Goal: Task Accomplishment & Management: Manage account settings

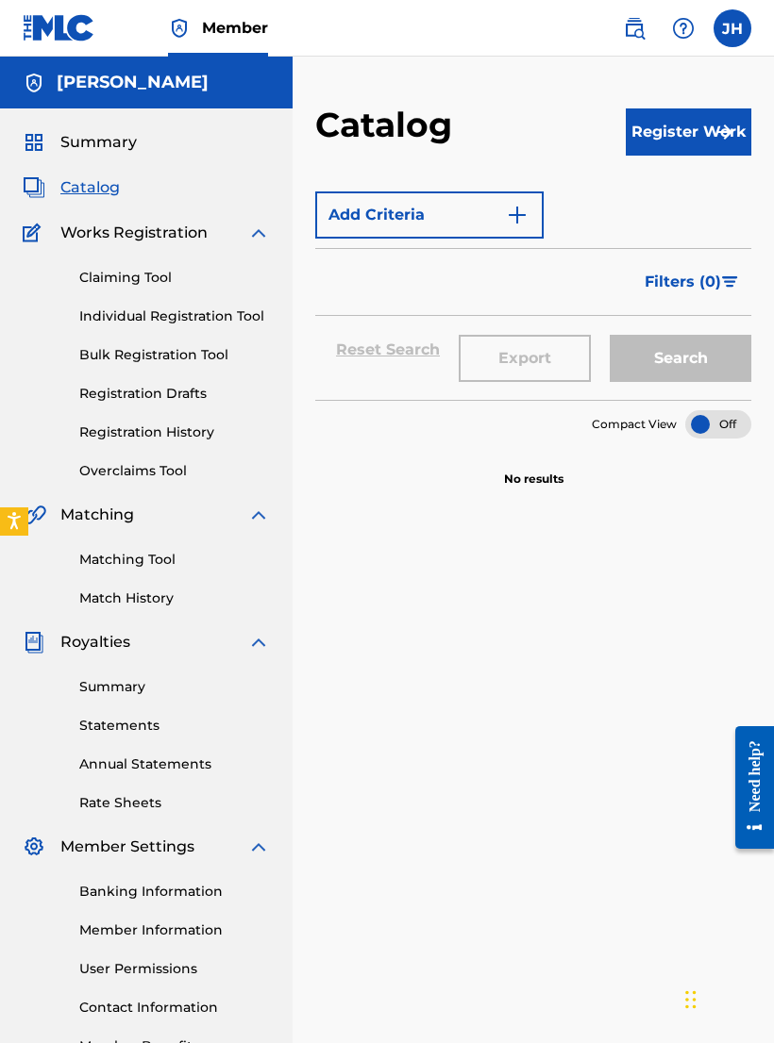
click at [150, 273] on link "Claiming Tool" at bounding box center [174, 278] width 191 height 20
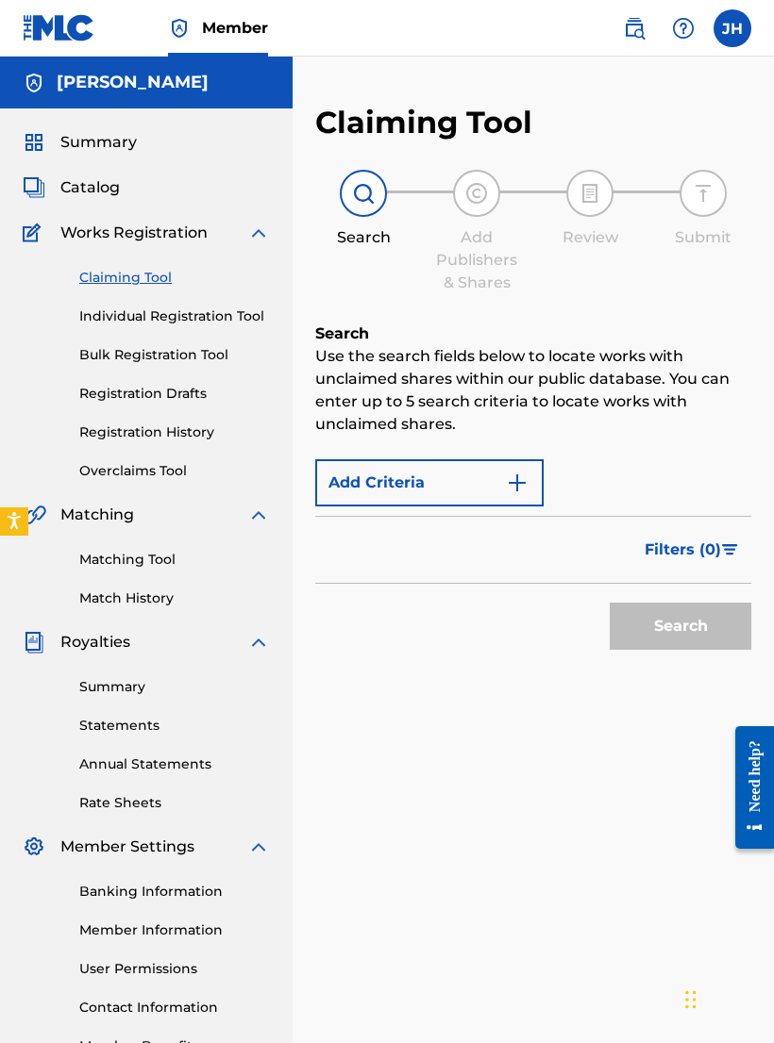
click at [186, 322] on link "Individual Registration Tool" at bounding box center [174, 317] width 191 height 20
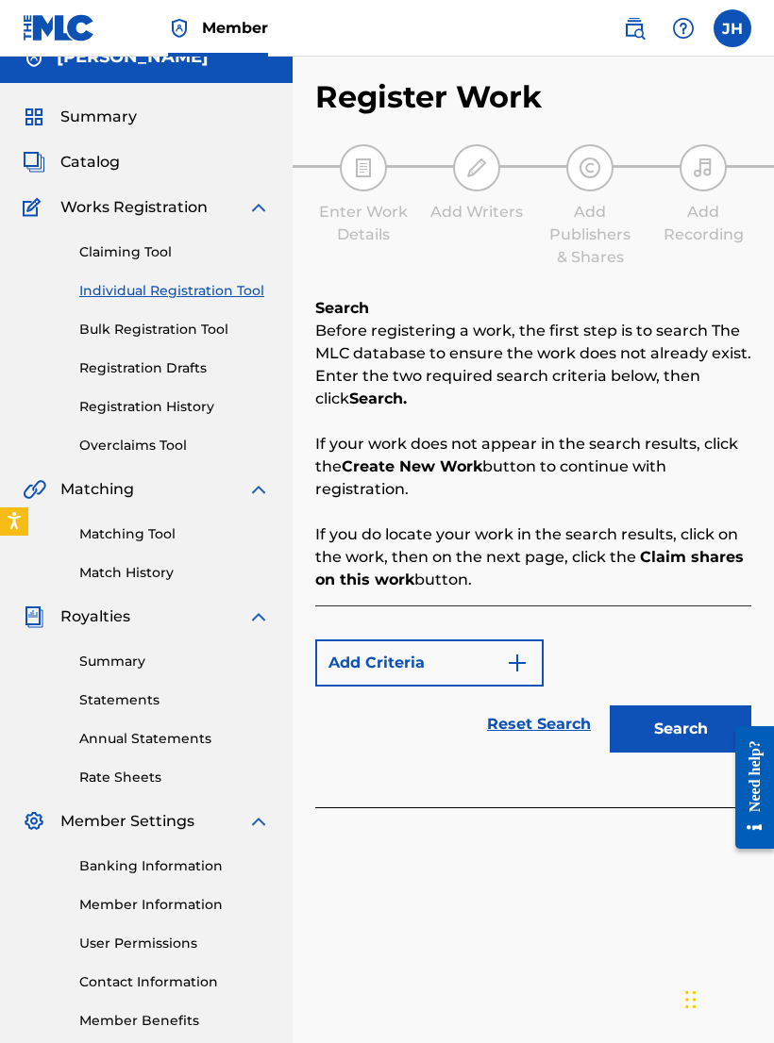
scroll to position [27, 0]
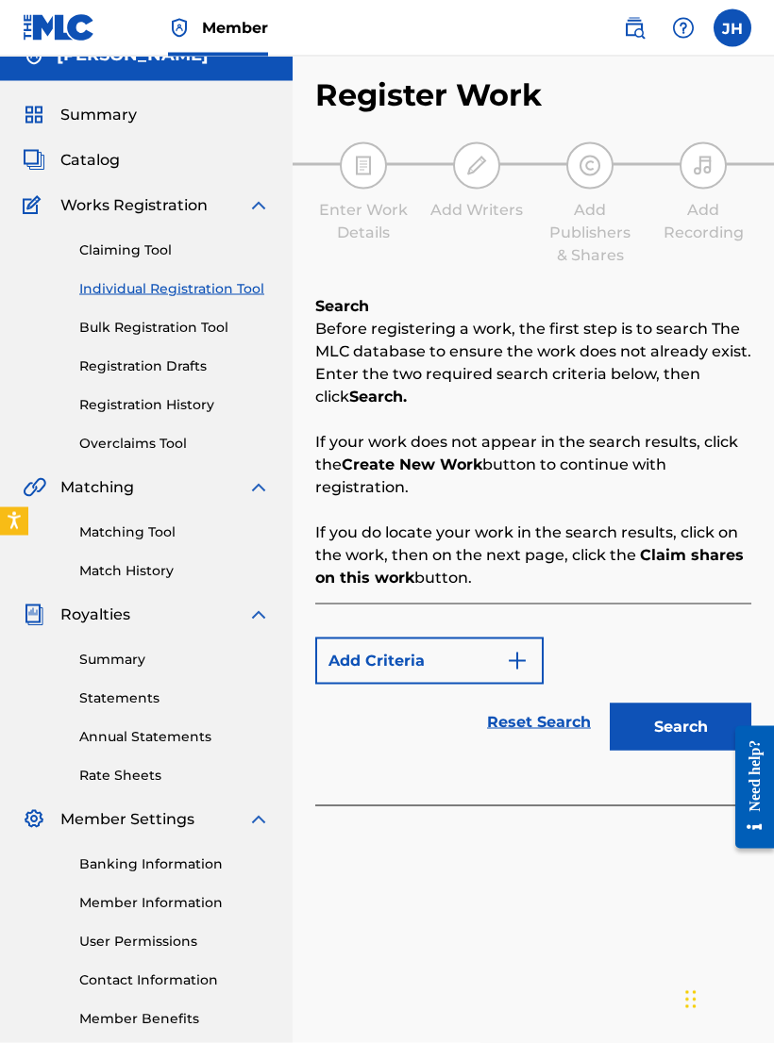
click at [517, 668] on img "Search Form" at bounding box center [517, 661] width 23 height 23
click at [673, 615] on div "Add Criteria Reset Search Search" at bounding box center [533, 705] width 436 height 202
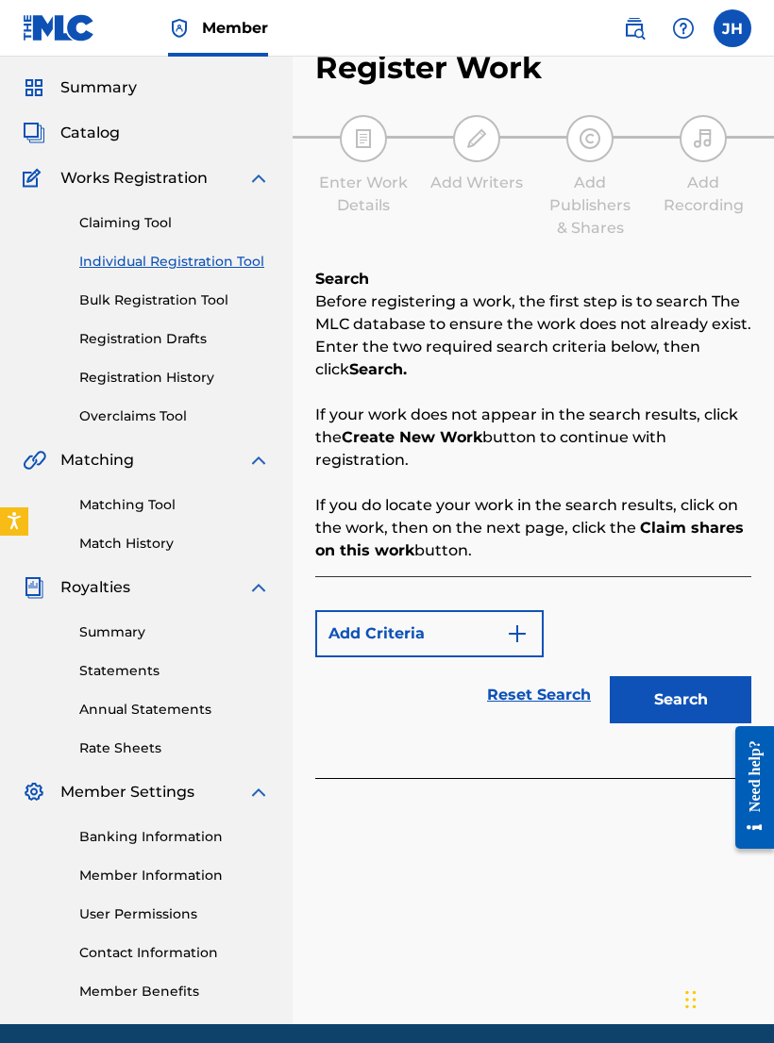
scroll to position [97, 0]
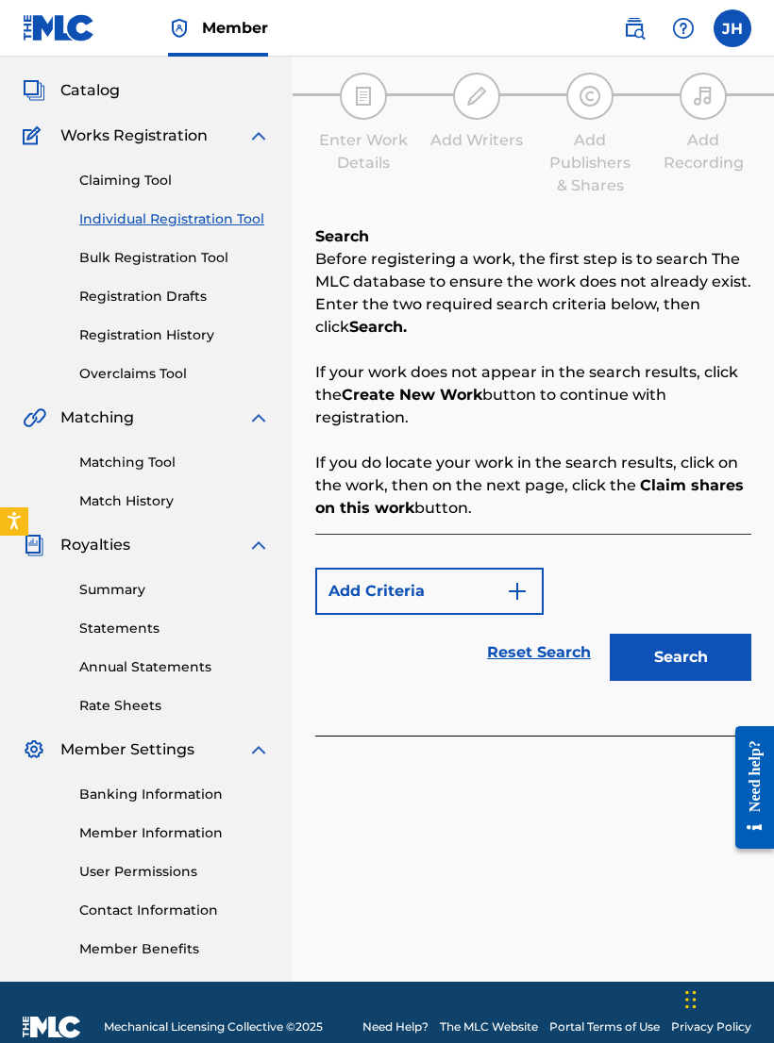
click at [670, 654] on button "Search" at bounding box center [680, 657] width 142 height 47
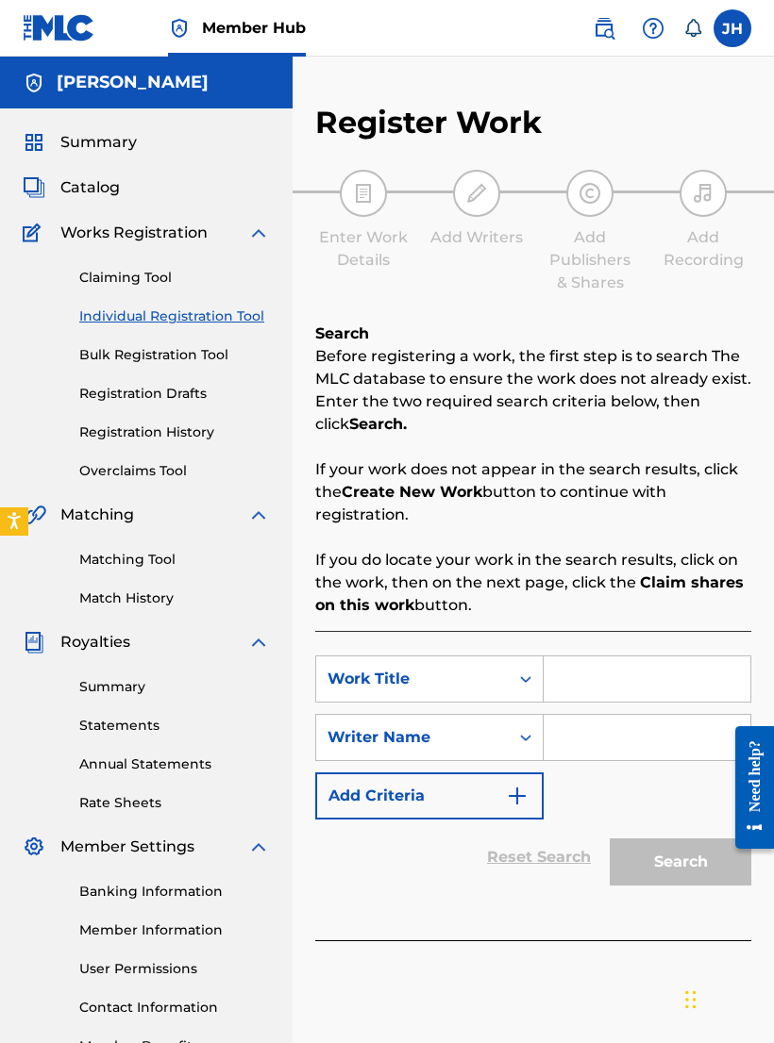
click at [627, 677] on input "Search Form" at bounding box center [646, 679] width 207 height 45
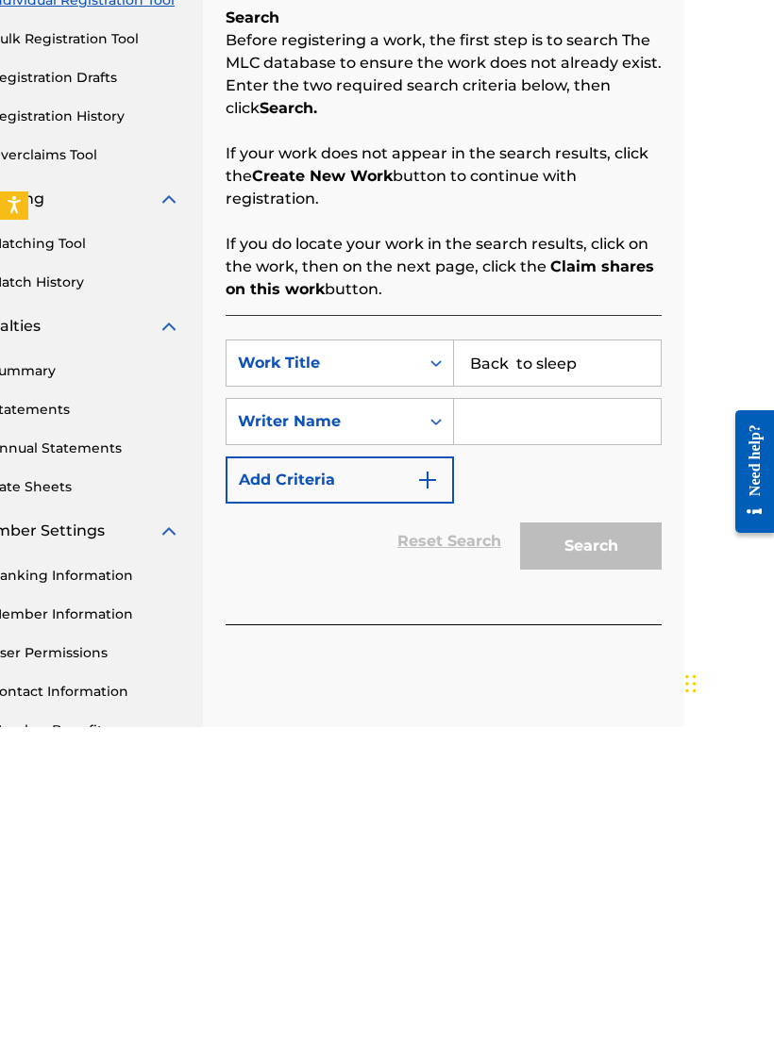
type input "Back to sleep"
click at [616, 715] on input "Search Form" at bounding box center [557, 737] width 207 height 45
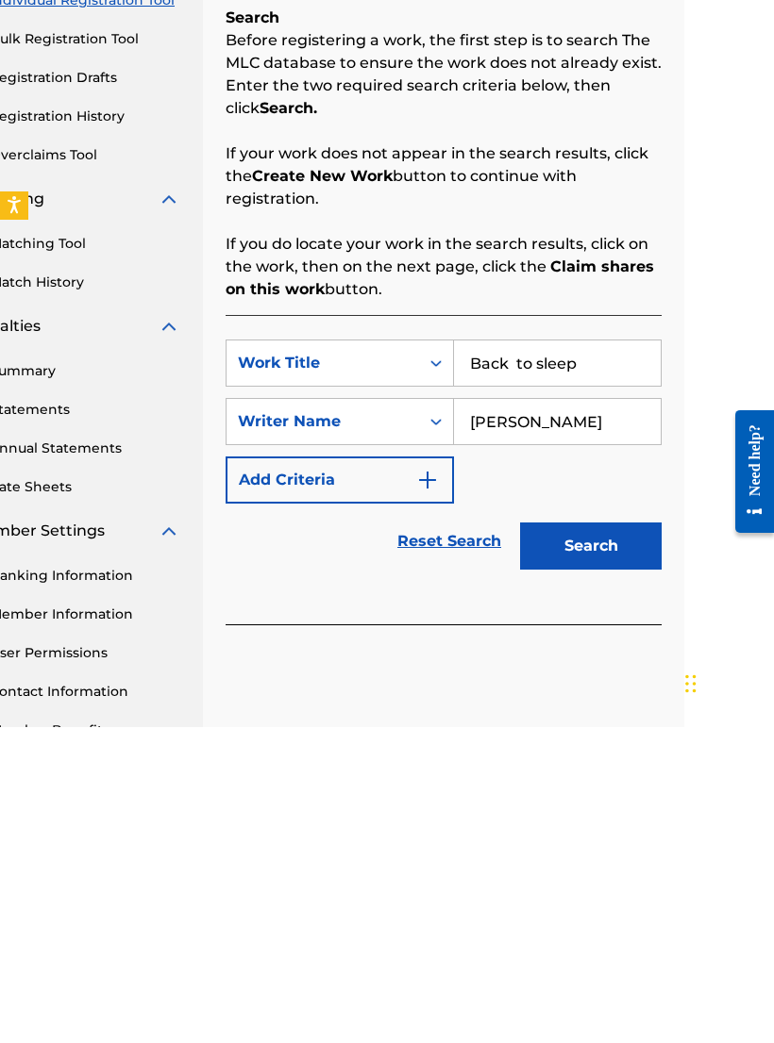
type input "Jared hochberg"
click at [640, 839] on button "Search" at bounding box center [591, 862] width 142 height 47
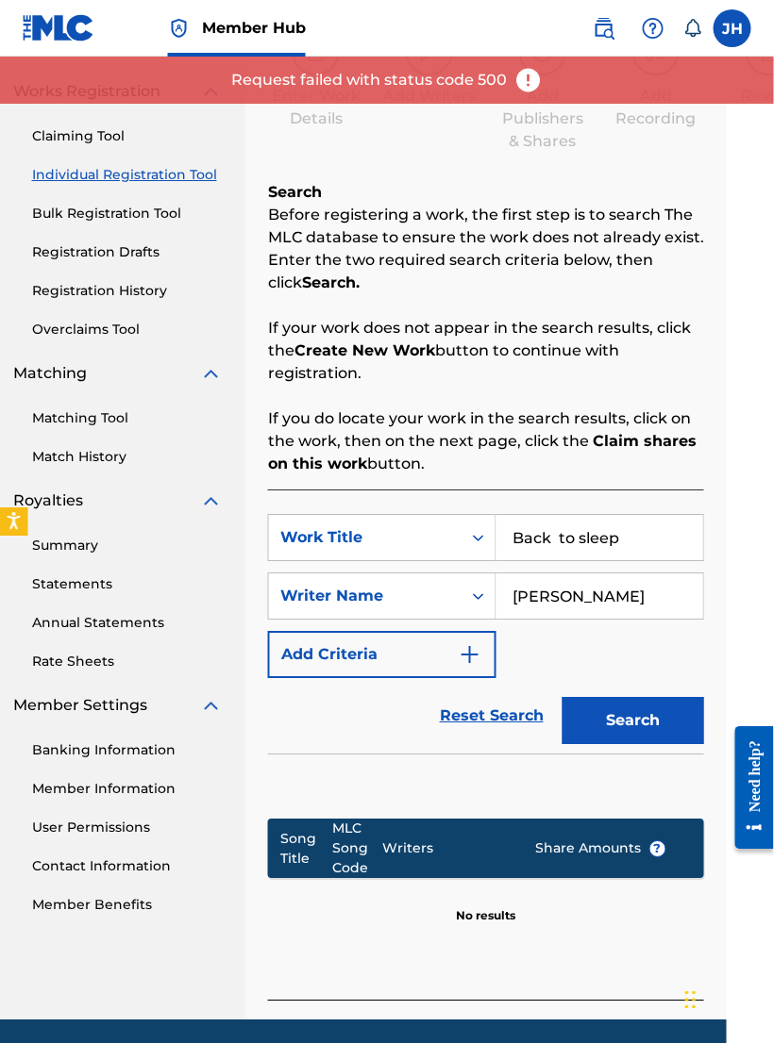
scroll to position [139, 47]
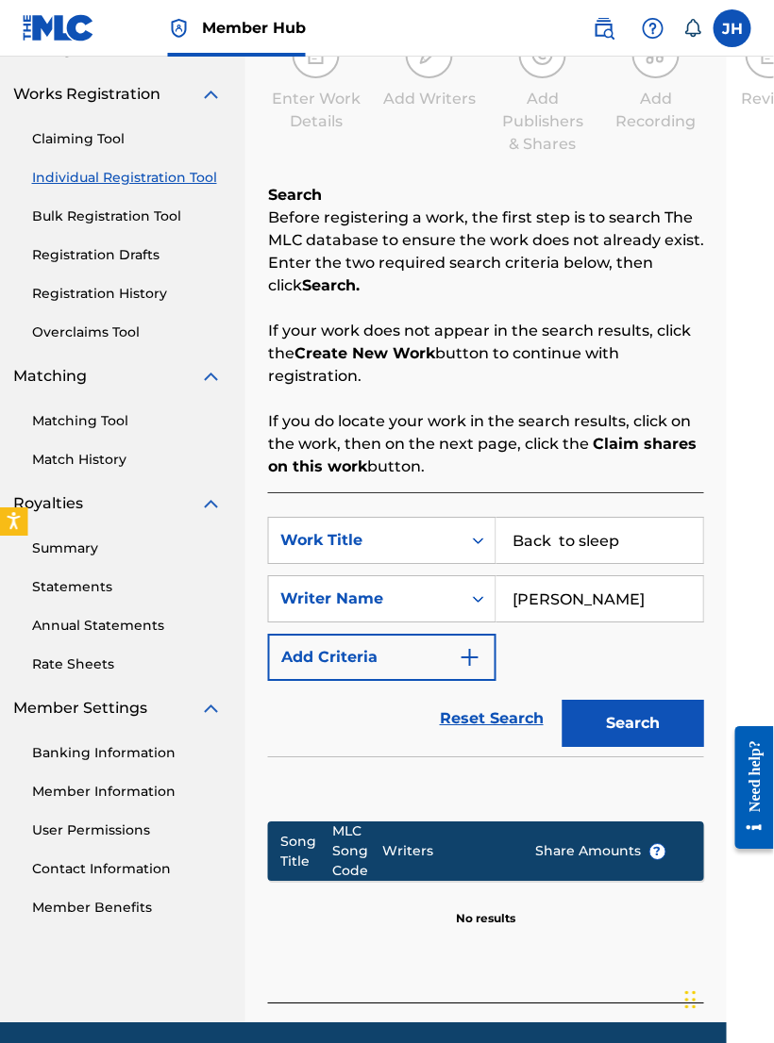
click at [93, 138] on link "Claiming Tool" at bounding box center [127, 139] width 191 height 20
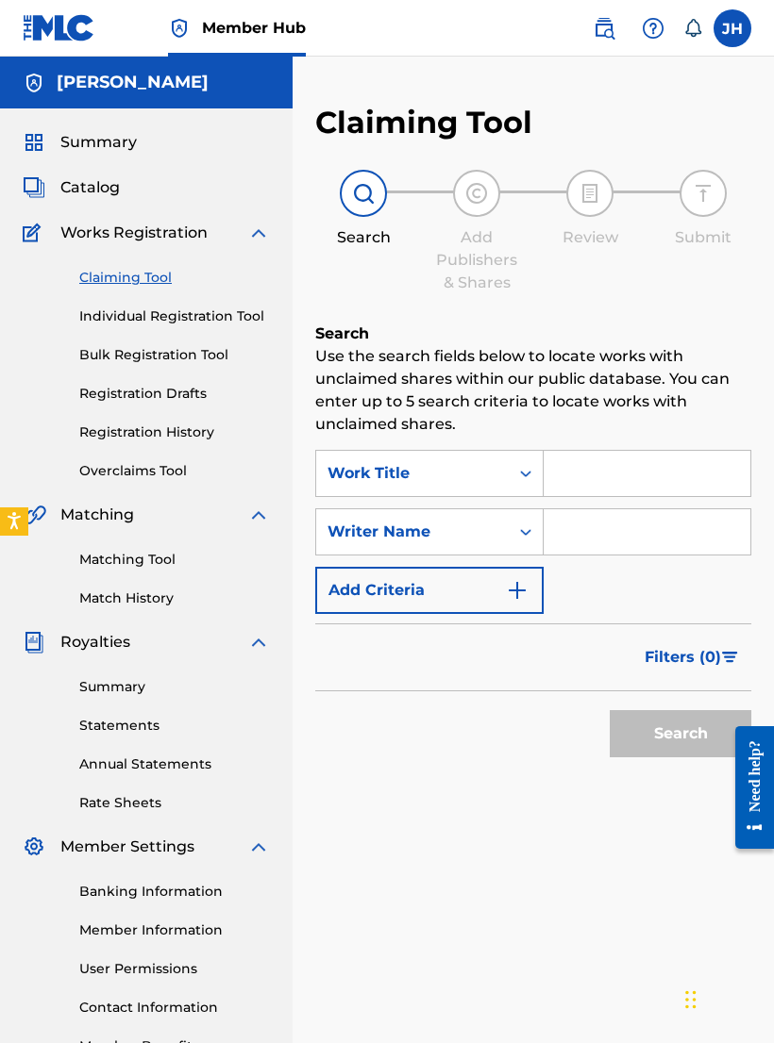
click at [648, 483] on input "Search Form" at bounding box center [646, 473] width 207 height 45
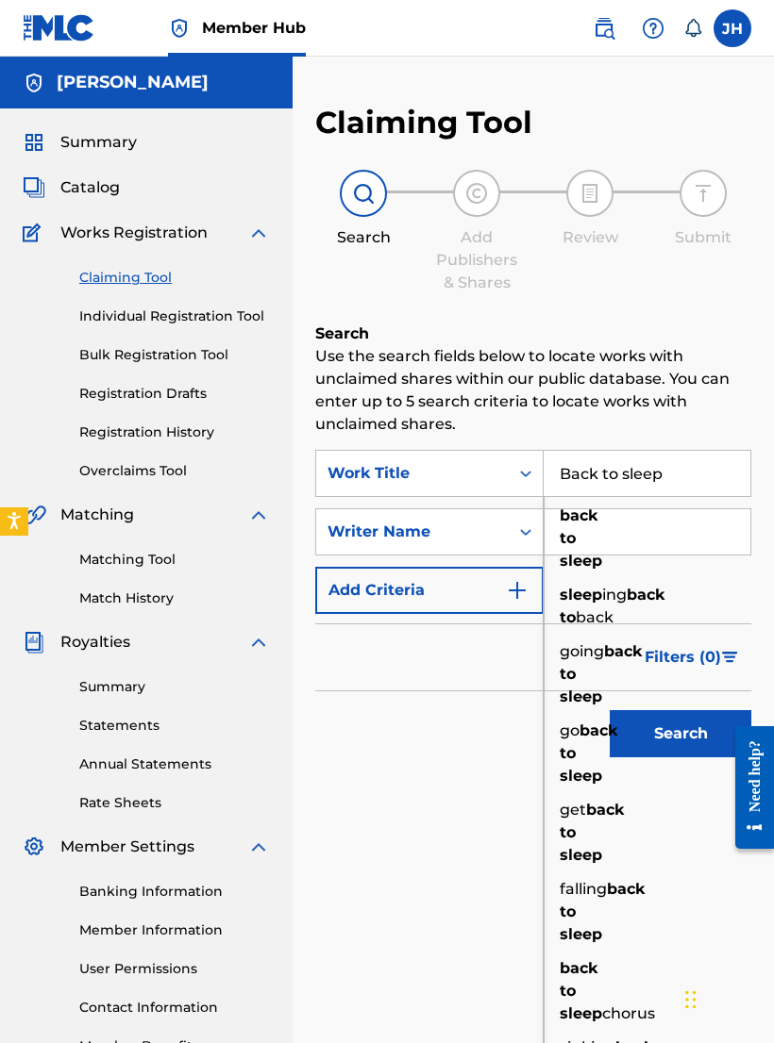
type input "Back to sleep"
click at [418, 694] on div "Search" at bounding box center [533, 729] width 436 height 75
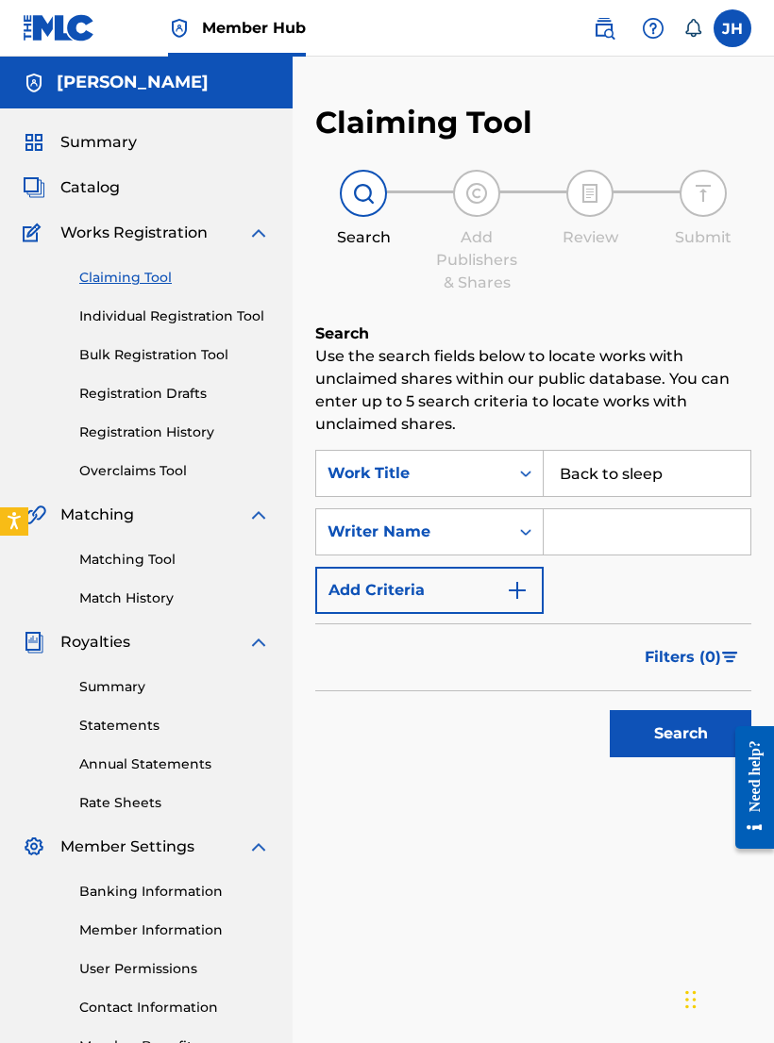
click at [615, 527] on input "Search Form" at bounding box center [646, 531] width 207 height 45
click at [693, 725] on button "Search" at bounding box center [680, 733] width 142 height 47
click at [674, 510] on input "Jared hochberg" at bounding box center [646, 531] width 207 height 45
click at [670, 528] on input "Jared hochberg" at bounding box center [646, 531] width 207 height 45
click at [669, 528] on input "Jared hochberg" at bounding box center [646, 531] width 207 height 45
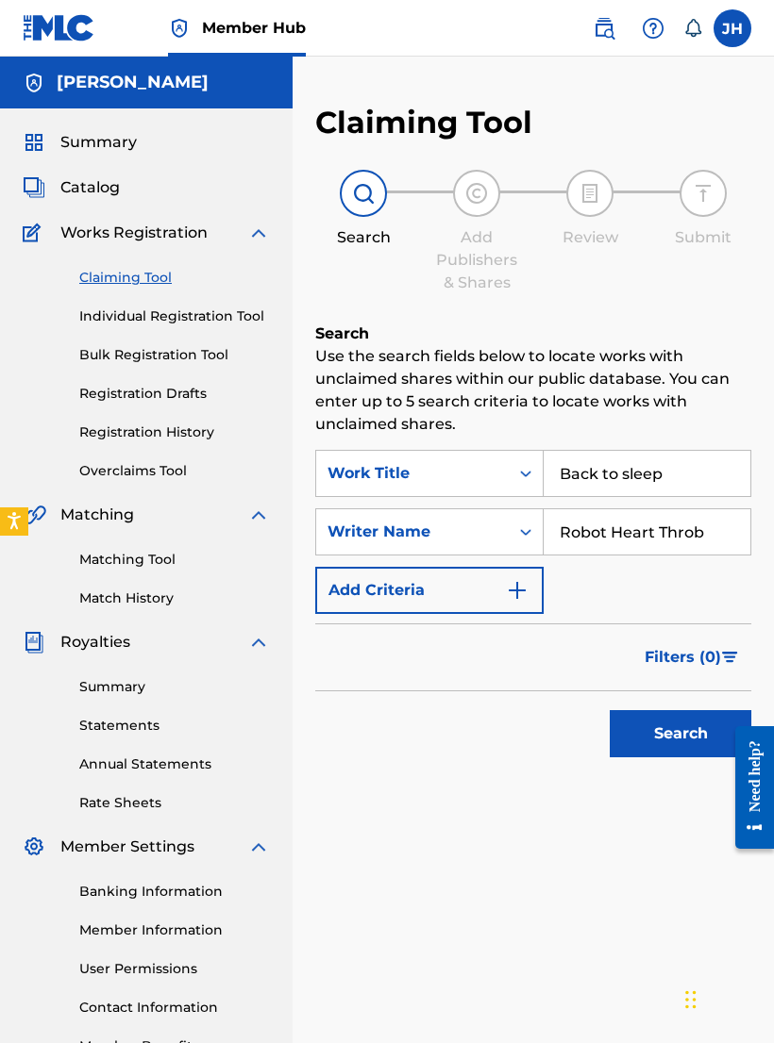
type input "Robot Heart Throb"
click at [676, 734] on button "Search" at bounding box center [680, 733] width 142 height 47
click at [193, 433] on link "Registration History" at bounding box center [174, 433] width 191 height 20
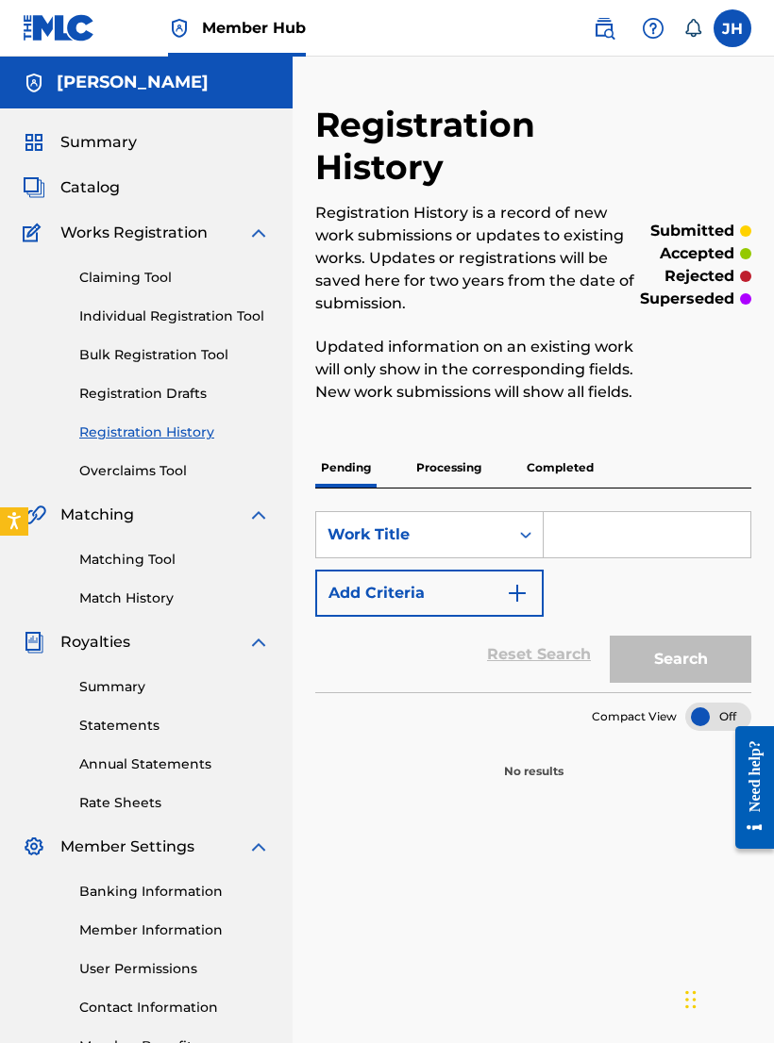
click at [198, 394] on link "Registration Drafts" at bounding box center [174, 394] width 191 height 20
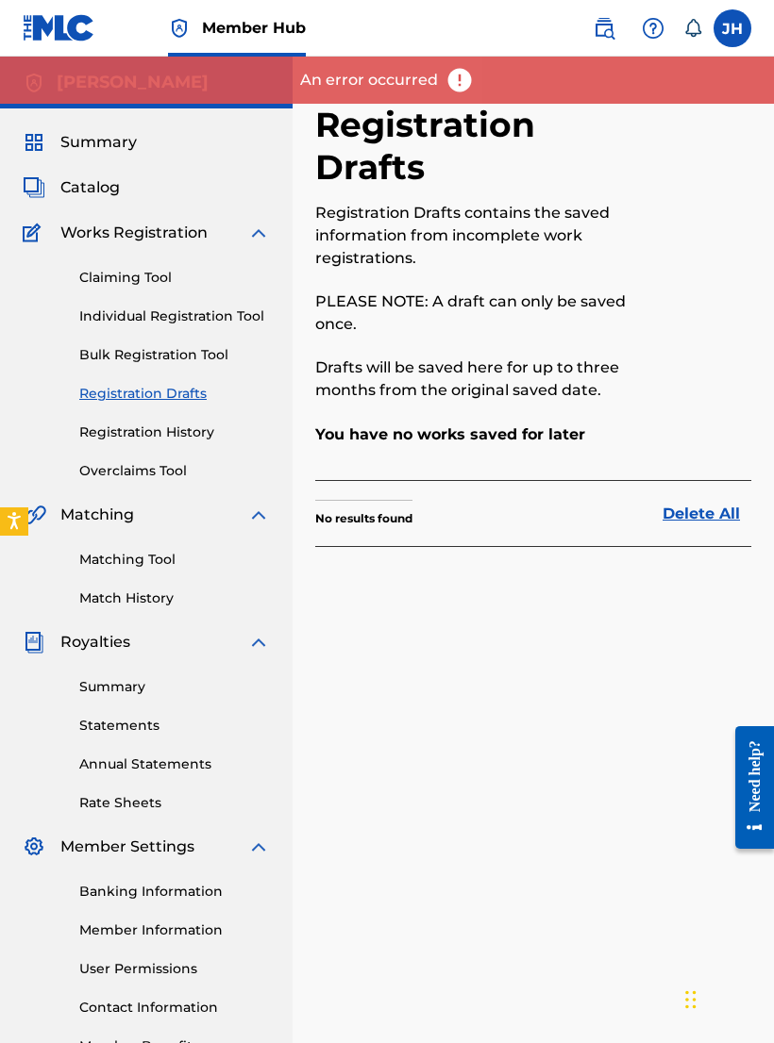
click at [462, 77] on img at bounding box center [459, 80] width 28 height 28
click at [212, 337] on div "Claiming Tool Individual Registration Tool Bulk Registration Tool Registration …" at bounding box center [146, 362] width 247 height 237
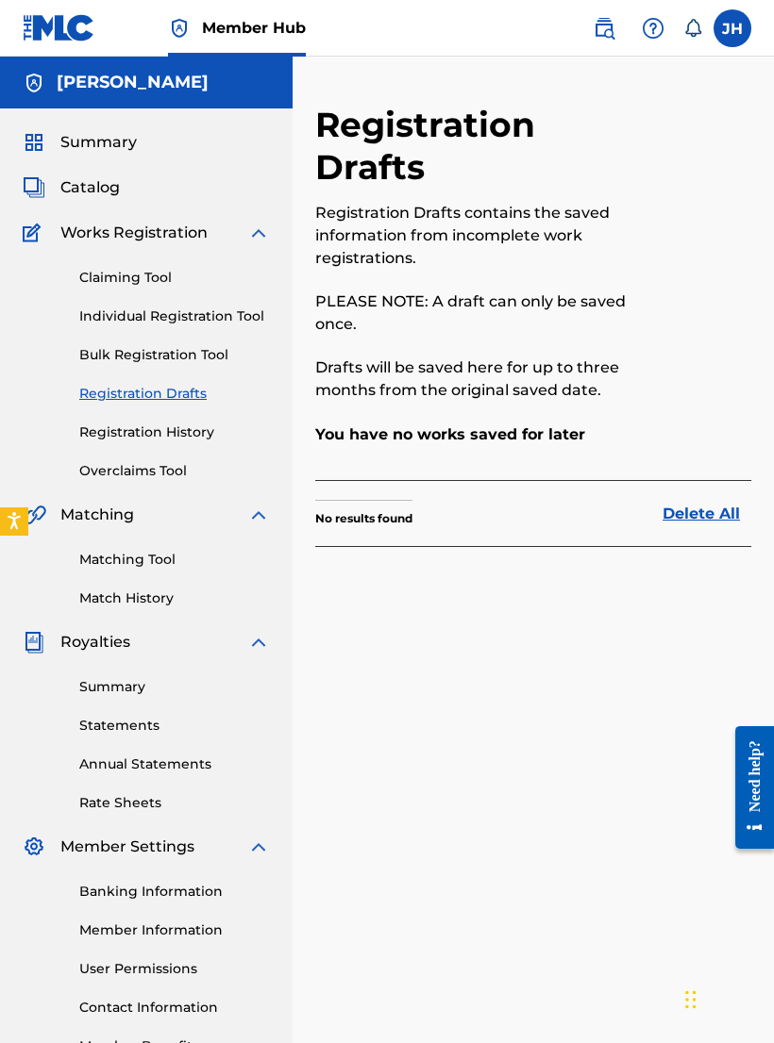
click at [109, 189] on span "Catalog" at bounding box center [89, 187] width 59 height 23
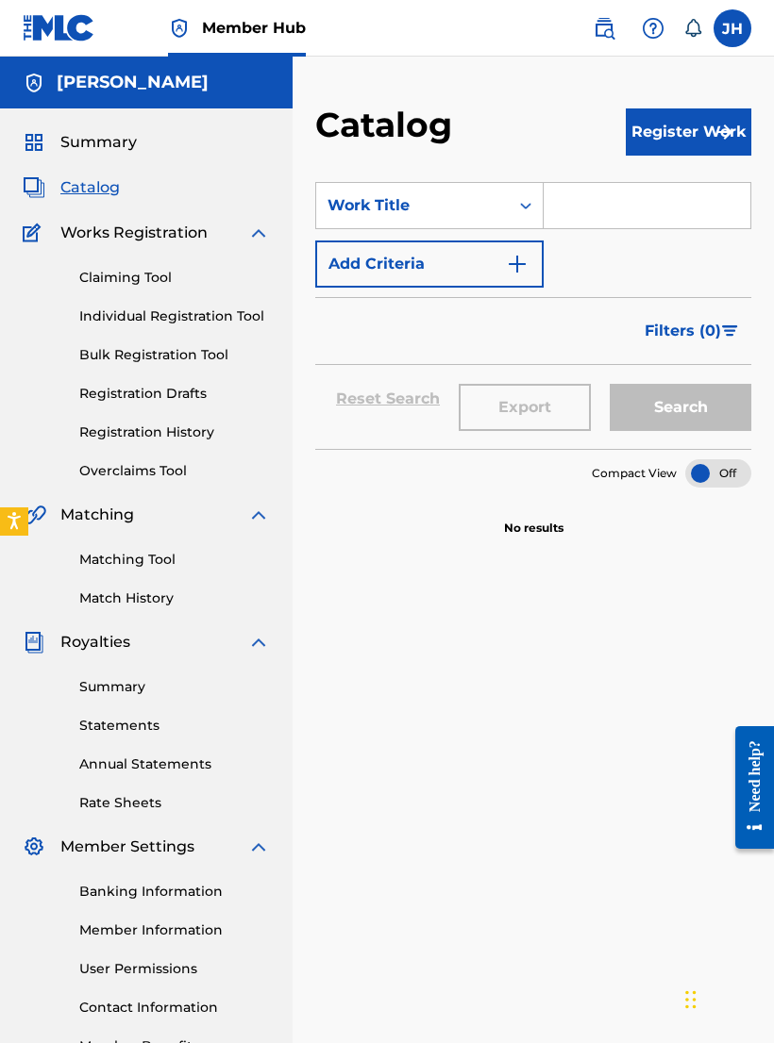
click at [684, 136] on button "Register Work" at bounding box center [688, 131] width 125 height 47
click at [700, 190] on link "Individual" at bounding box center [688, 193] width 125 height 45
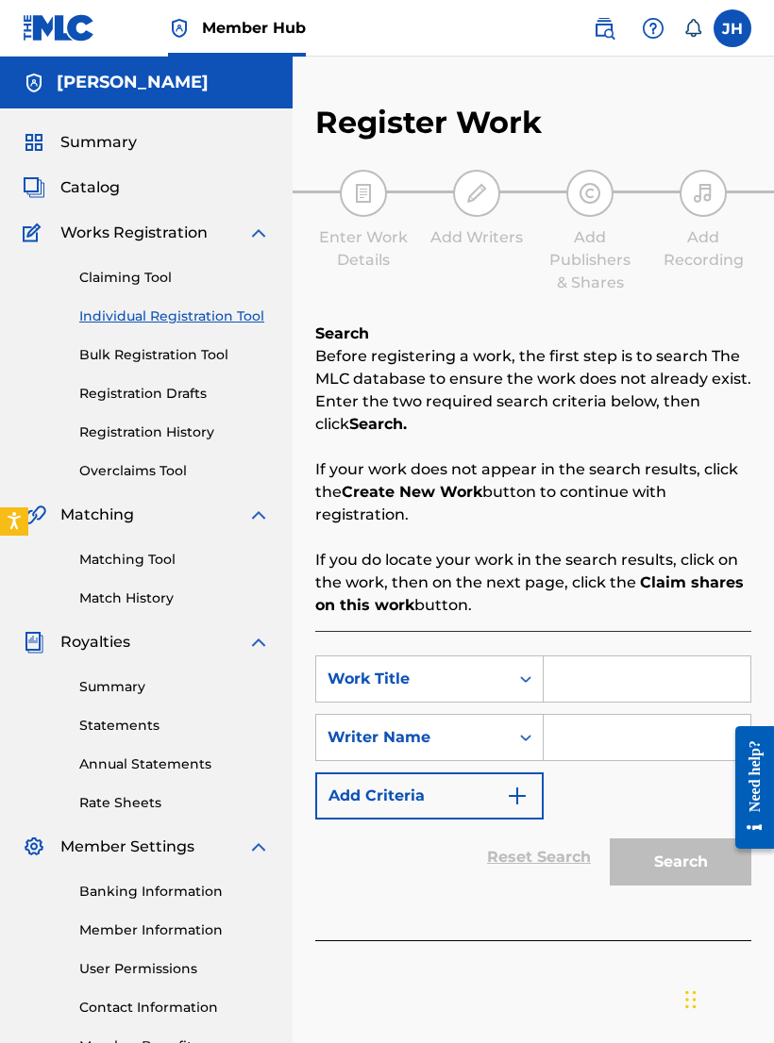
click at [636, 690] on input "Search Form" at bounding box center [646, 679] width 207 height 45
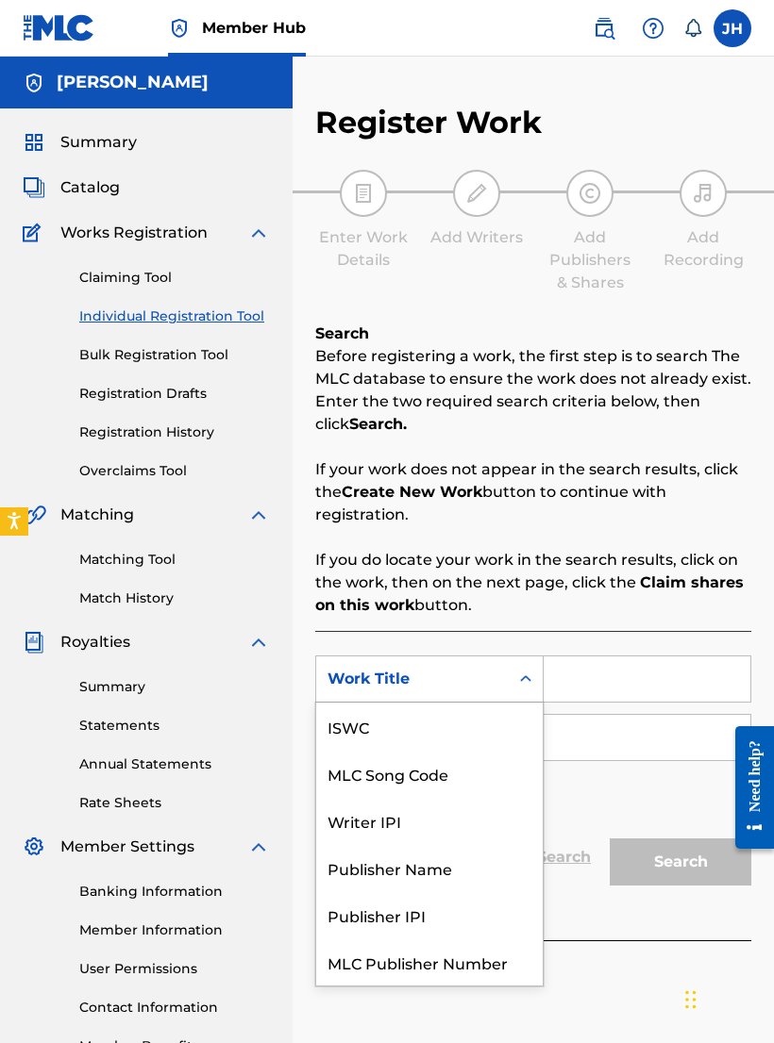
scroll to position [47, 0]
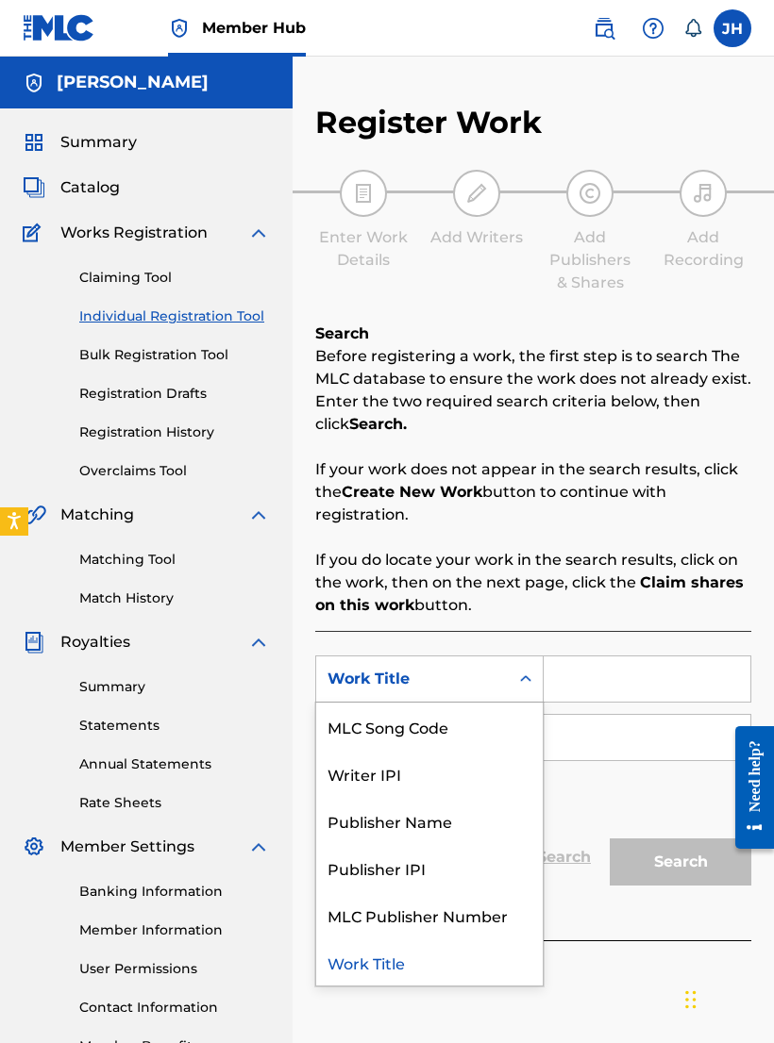
click at [418, 946] on div "Work Title" at bounding box center [429, 962] width 226 height 47
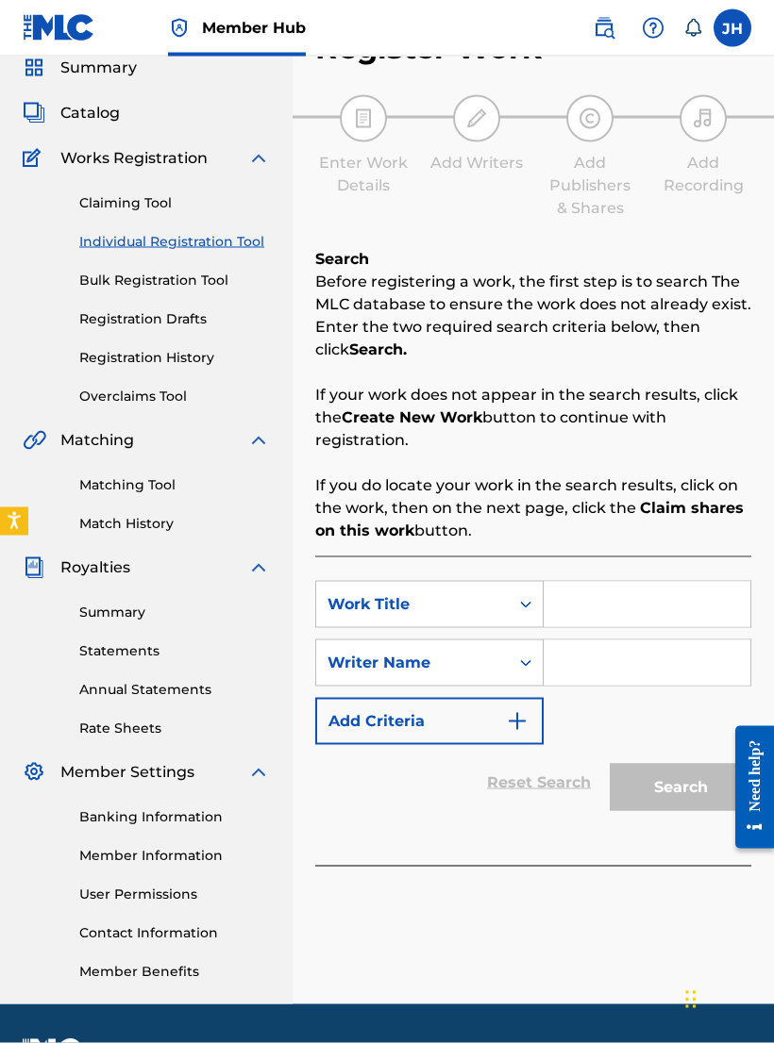
scroll to position [97, 0]
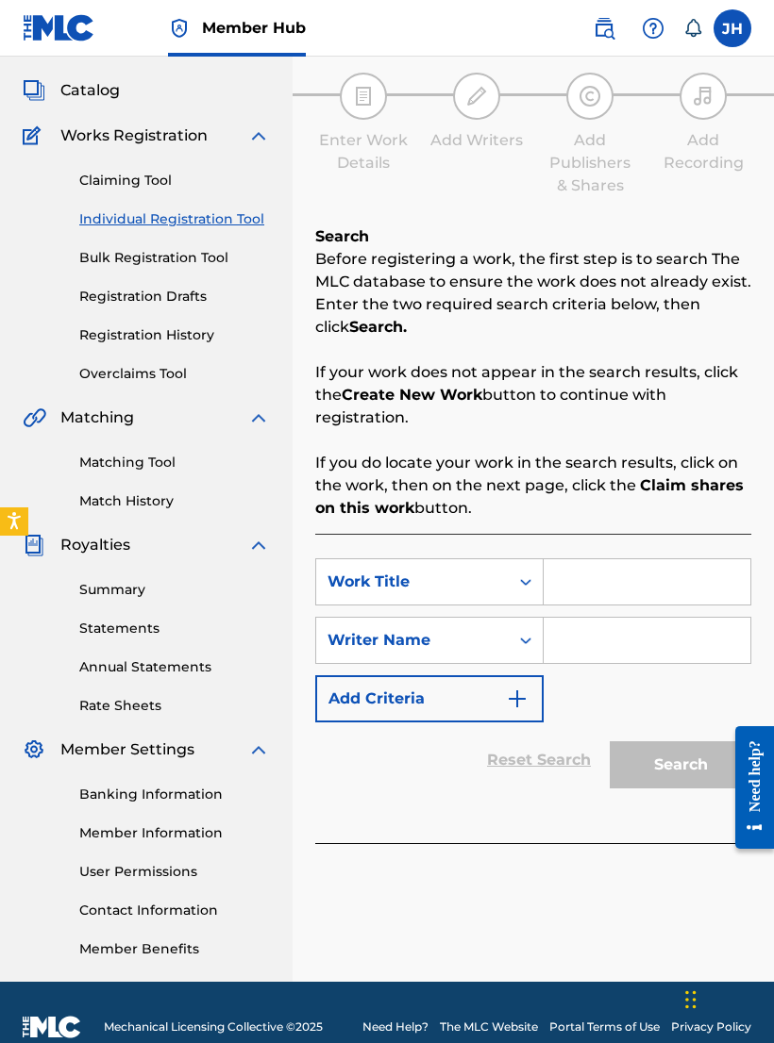
click at [670, 588] on input "Search Form" at bounding box center [646, 581] width 207 height 45
type input "Back to Sleep"
click at [659, 643] on input "Search Form" at bounding box center [646, 640] width 207 height 45
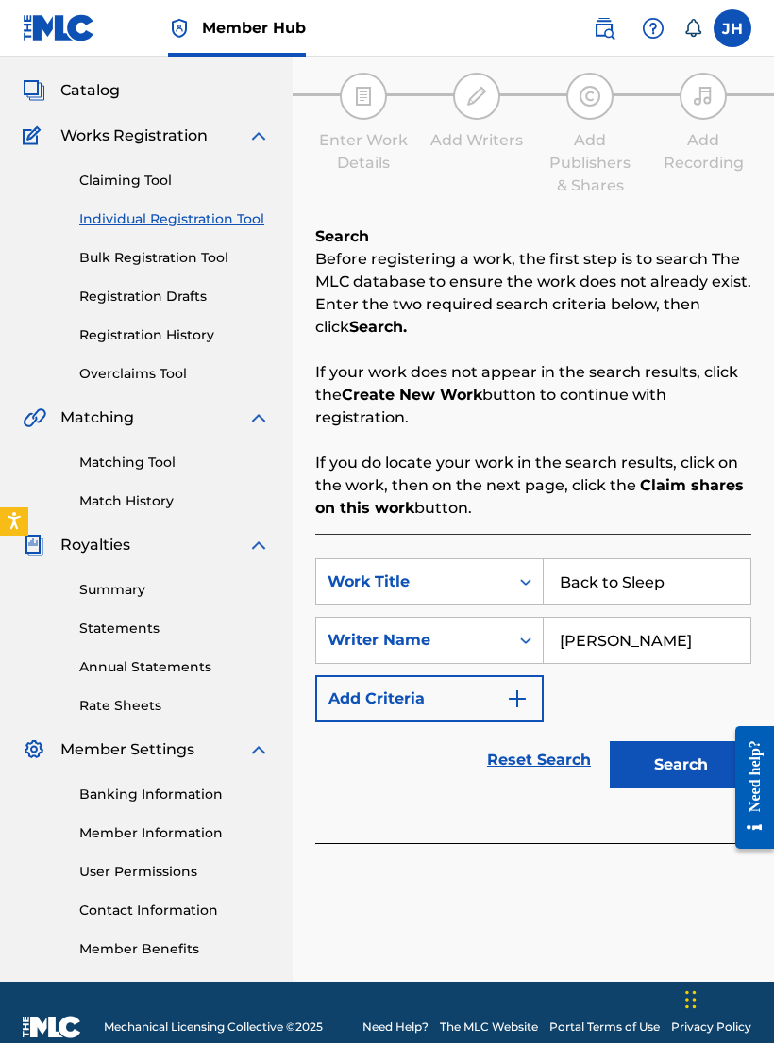
type input "[PERSON_NAME]"
click at [680, 765] on button "Search" at bounding box center [680, 765] width 142 height 47
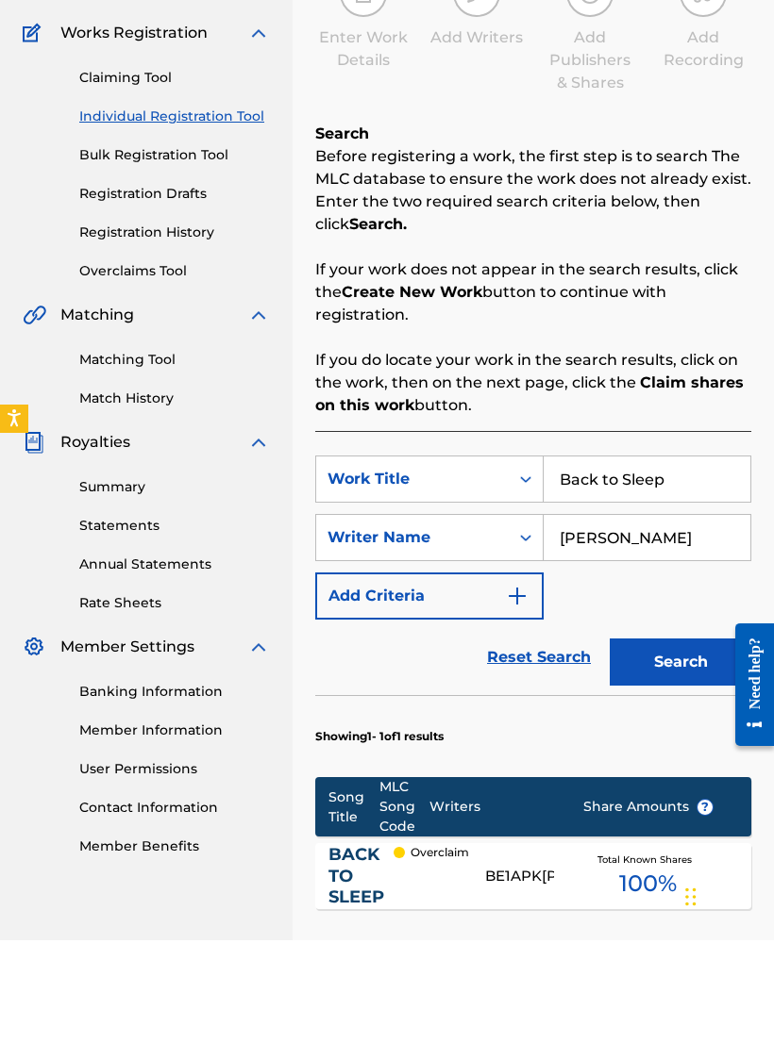
click at [699, 559] on input "Back to Sleep" at bounding box center [646, 581] width 207 height 45
click at [698, 559] on input "Back to Sleep" at bounding box center [646, 581] width 207 height 45
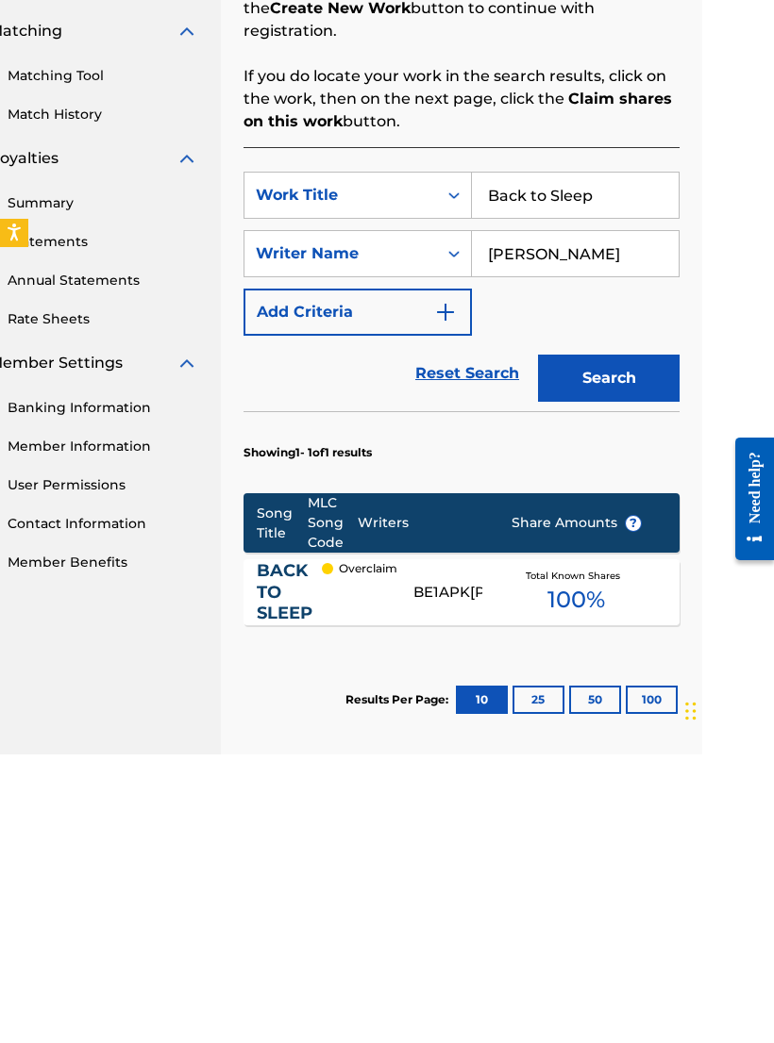
scroll to position [195, 90]
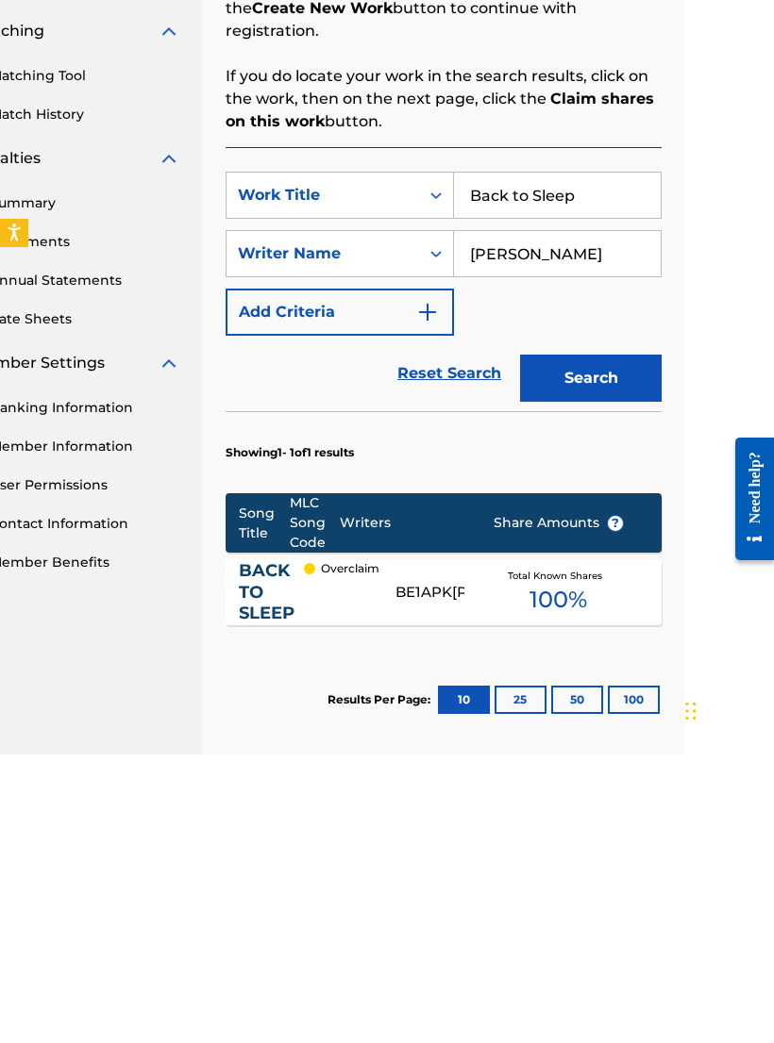
click at [419, 871] on div "BE1APK" at bounding box center [423, 882] width 57 height 22
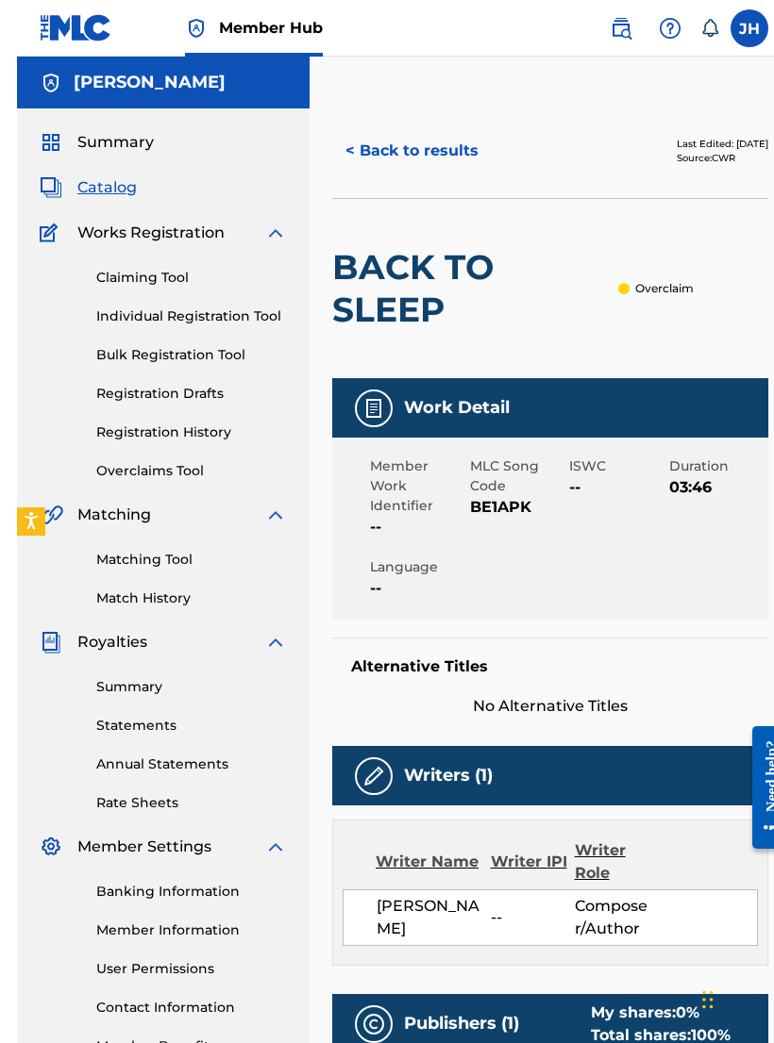
scroll to position [9, 0]
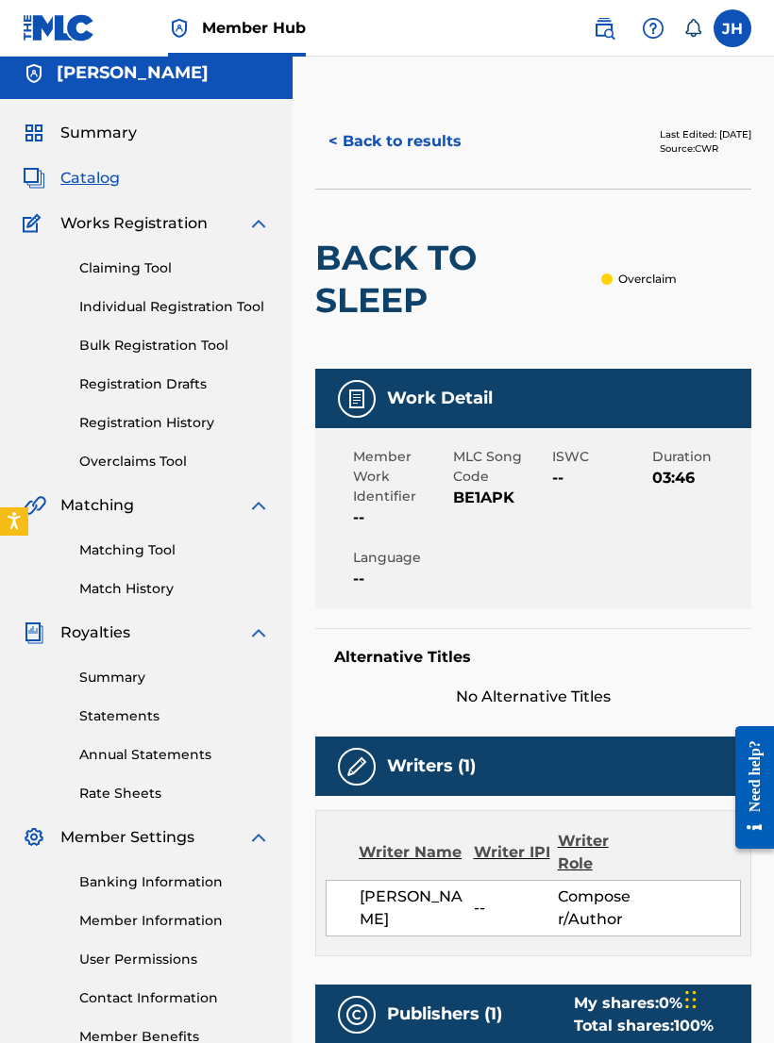
click at [180, 425] on link "Registration History" at bounding box center [174, 423] width 191 height 20
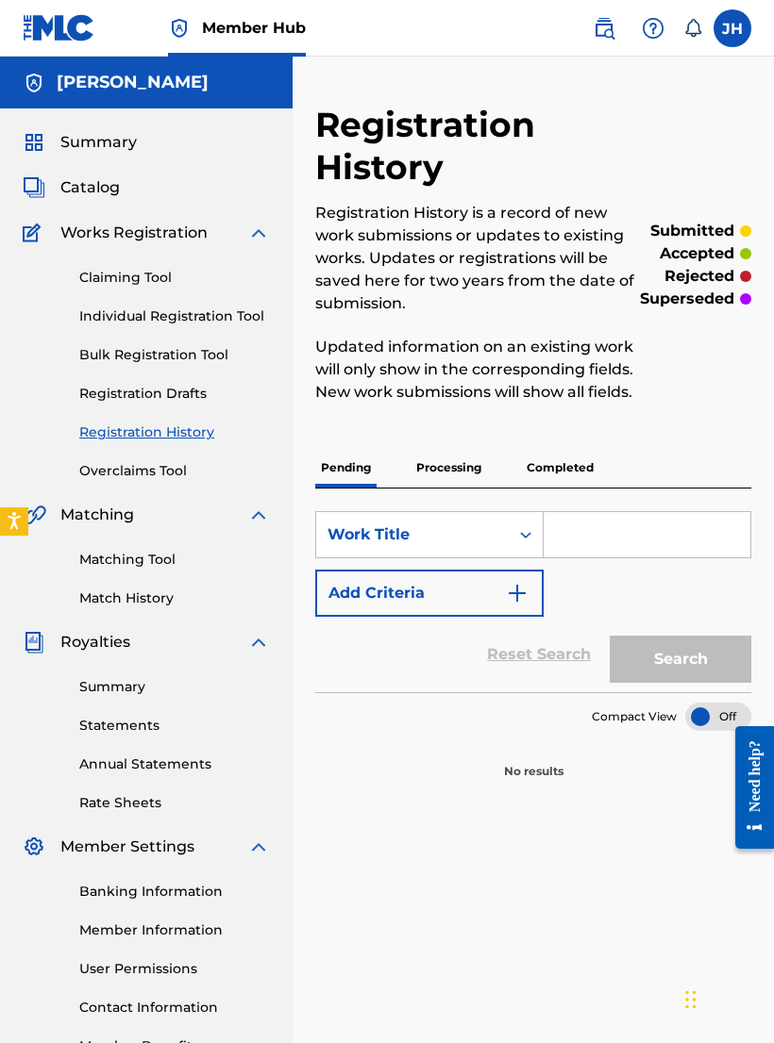
click at [522, 594] on img "Search Form" at bounding box center [517, 593] width 23 height 23
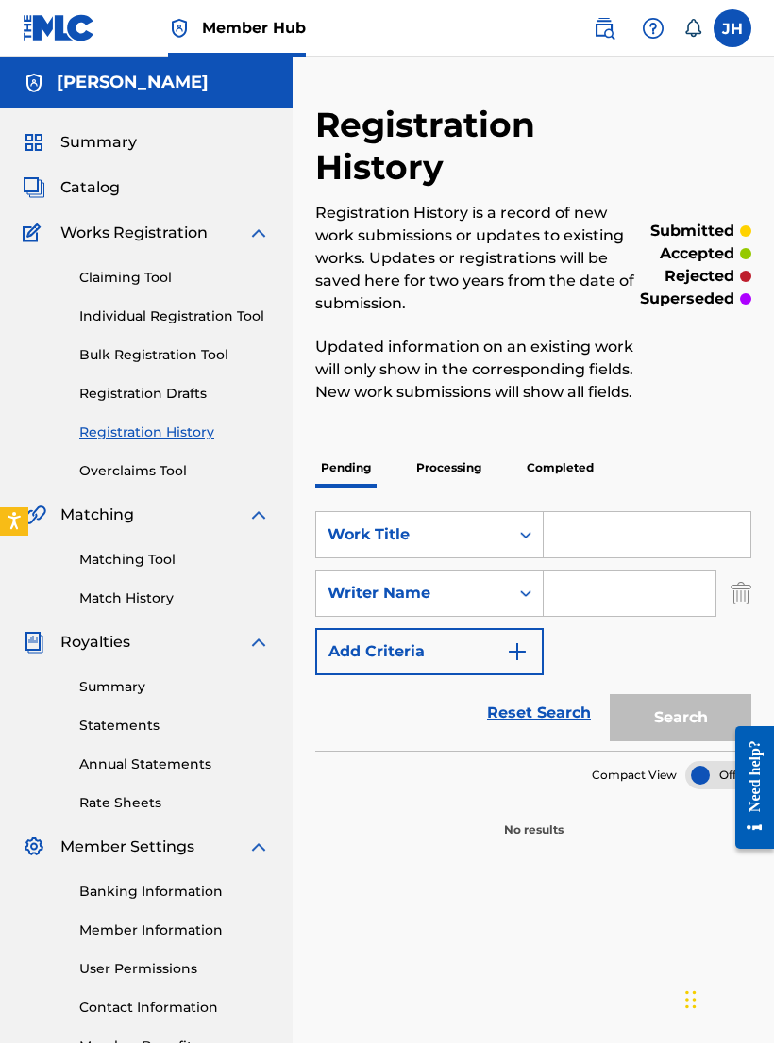
click at [604, 583] on input "Search Form" at bounding box center [629, 593] width 172 height 45
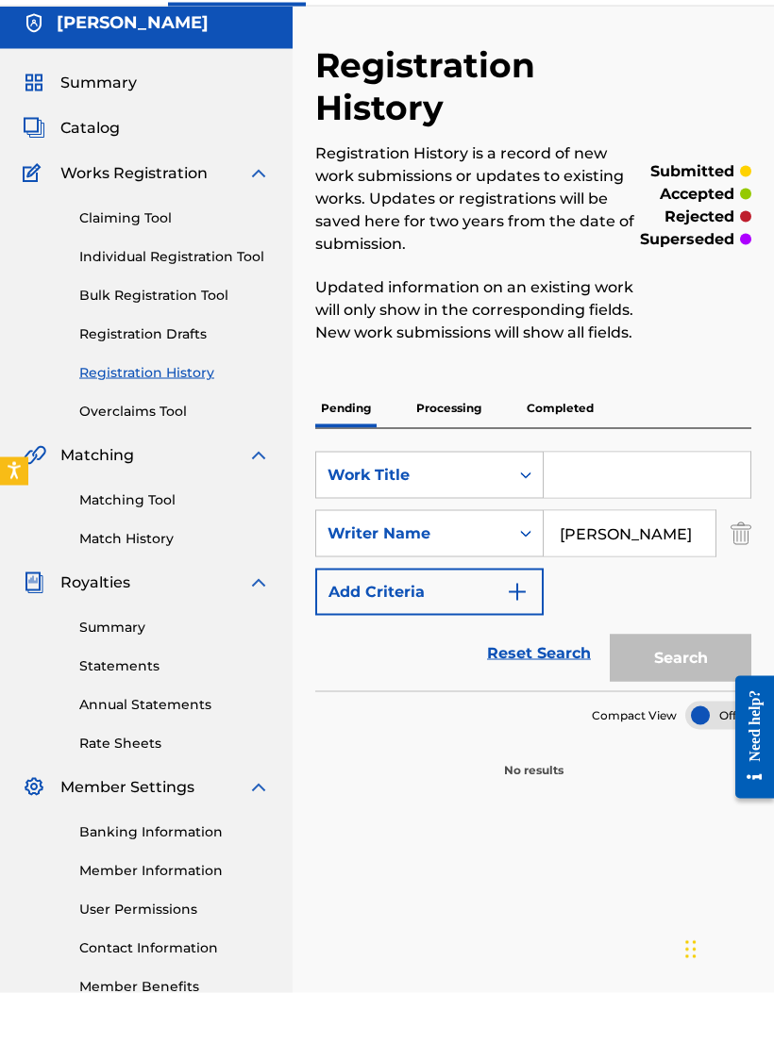
type input "[PERSON_NAME]"
click at [145, 452] on link "Overclaims Tool" at bounding box center [174, 462] width 191 height 20
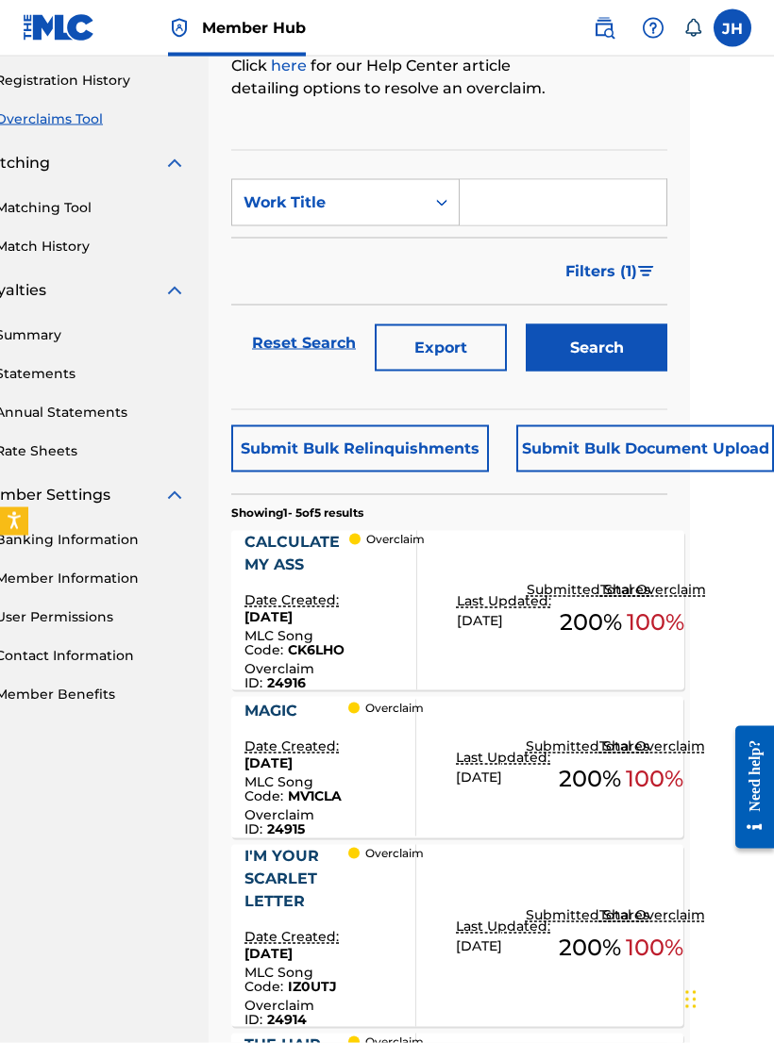
scroll to position [328, 84]
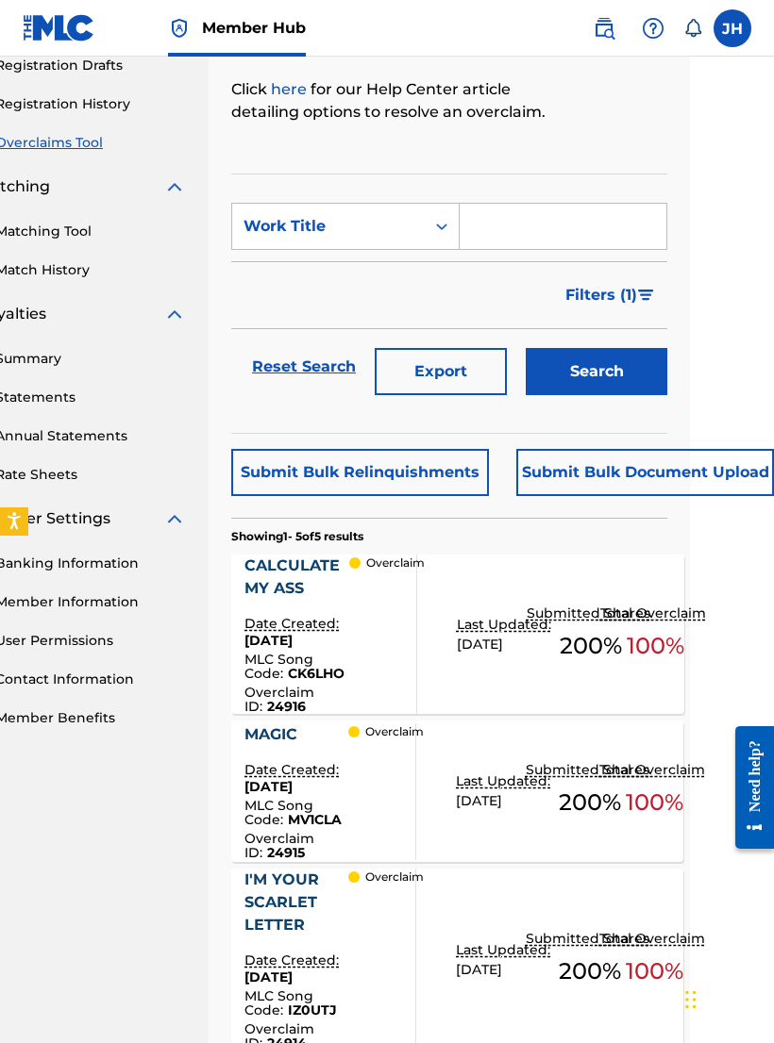
click at [431, 469] on button "Submit Bulk Relinquishments" at bounding box center [360, 472] width 258 height 47
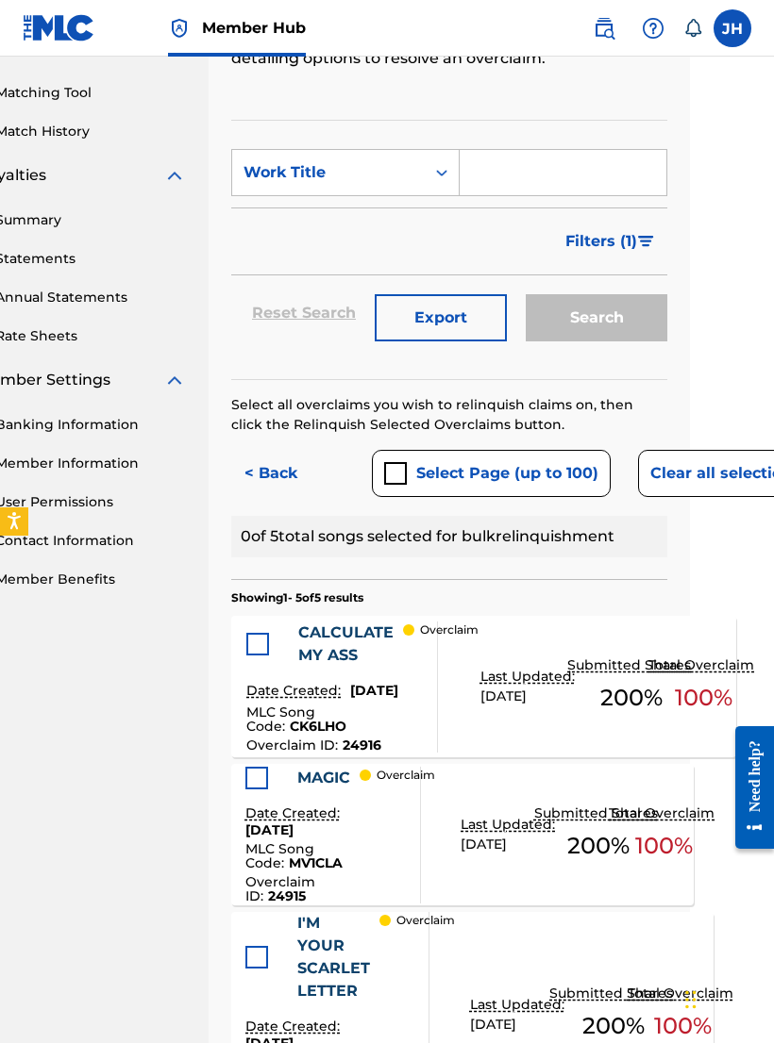
scroll to position [470, 84]
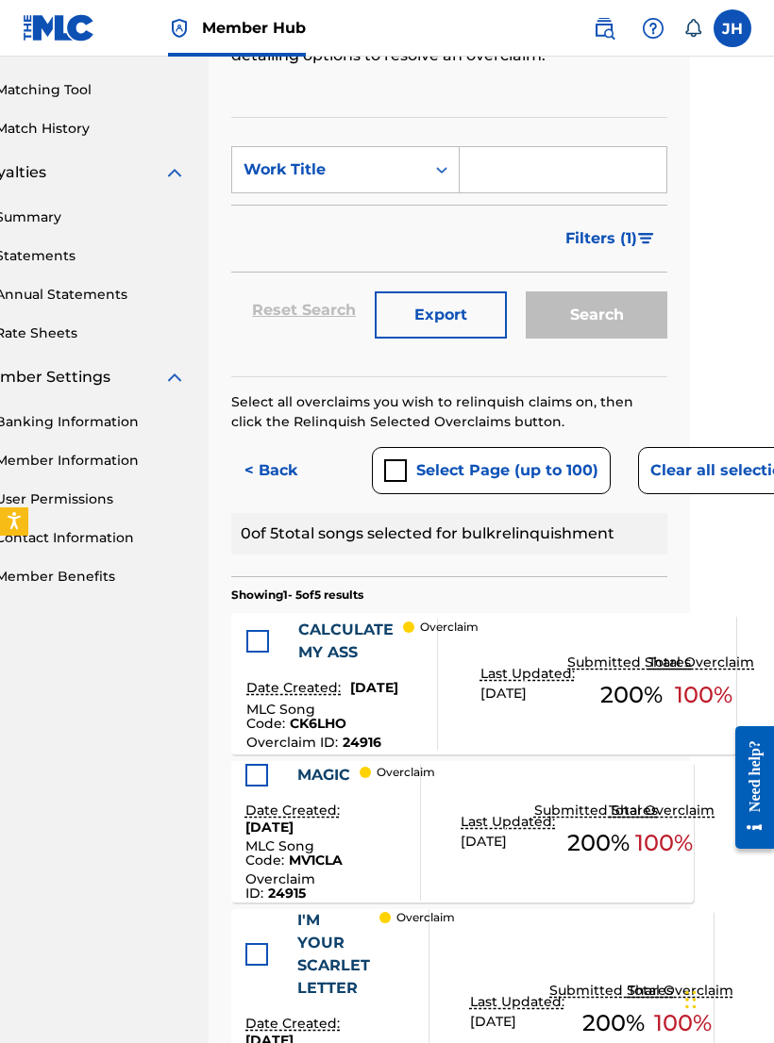
click at [260, 639] on div at bounding box center [257, 641] width 23 height 23
click at [392, 466] on div "submit" at bounding box center [395, 470] width 23 height 23
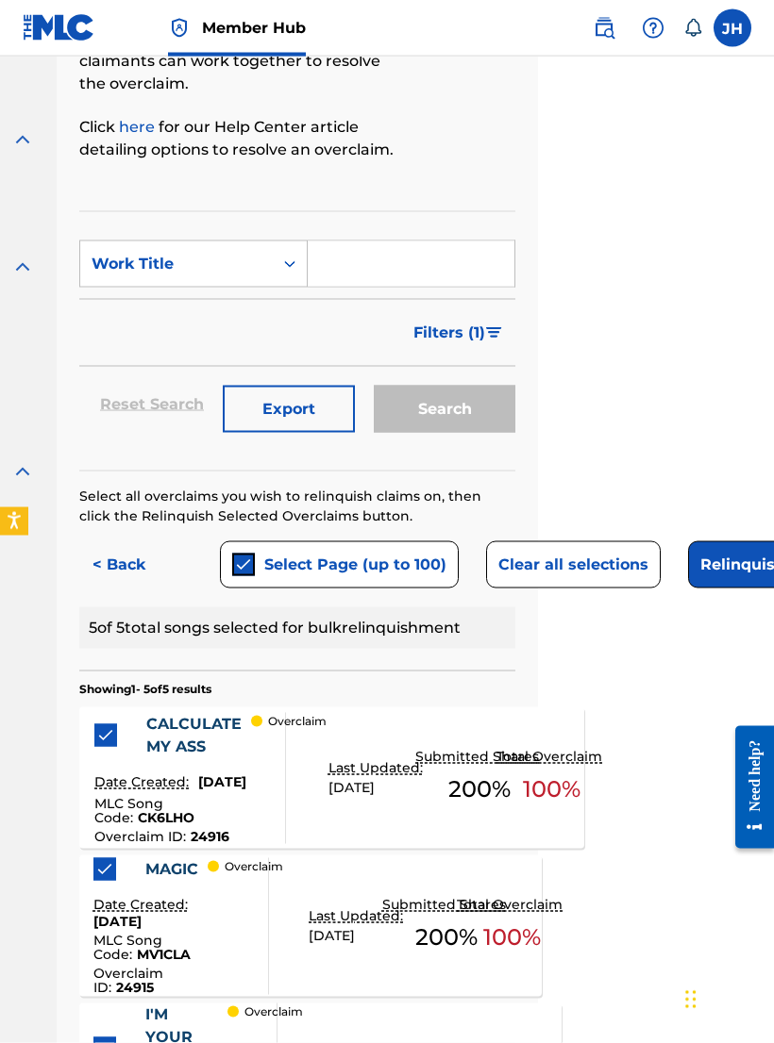
scroll to position [375, 327]
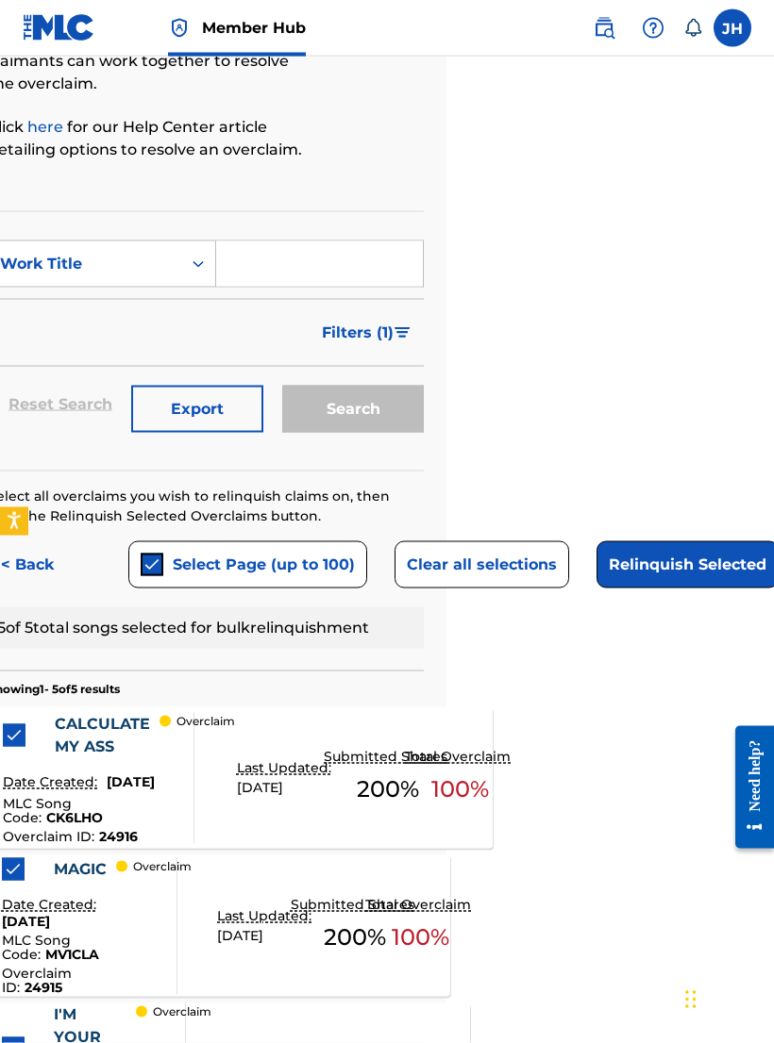
click at [678, 564] on button "Relinquish Selected" at bounding box center [687, 565] width 182 height 47
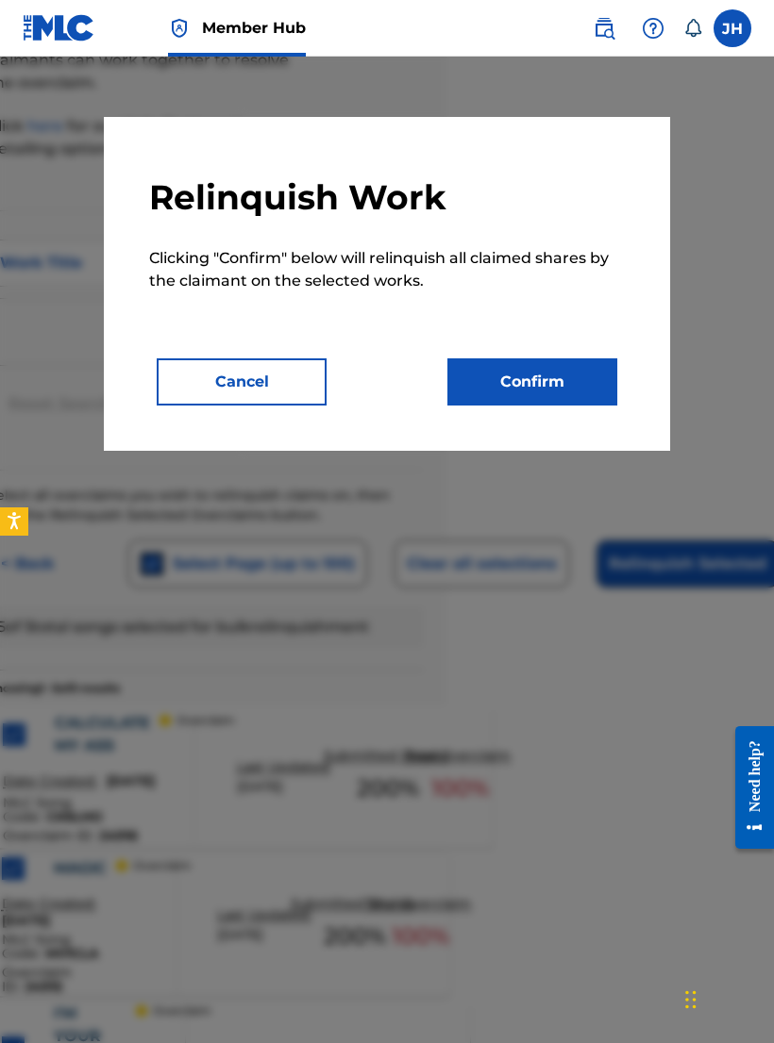
click at [561, 384] on button "Confirm" at bounding box center [532, 382] width 170 height 47
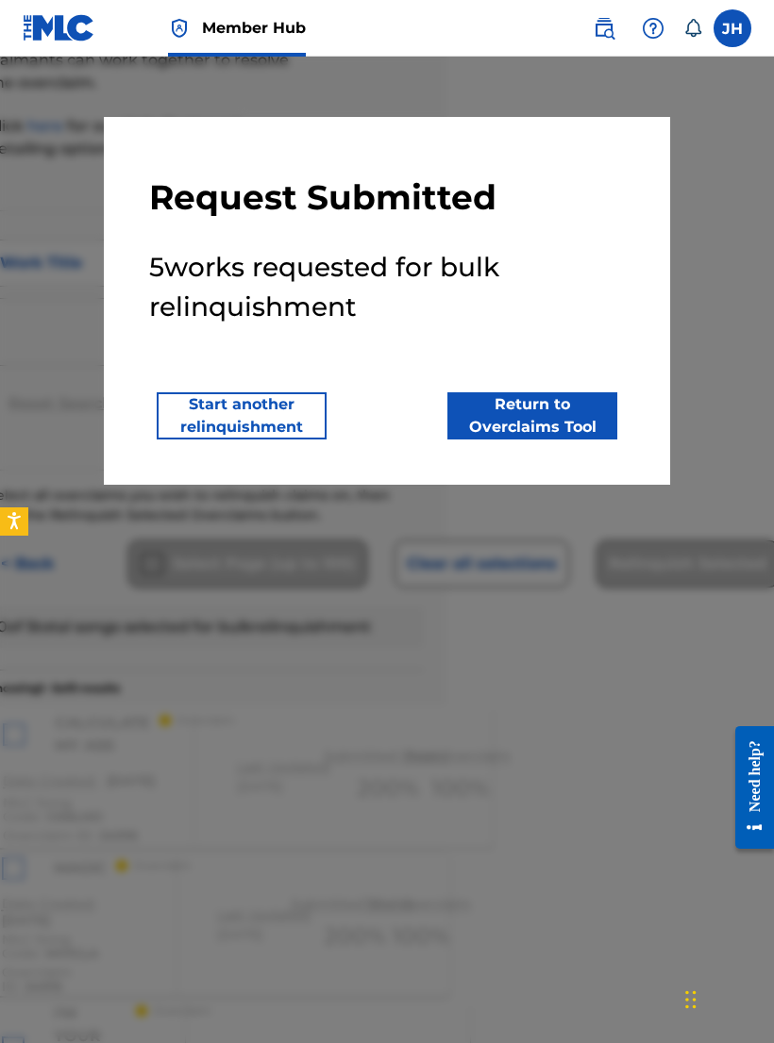
click at [553, 421] on button "Return to Overclaims Tool" at bounding box center [532, 415] width 170 height 47
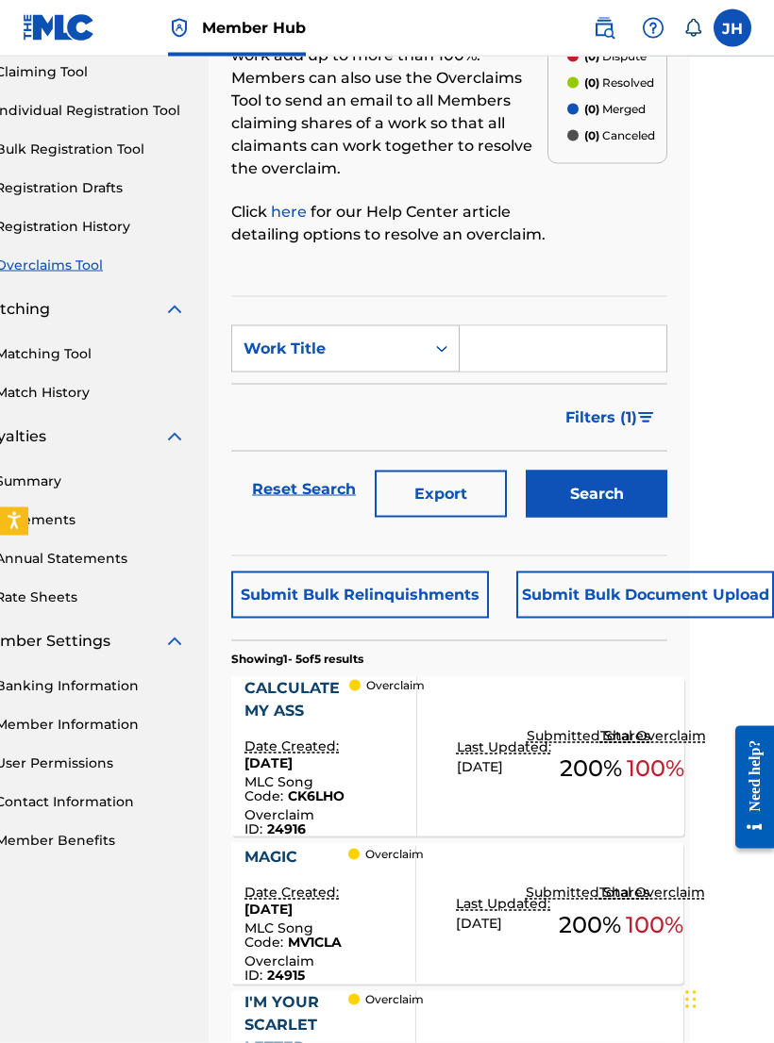
scroll to position [244, 84]
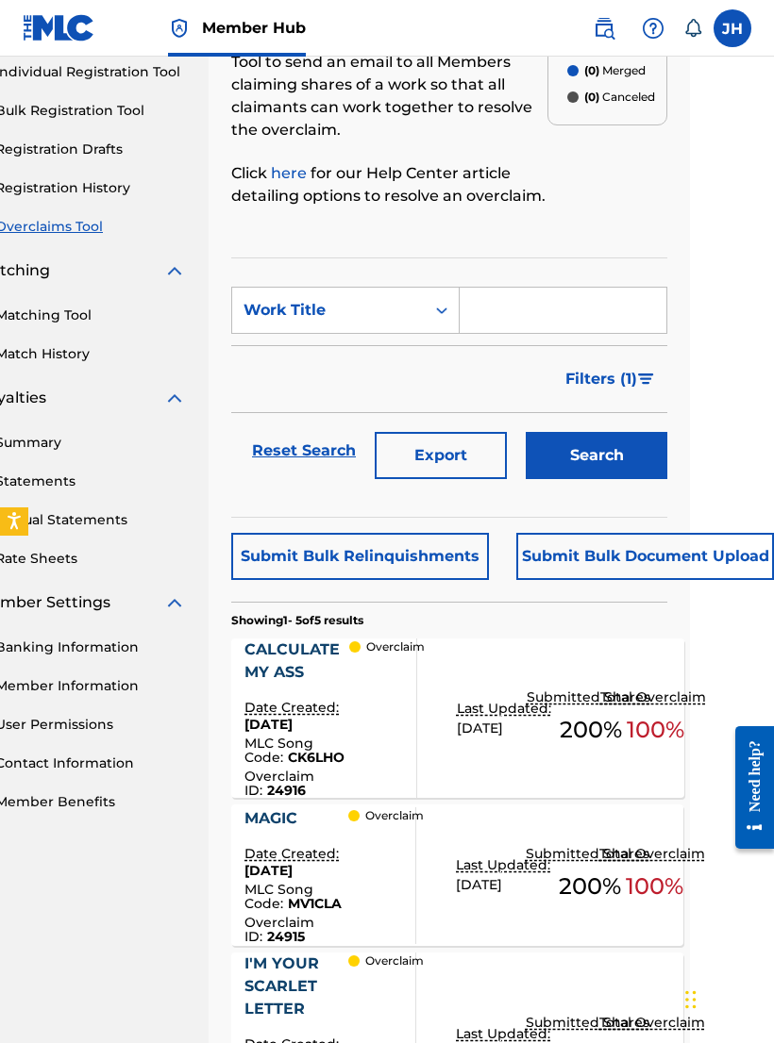
click at [456, 542] on button "Submit Bulk Relinquishments" at bounding box center [360, 556] width 258 height 47
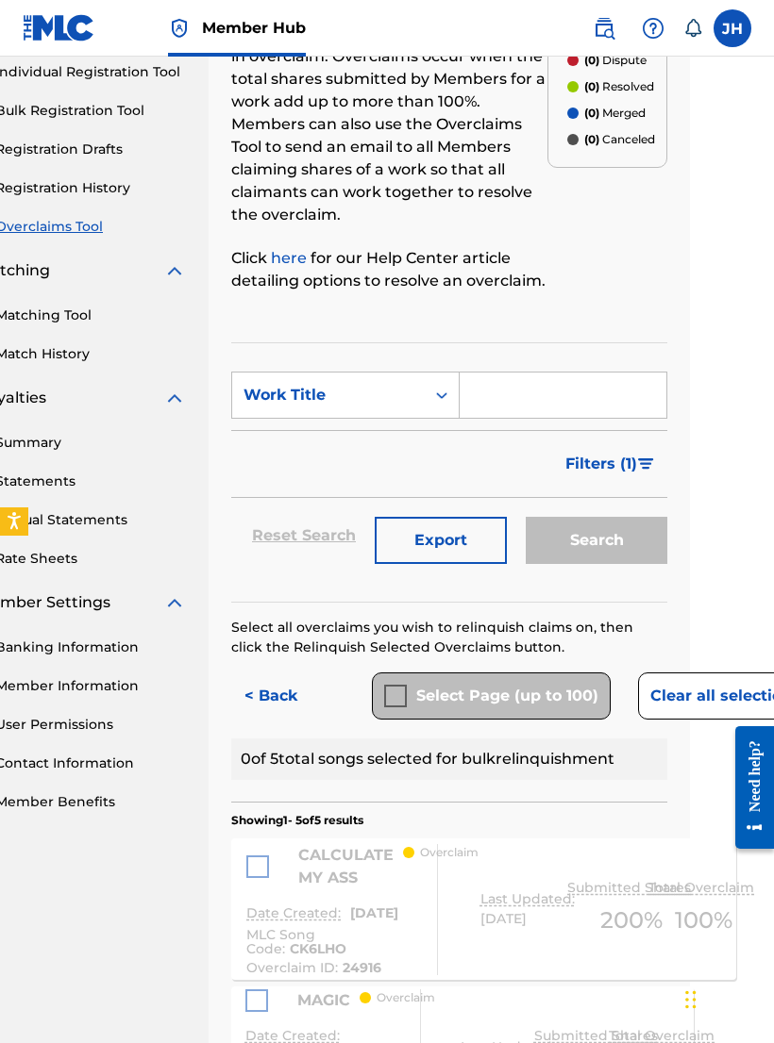
click at [392, 680] on div "Select Page (up to 100)" at bounding box center [491, 696] width 239 height 47
click at [400, 685] on div "Select Page (up to 100)" at bounding box center [491, 696] width 239 height 47
click at [408, 679] on div "Select Page (up to 100)" at bounding box center [491, 696] width 239 height 47
click at [408, 678] on div "Select Page (up to 100)" at bounding box center [491, 696] width 239 height 47
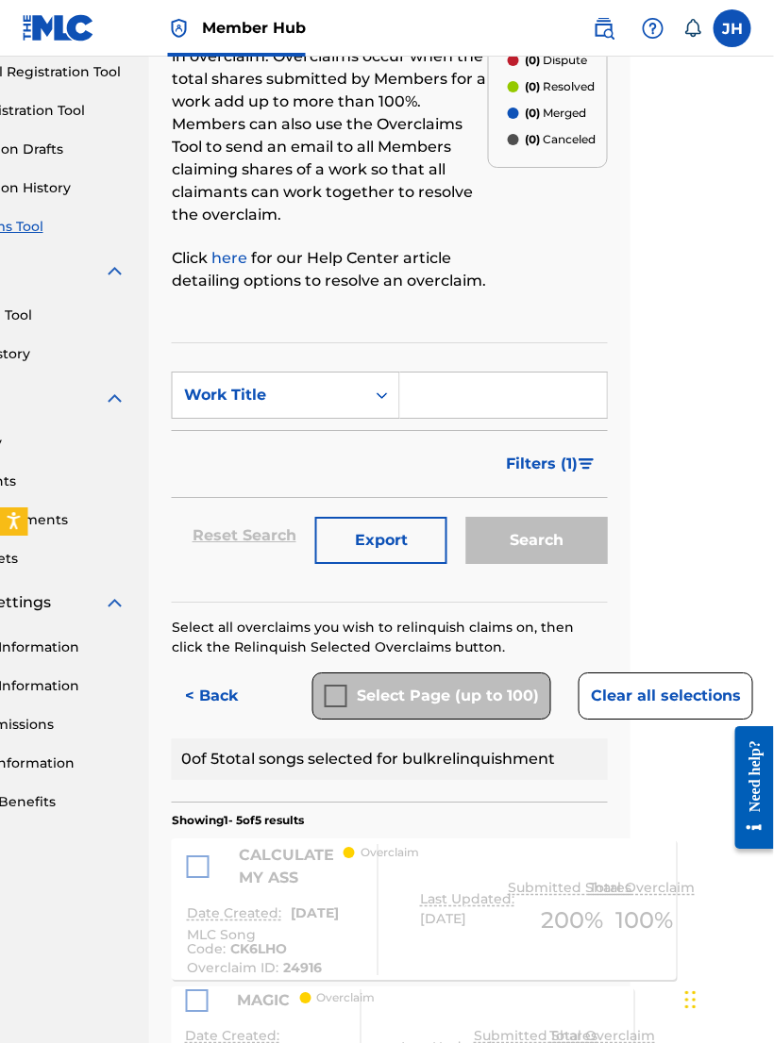
click at [667, 690] on button "Clear all selections" at bounding box center [665, 696] width 175 height 47
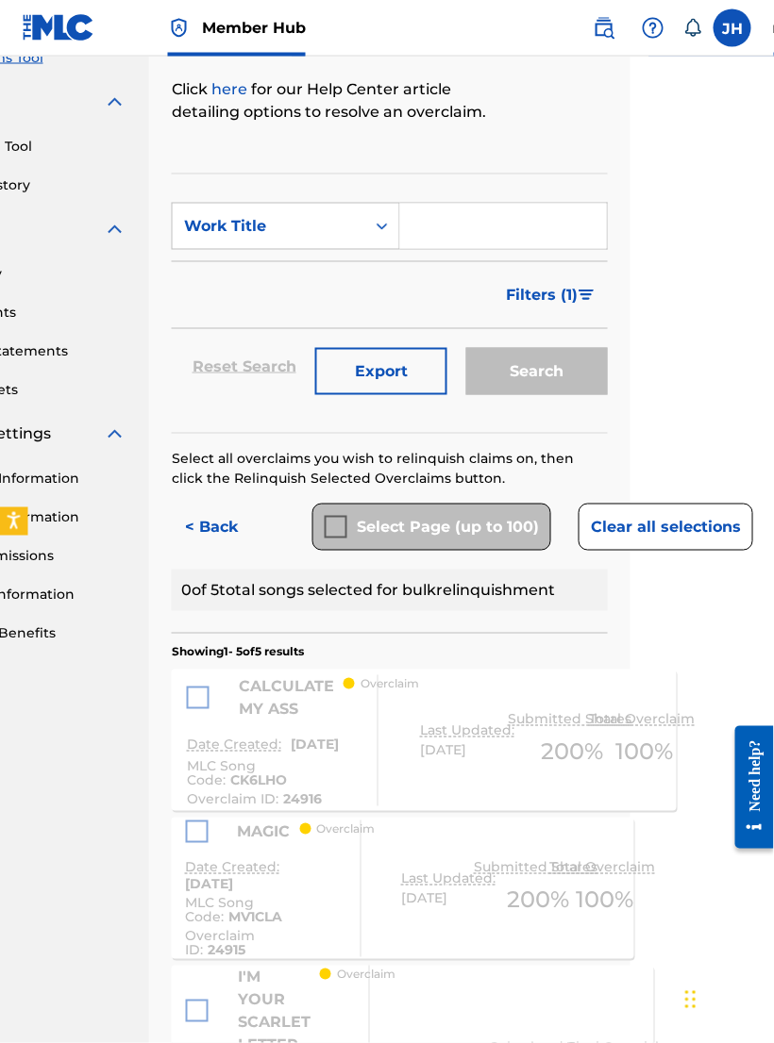
scroll to position [414, 143]
click at [342, 527] on div "Select Page (up to 100)" at bounding box center [431, 526] width 239 height 47
click at [213, 678] on div "CALCULATE MY ASS" at bounding box center [265, 697] width 157 height 45
click at [277, 805] on span "Overclaim ID :" at bounding box center [235, 798] width 96 height 17
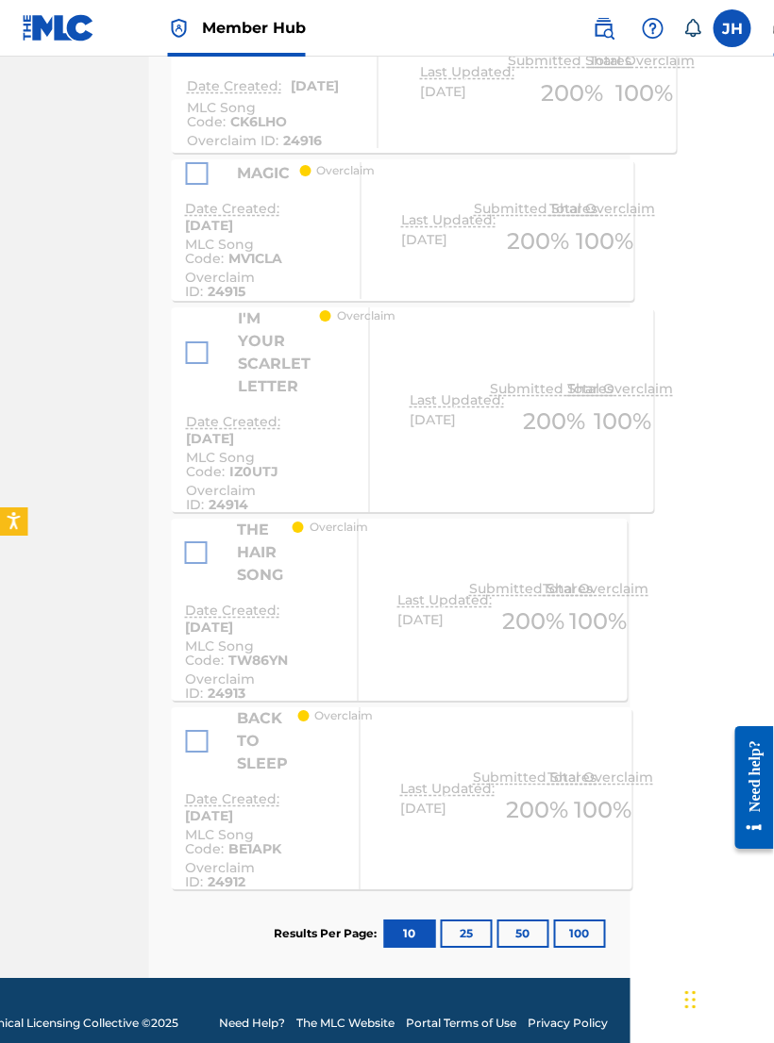
scroll to position [1072, 144]
click at [471, 935] on button "25" at bounding box center [466, 934] width 52 height 28
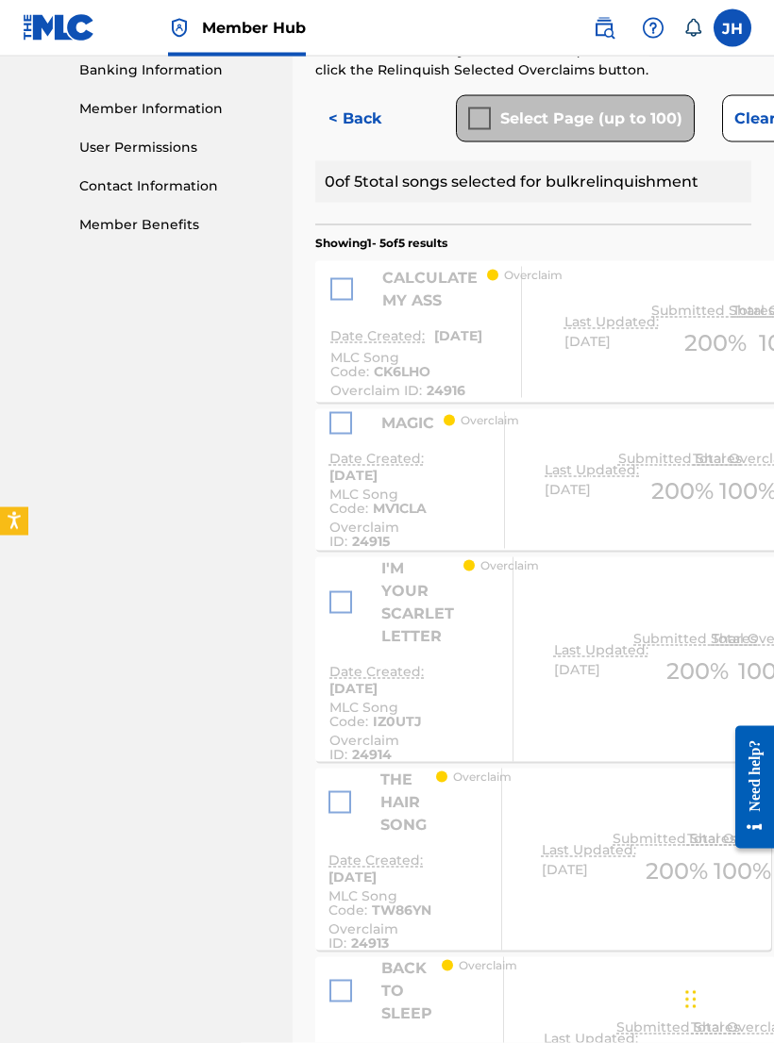
scroll to position [1072, 0]
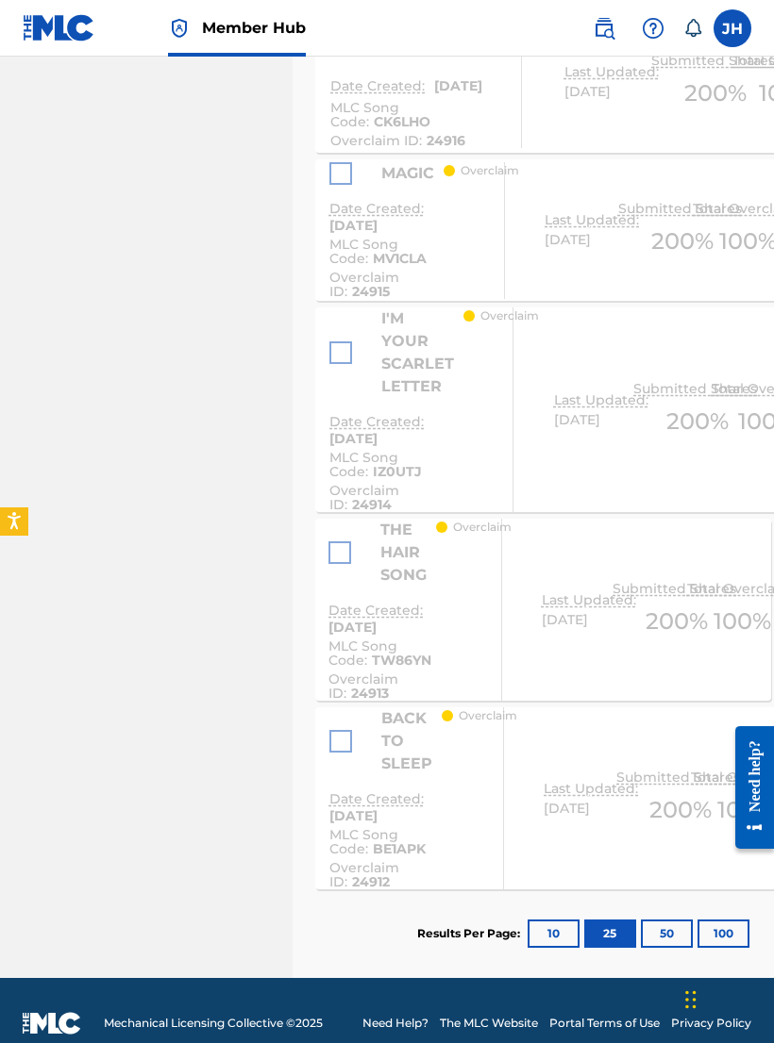
click at [658, 935] on button "50" at bounding box center [667, 934] width 52 height 28
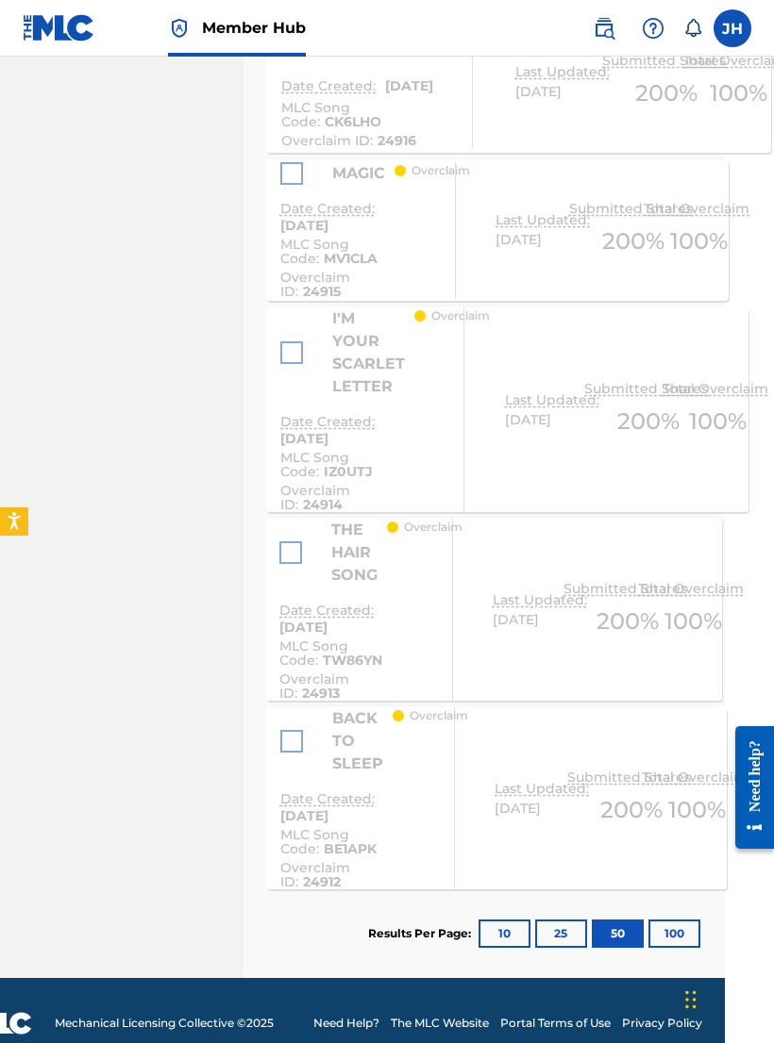
scroll to position [1072, 93]
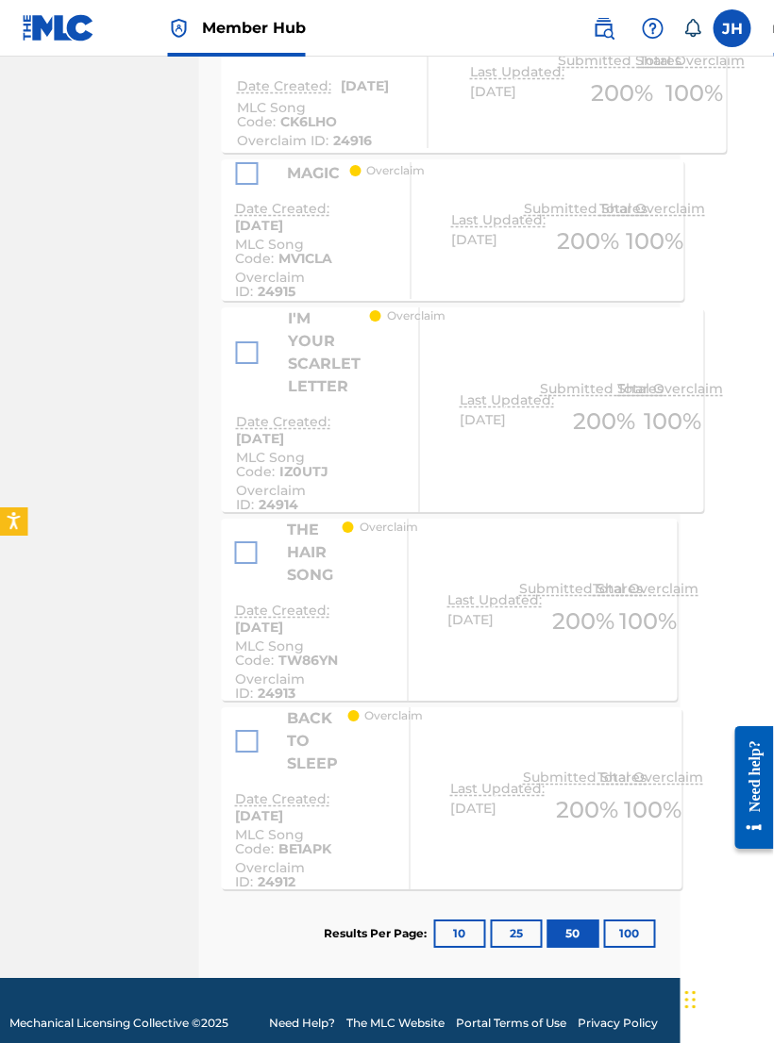
click at [635, 926] on button "100" at bounding box center [630, 934] width 52 height 28
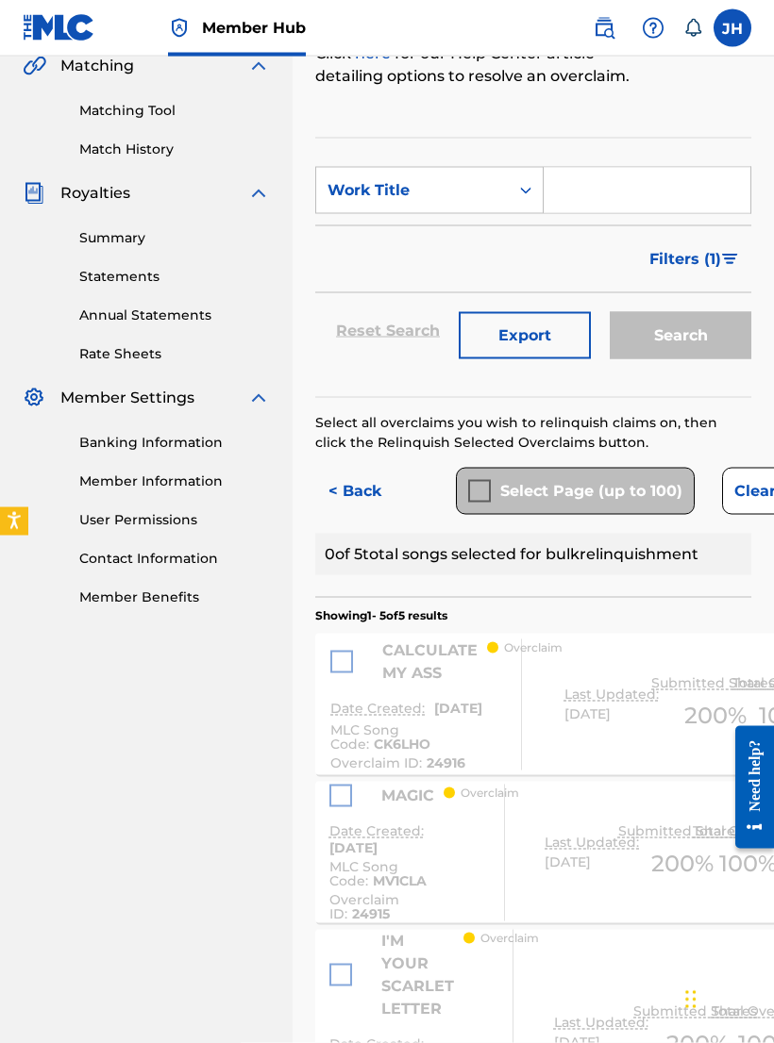
scroll to position [371, 0]
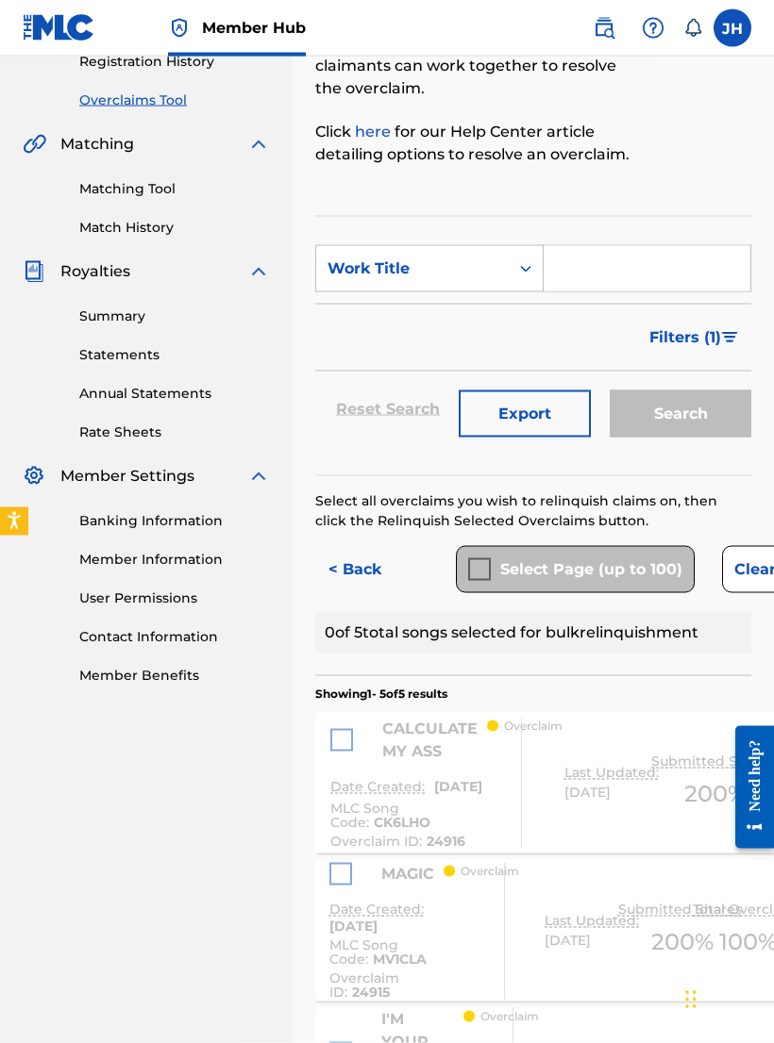
click at [481, 565] on div "Select Page (up to 100)" at bounding box center [575, 569] width 239 height 47
click at [481, 564] on div "Select Page (up to 100)" at bounding box center [575, 569] width 239 height 47
click at [489, 568] on div "Select Page (up to 100)" at bounding box center [575, 569] width 239 height 47
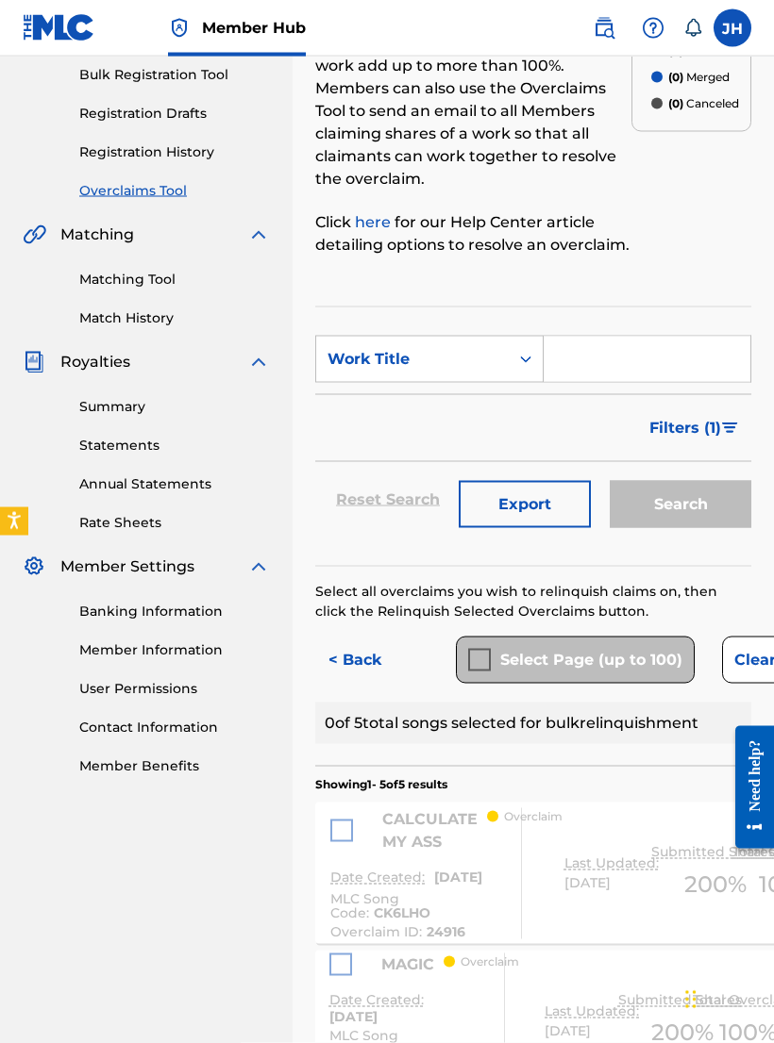
scroll to position [279, 0]
click at [430, 492] on div "Reset Search Export Search" at bounding box center [533, 500] width 436 height 75
click at [378, 661] on button "< Back" at bounding box center [371, 661] width 113 height 47
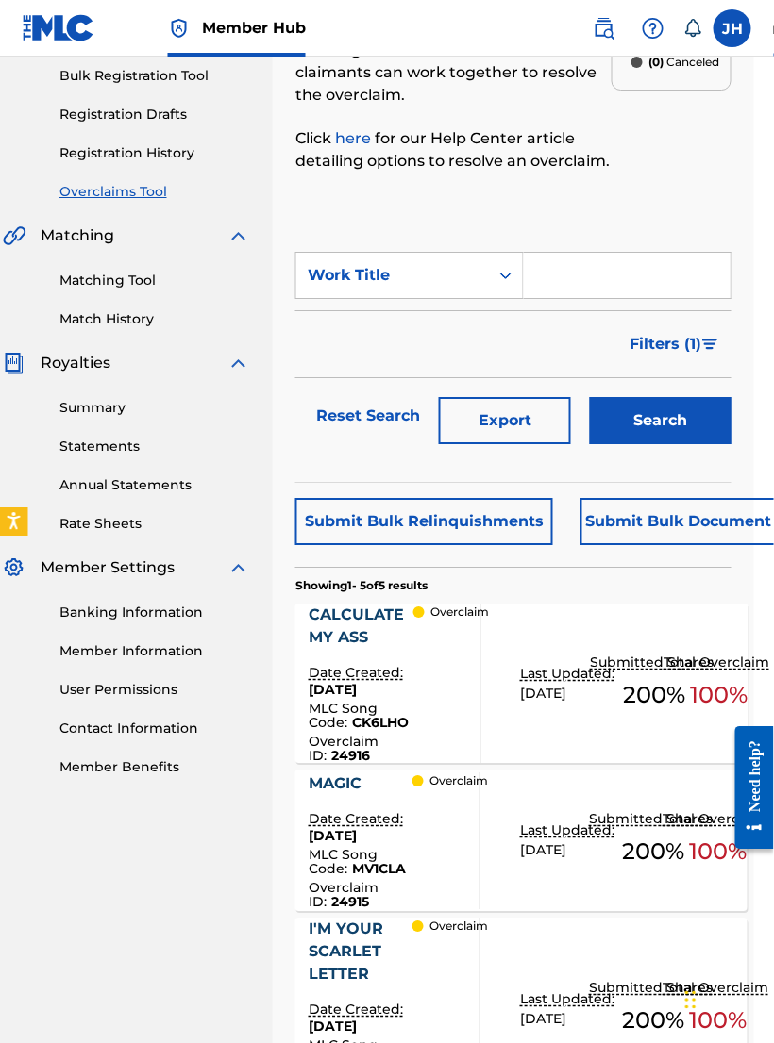
scroll to position [279, 84]
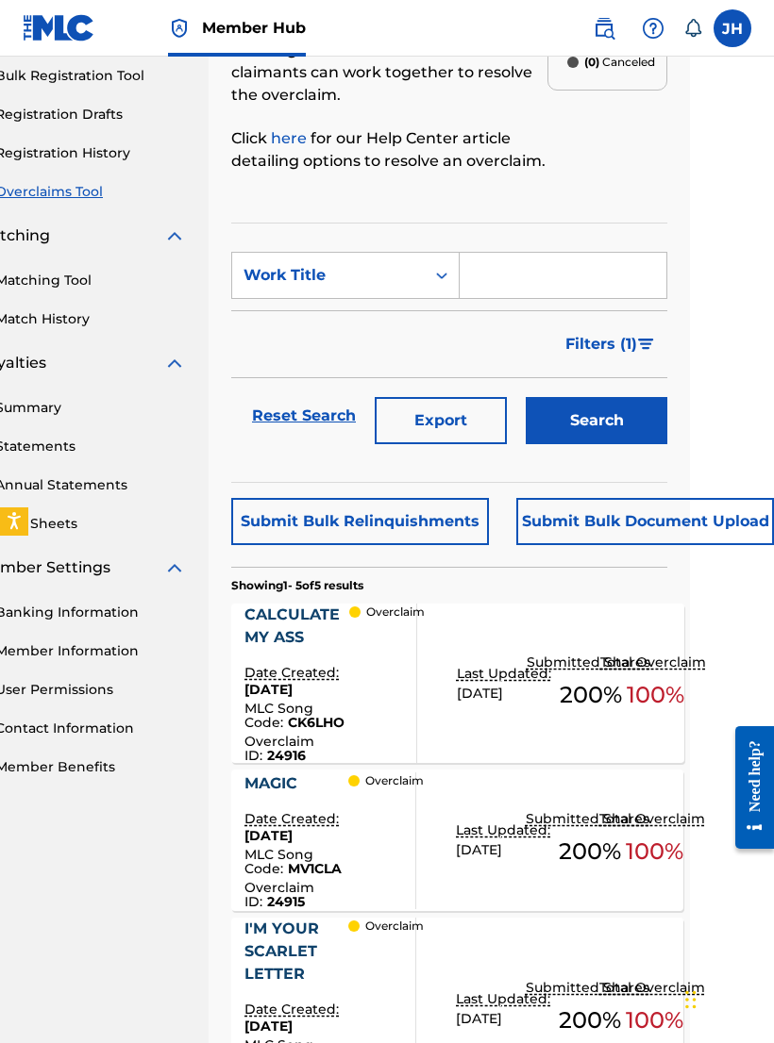
click at [657, 533] on button "Submit Bulk Document Upload" at bounding box center [645, 521] width 258 height 47
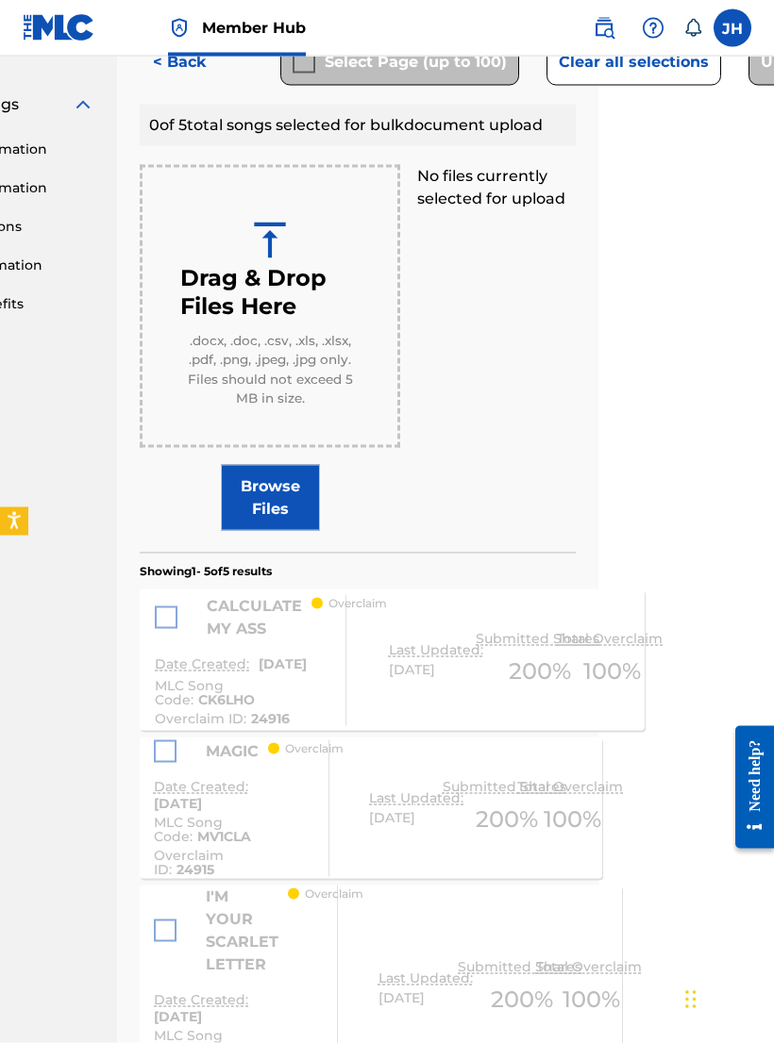
scroll to position [797, 175]
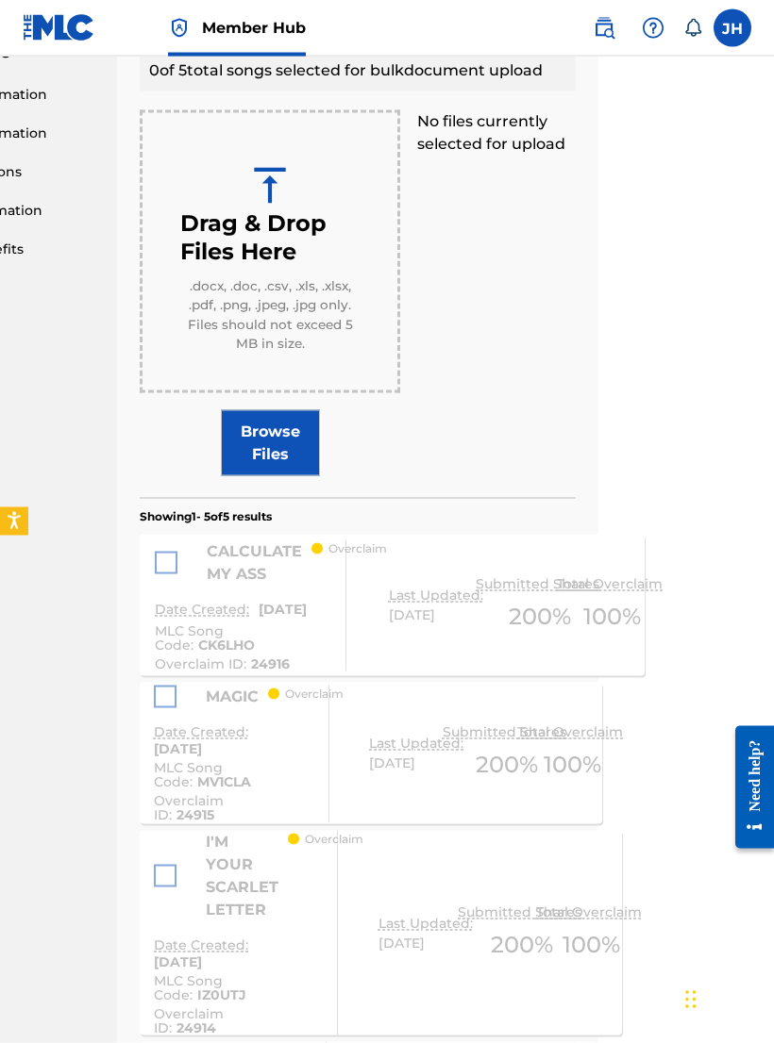
click at [152, 551] on div "CALCULATE MY ASS Date Created: May 28, 2025 MLC Song Code : CK6LHO Overclaim ID…" at bounding box center [392, 606] width 505 height 142
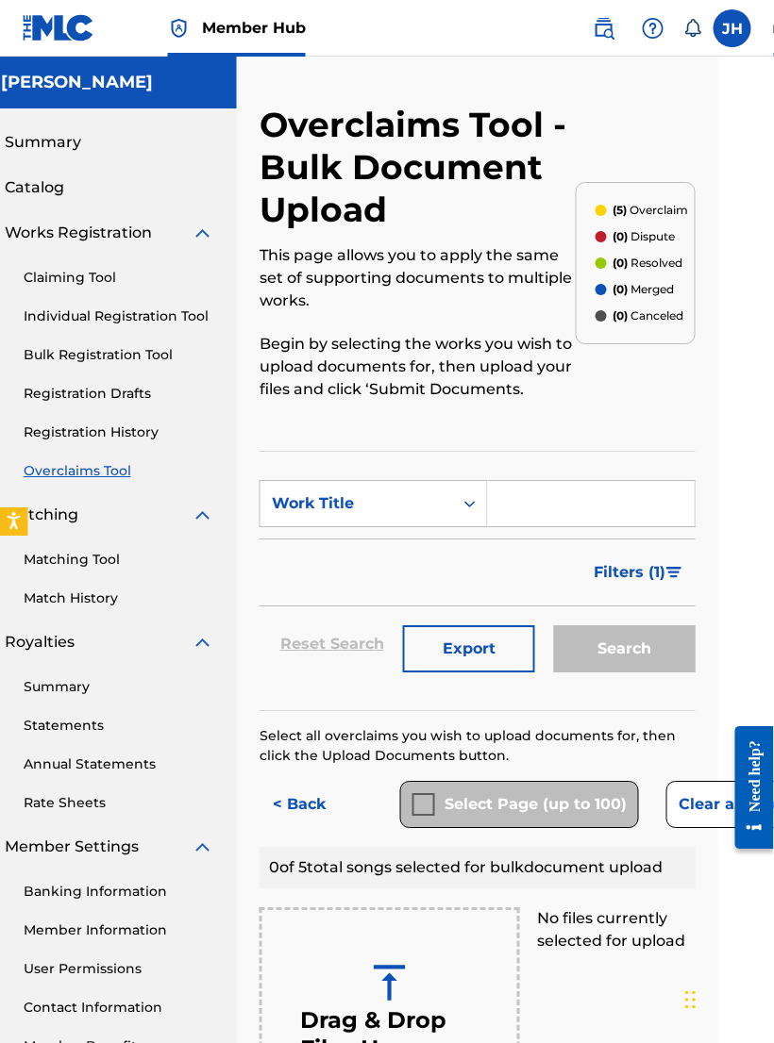
scroll to position [0, 54]
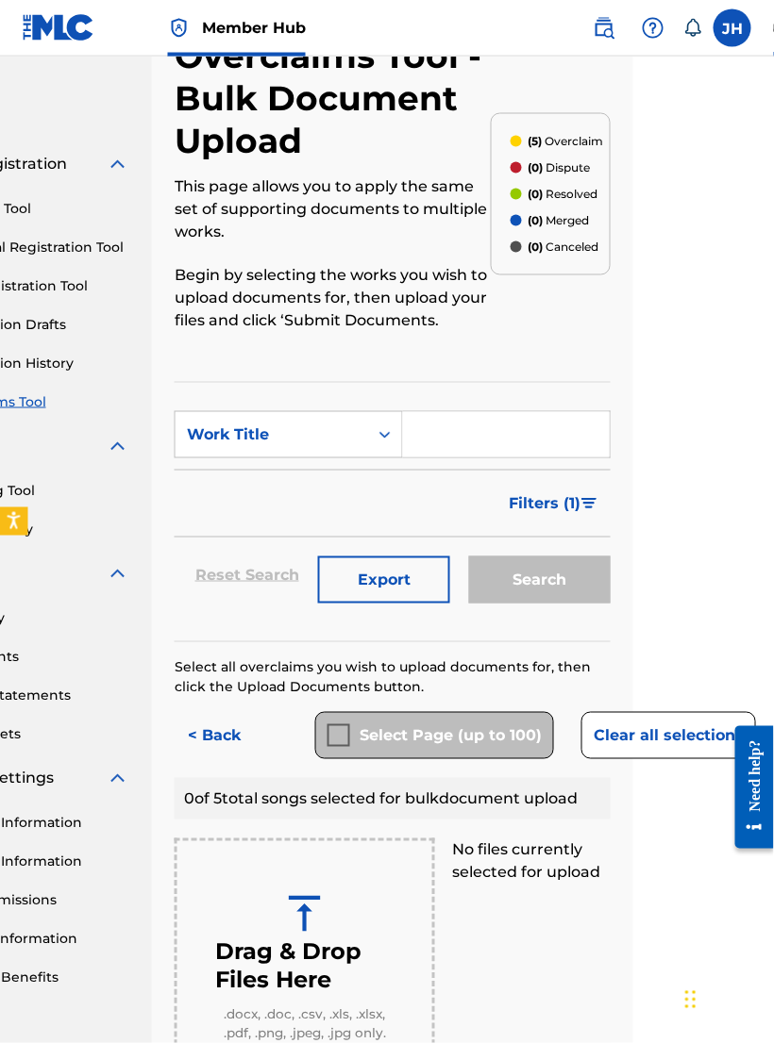
click at [237, 730] on button "< Back" at bounding box center [231, 735] width 113 height 47
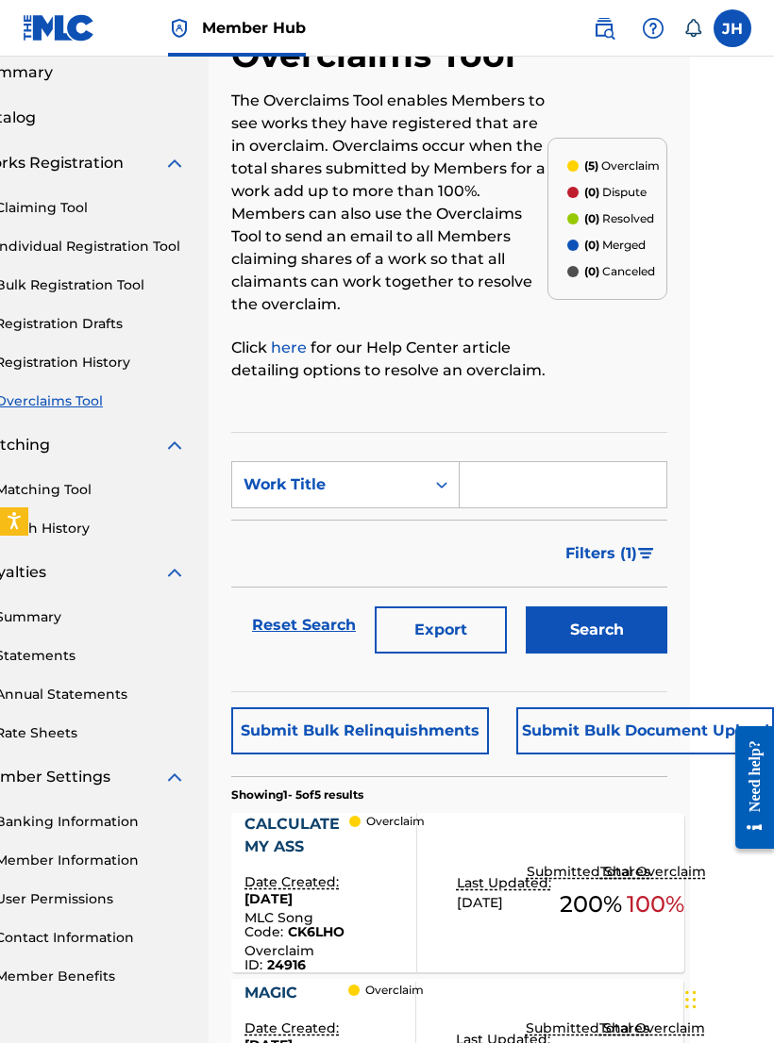
click at [331, 625] on link "Reset Search" at bounding box center [303, 626] width 123 height 42
click at [447, 723] on button "Submit Bulk Relinquishments" at bounding box center [360, 731] width 258 height 47
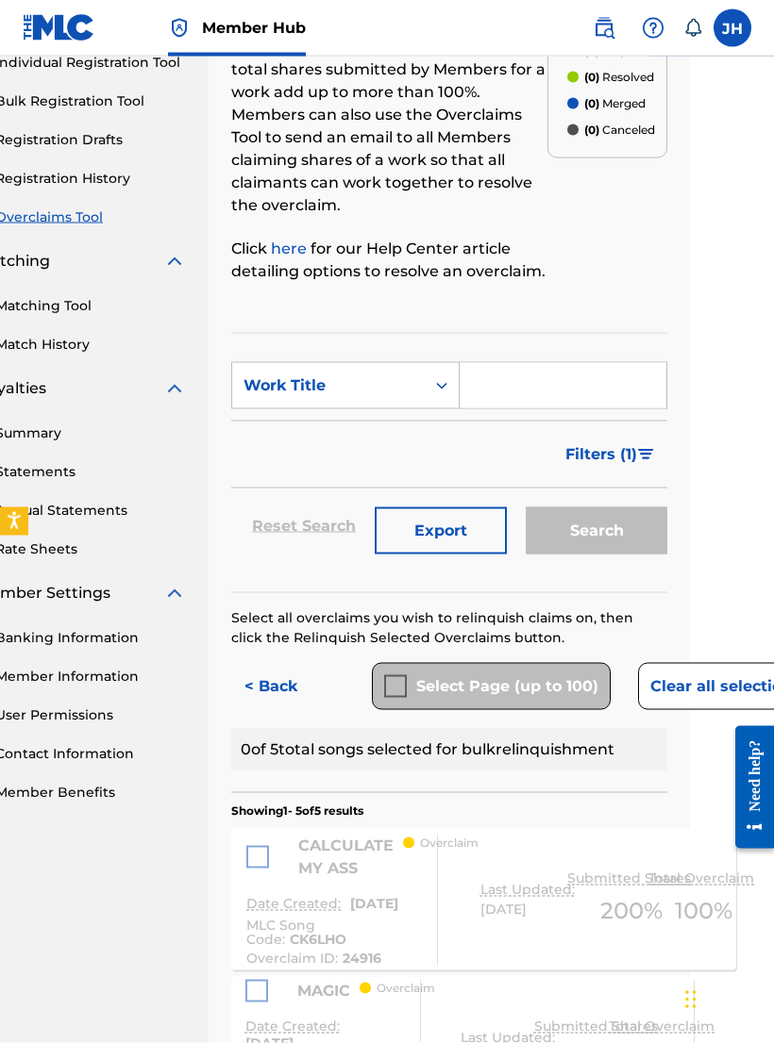
scroll to position [256, 84]
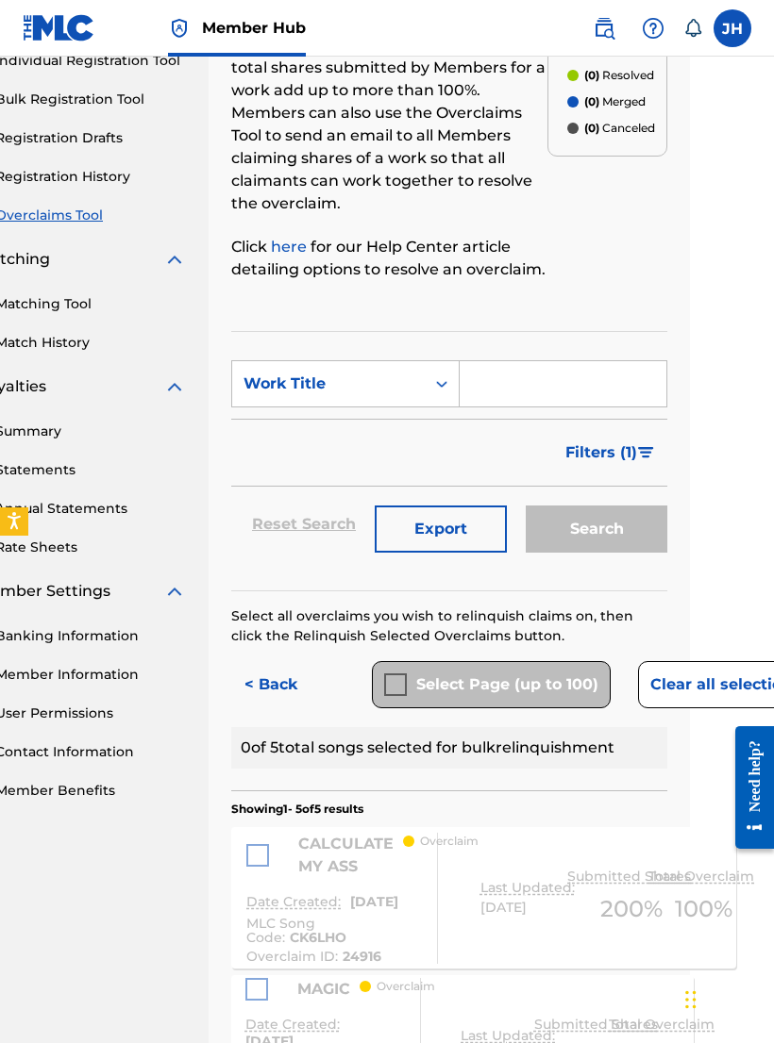
click at [395, 679] on div "Select Page (up to 100)" at bounding box center [491, 684] width 239 height 47
click at [414, 673] on div "Select Page (up to 100)" at bounding box center [491, 684] width 239 height 47
click at [398, 675] on div "Select Page (up to 100)" at bounding box center [491, 684] width 239 height 47
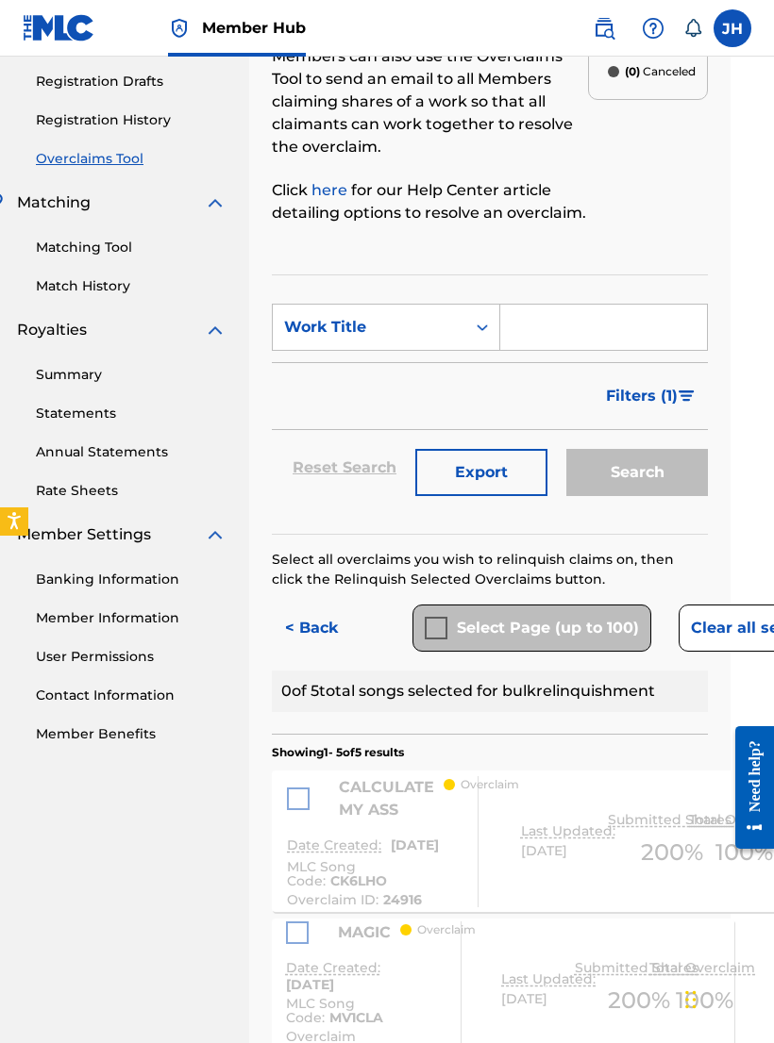
scroll to position [312, 42]
click at [488, 703] on div "0 of 5 total songs selected for bulk relinquishment" at bounding box center [491, 692] width 436 height 42
click at [431, 625] on div "Select Page (up to 100)" at bounding box center [532, 628] width 239 height 47
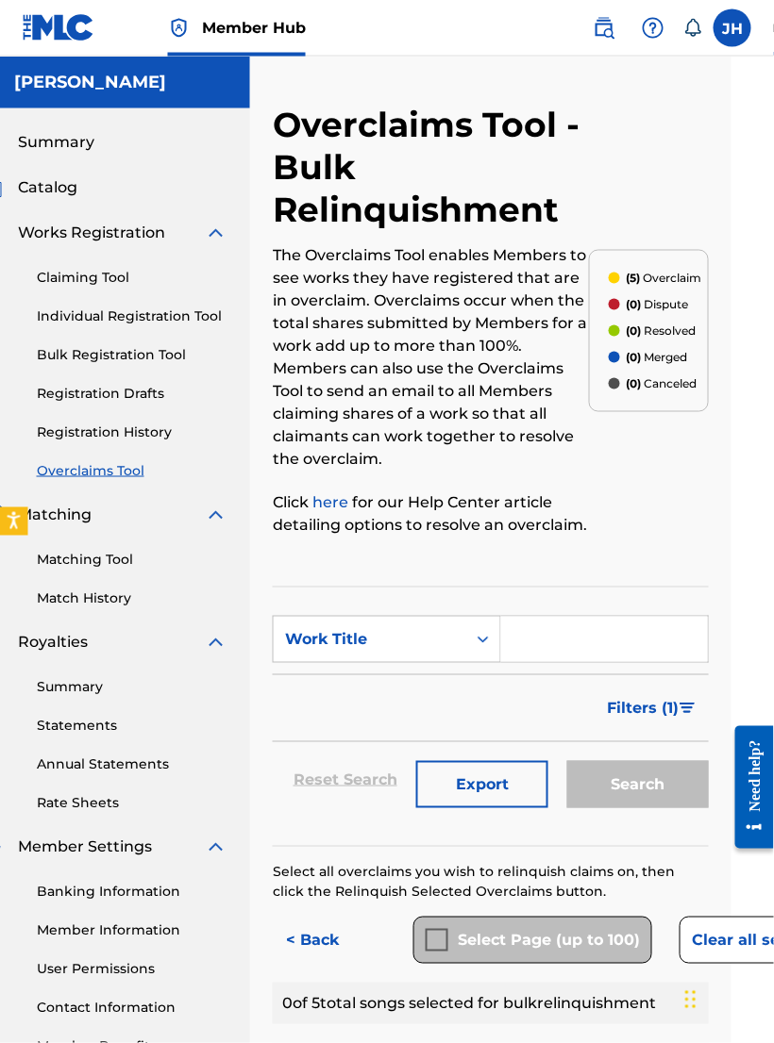
scroll to position [0, 42]
click at [111, 279] on link "Claiming Tool" at bounding box center [132, 278] width 191 height 20
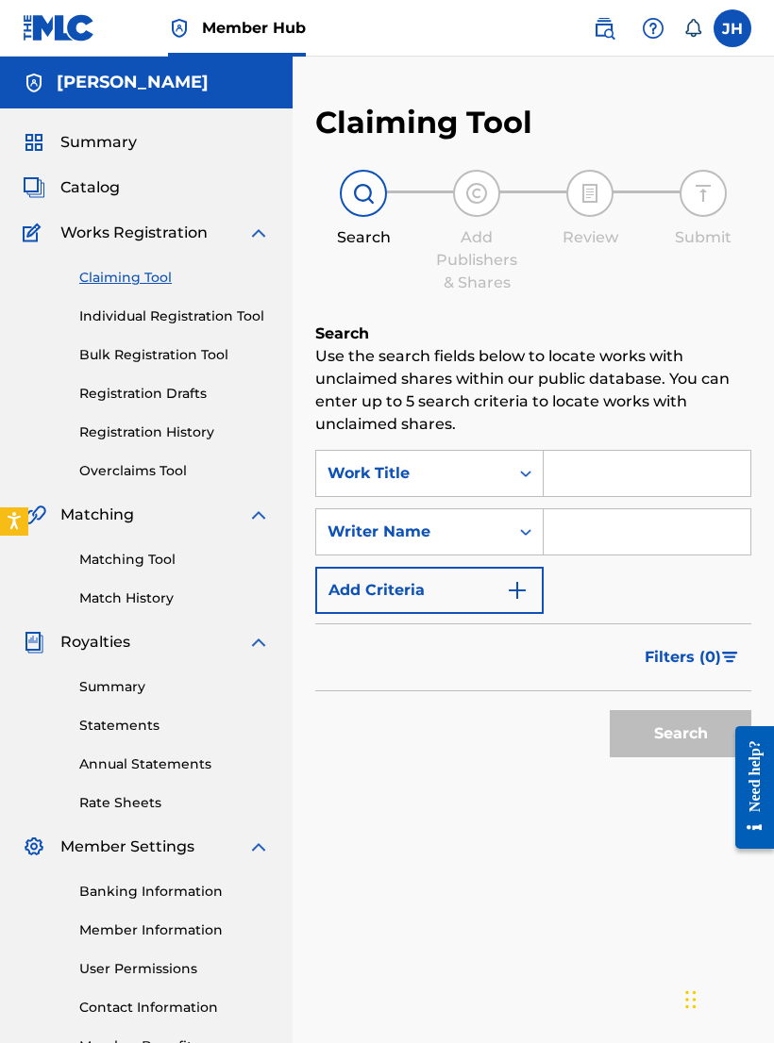
click at [616, 469] on input "Search Form" at bounding box center [646, 473] width 207 height 45
click at [606, 526] on input "Search Form" at bounding box center [646, 531] width 207 height 45
type input "[PERSON_NAME]"
click at [685, 712] on button "Search" at bounding box center [680, 733] width 142 height 47
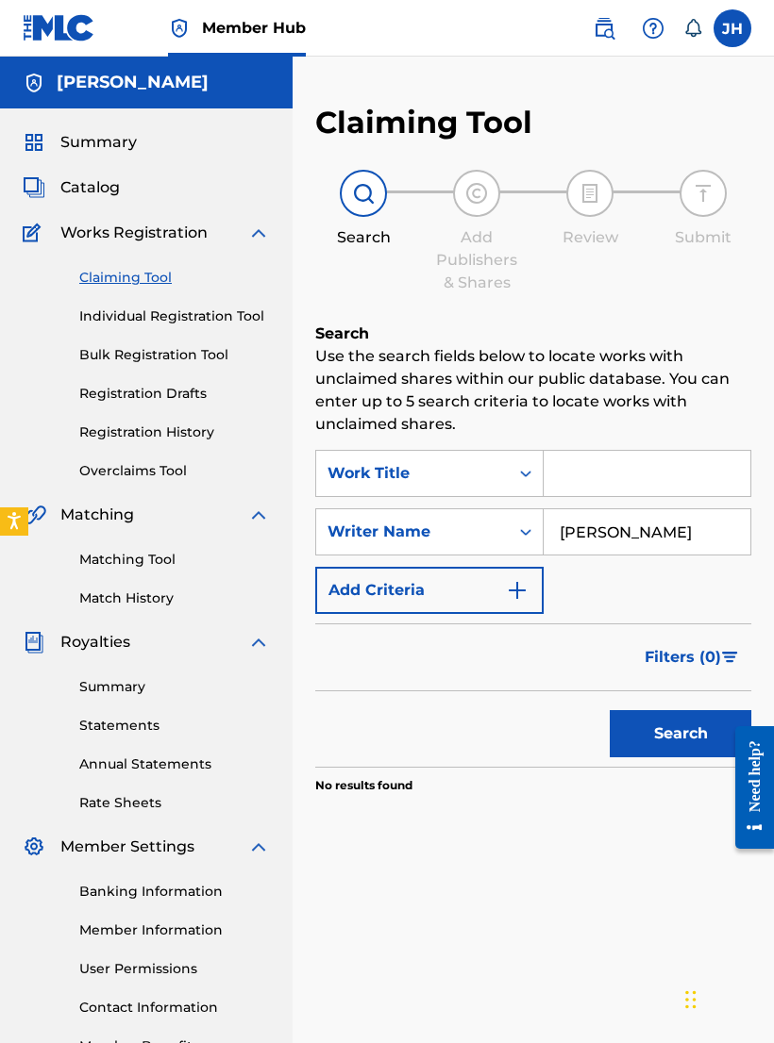
click at [663, 732] on button "Search" at bounding box center [680, 733] width 142 height 47
click at [693, 528] on input "[PERSON_NAME]" at bounding box center [646, 531] width 207 height 45
click at [675, 712] on button "Search" at bounding box center [680, 733] width 142 height 47
click at [222, 311] on link "Individual Registration Tool" at bounding box center [174, 317] width 191 height 20
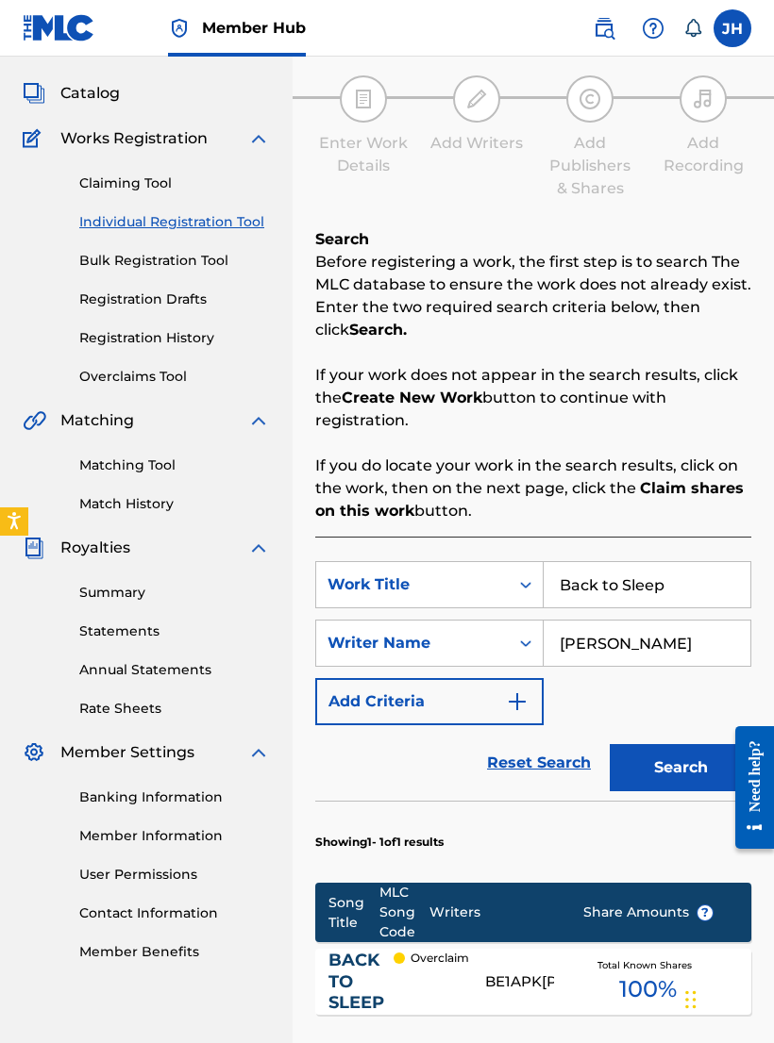
scroll to position [93, 0]
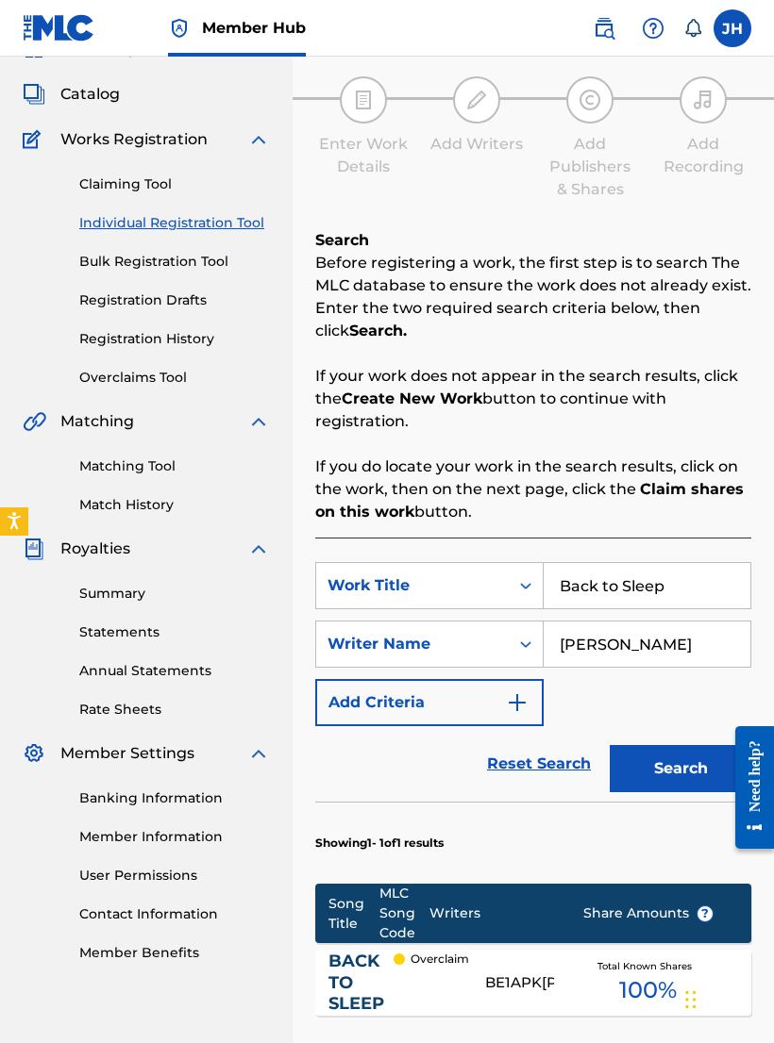
click at [683, 762] on button "Search" at bounding box center [680, 768] width 142 height 47
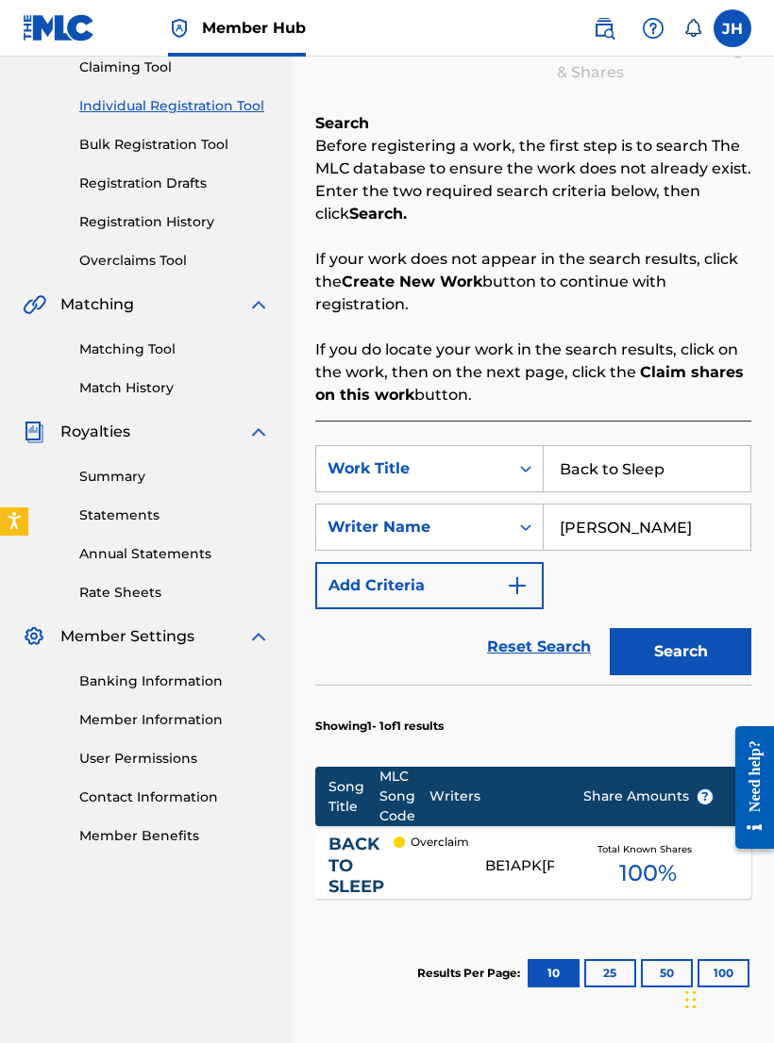
scroll to position [211, 0]
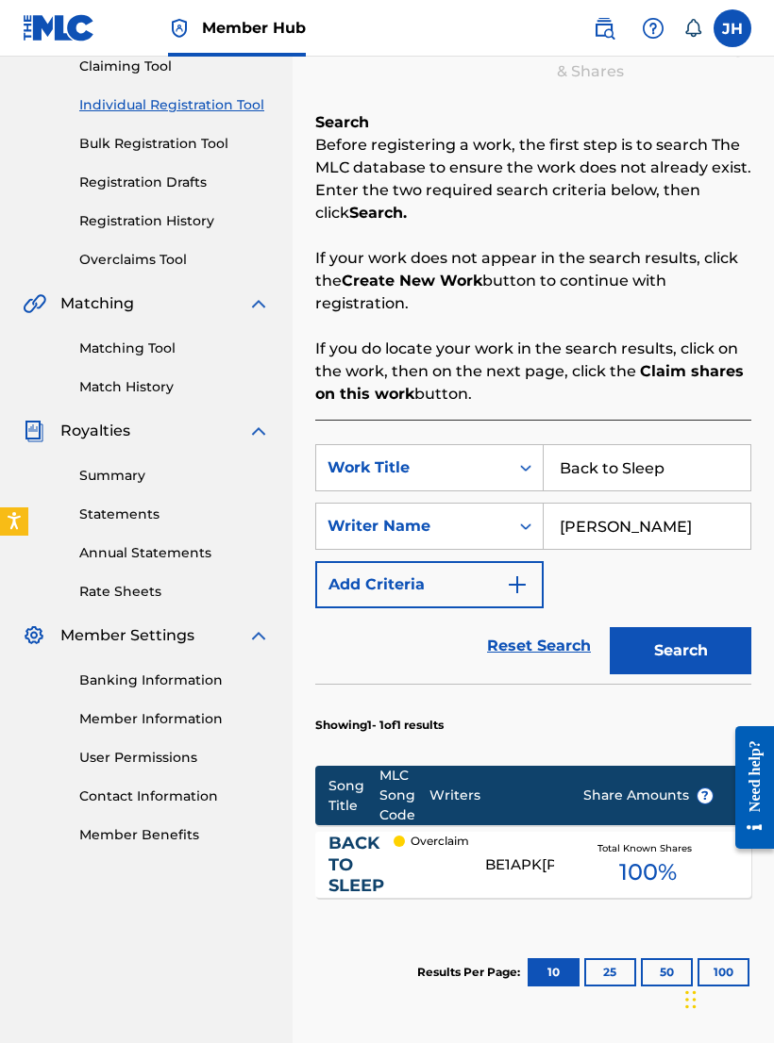
click at [624, 874] on span "100 %" at bounding box center [648, 873] width 58 height 34
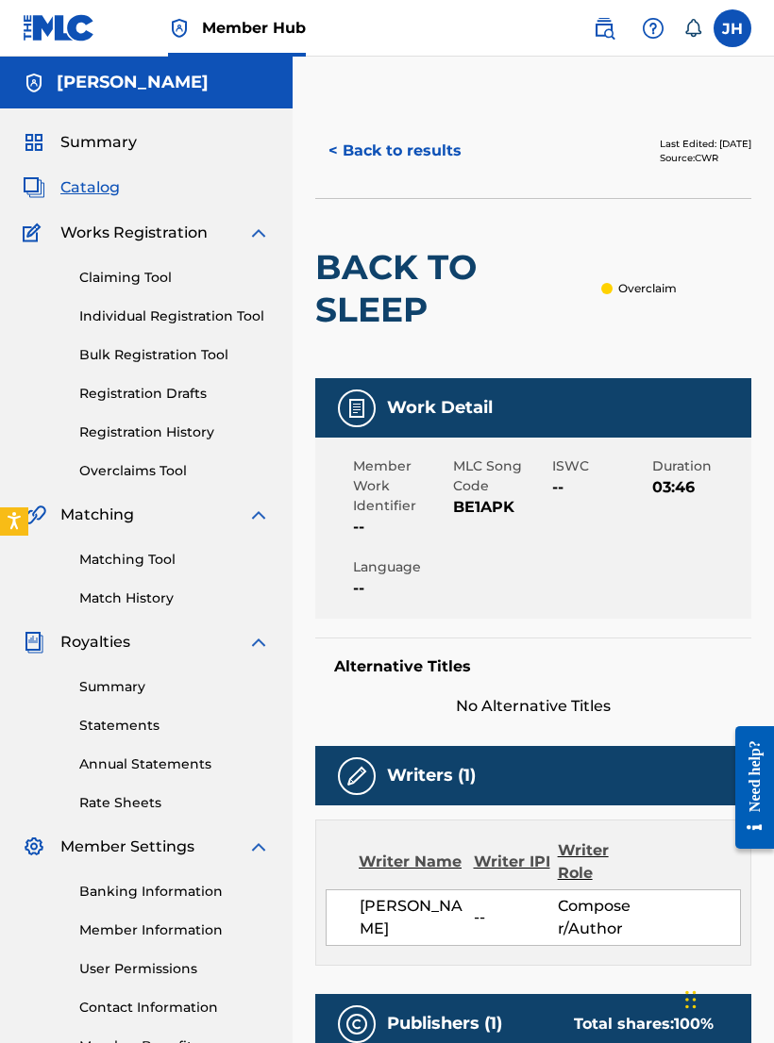
click at [645, 865] on div "Writer Name Writer IPI Writer Role" at bounding box center [532, 862] width 415 height 45
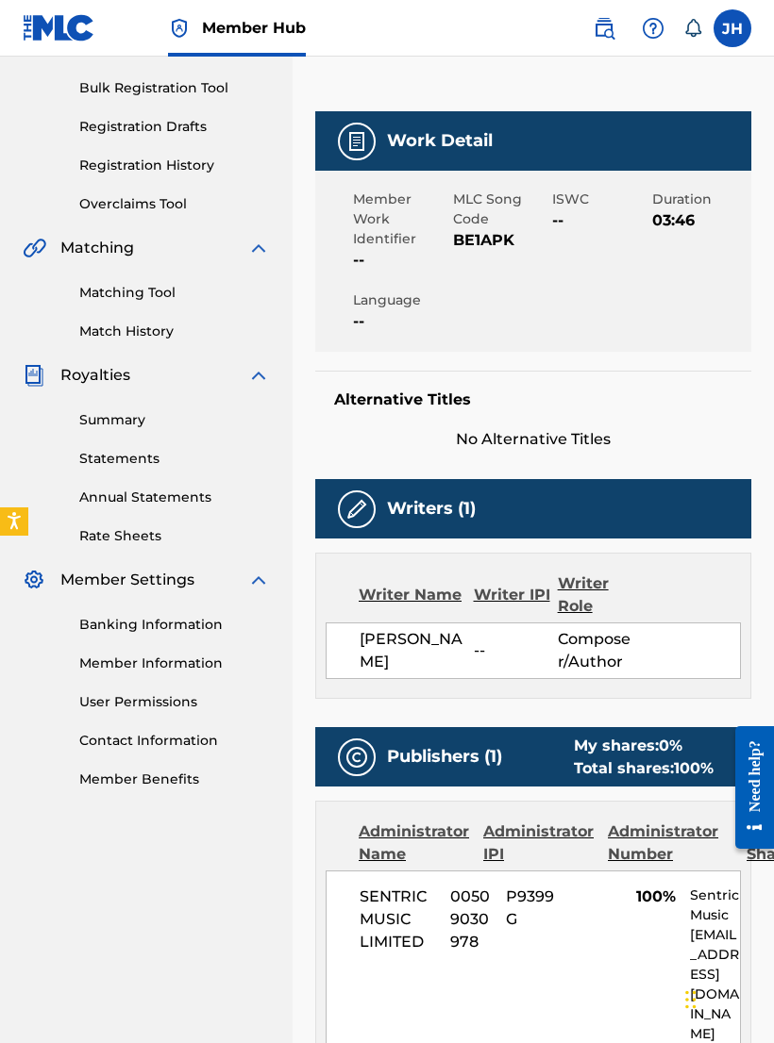
scroll to position [263, 0]
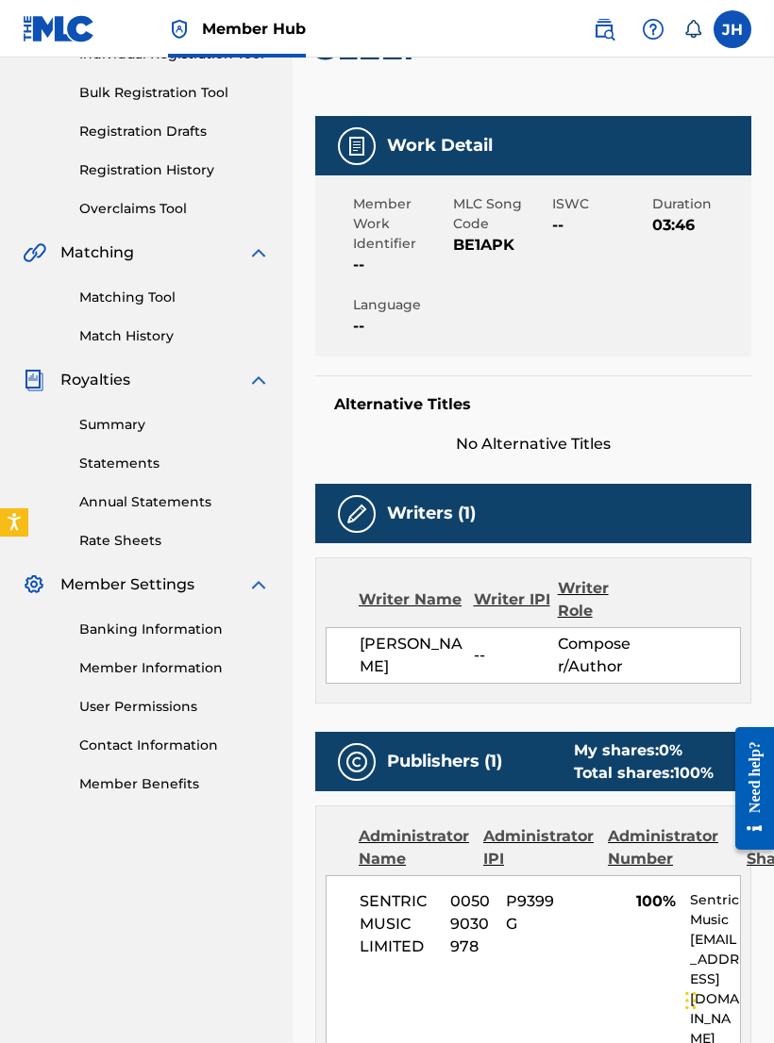
click at [194, 492] on link "Annual Statements" at bounding box center [174, 502] width 191 height 20
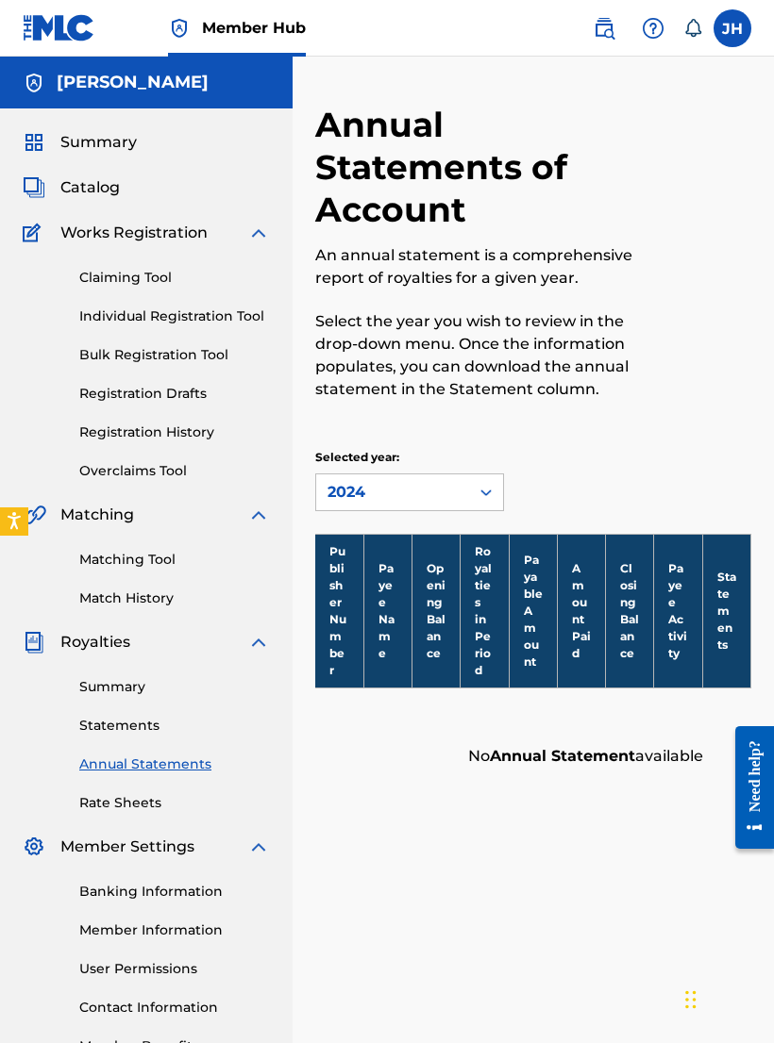
click at [206, 423] on link "Registration History" at bounding box center [174, 433] width 191 height 20
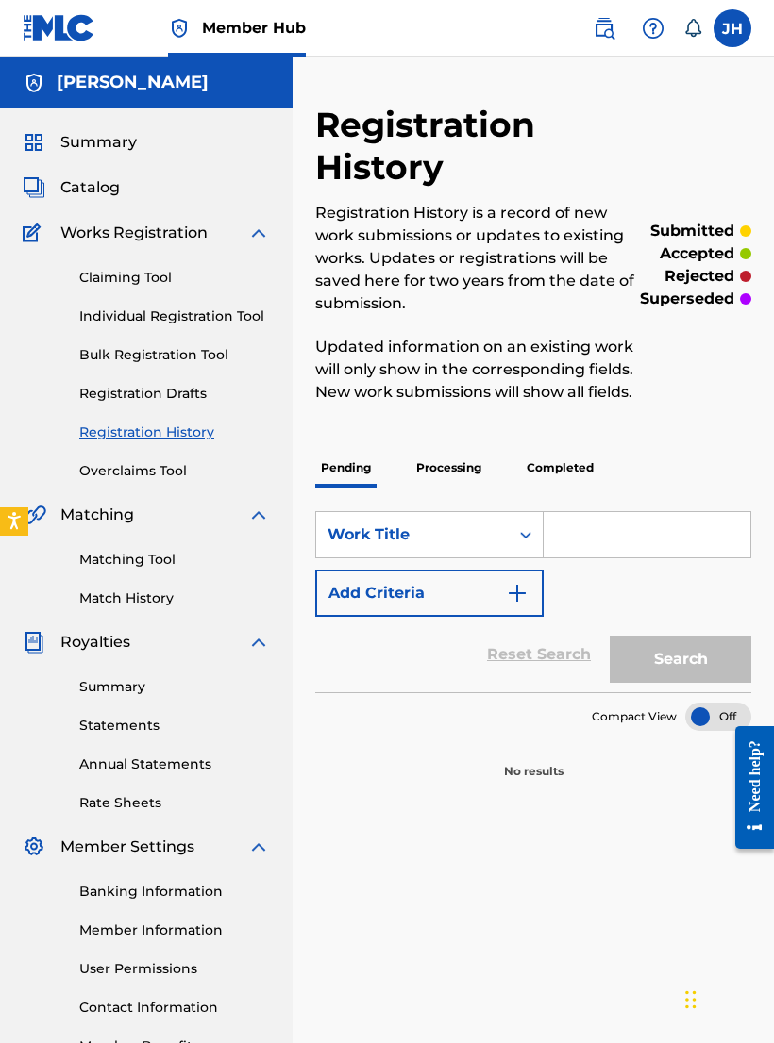
click at [173, 463] on link "Overclaims Tool" at bounding box center [174, 471] width 191 height 20
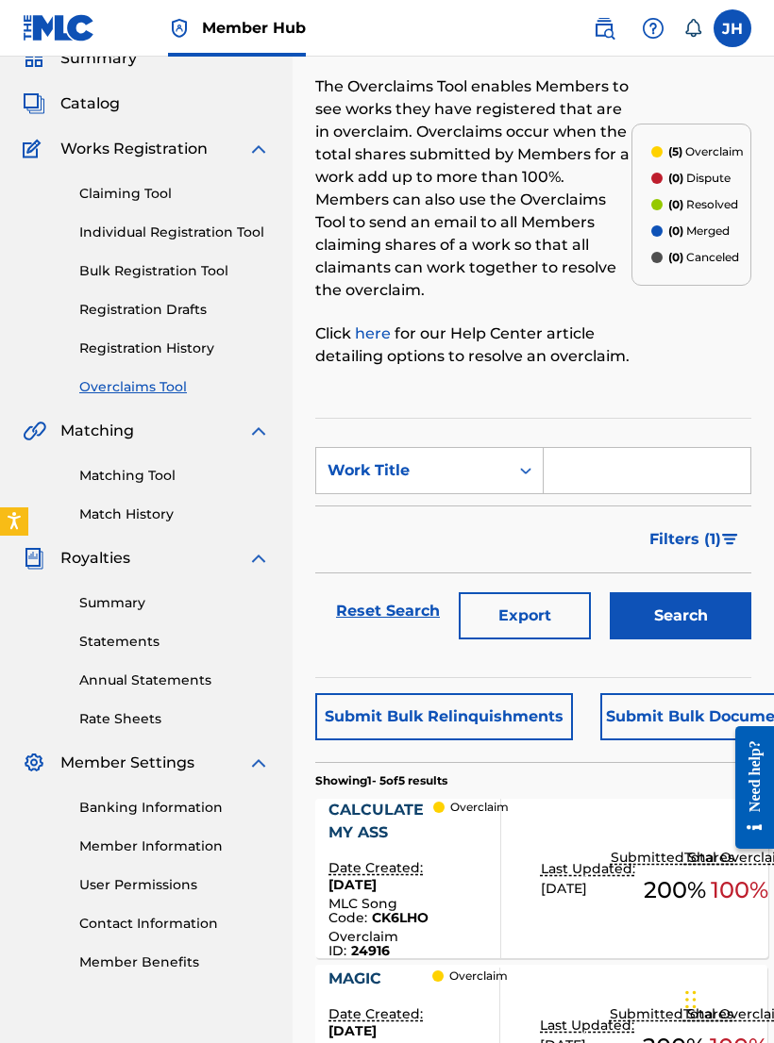
scroll to position [88, 0]
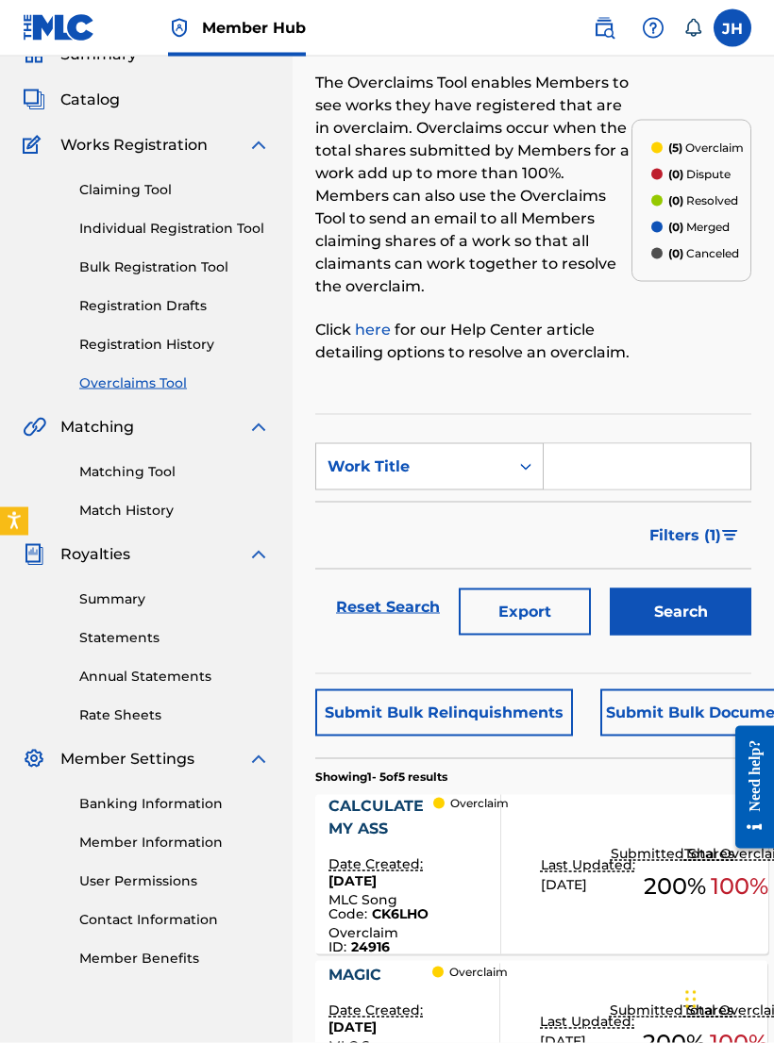
click at [500, 713] on button "Submit Bulk Relinquishments" at bounding box center [444, 713] width 258 height 47
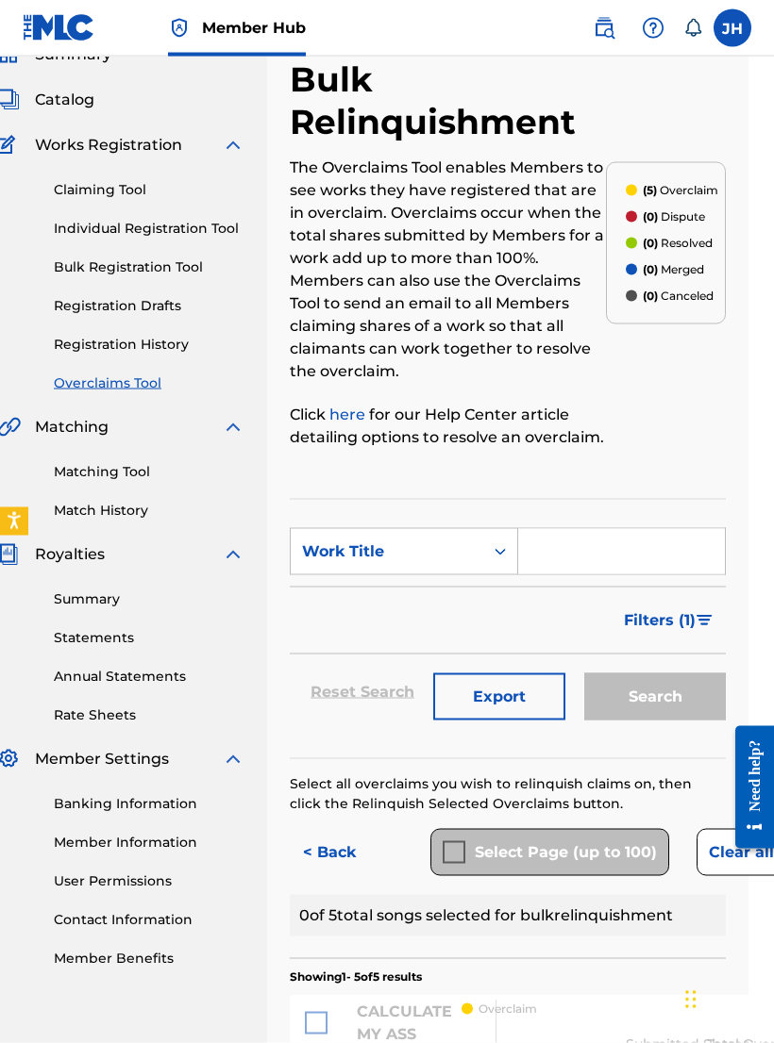
scroll to position [88, 87]
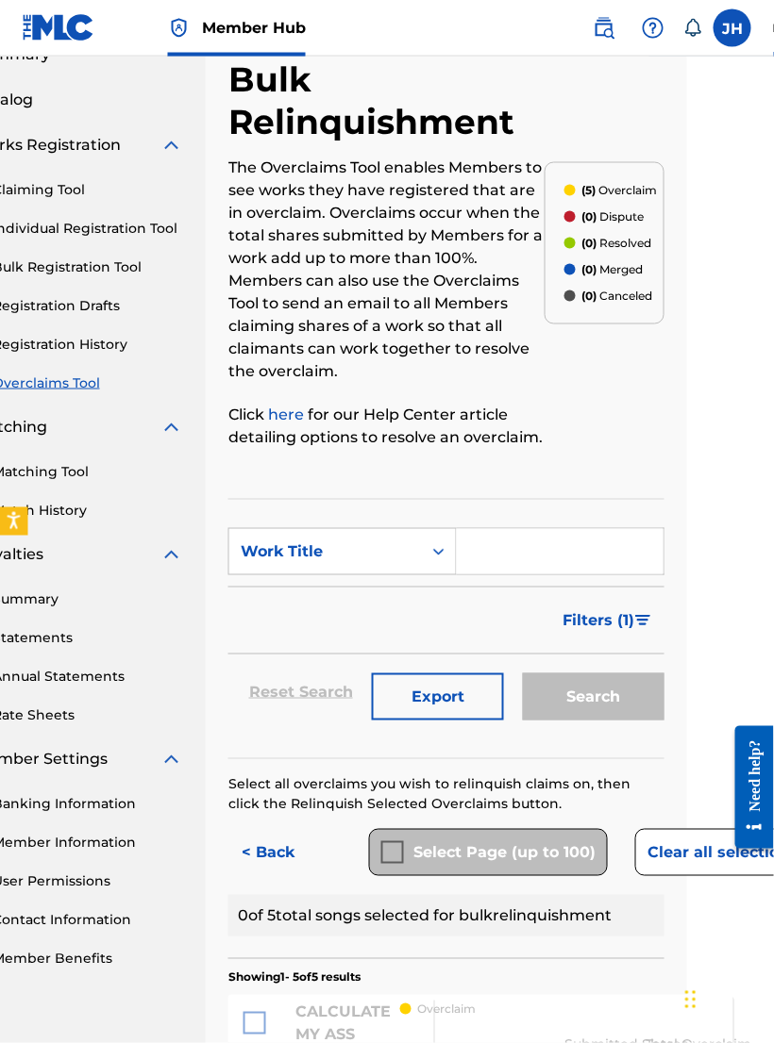
click at [397, 852] on div "Select Page (up to 100)" at bounding box center [488, 852] width 239 height 47
click at [300, 398] on div "The Overclaims Tool enables Members to see works they have registered that are …" at bounding box center [386, 303] width 316 height 292
click at [282, 408] on link "here" at bounding box center [288, 415] width 40 height 18
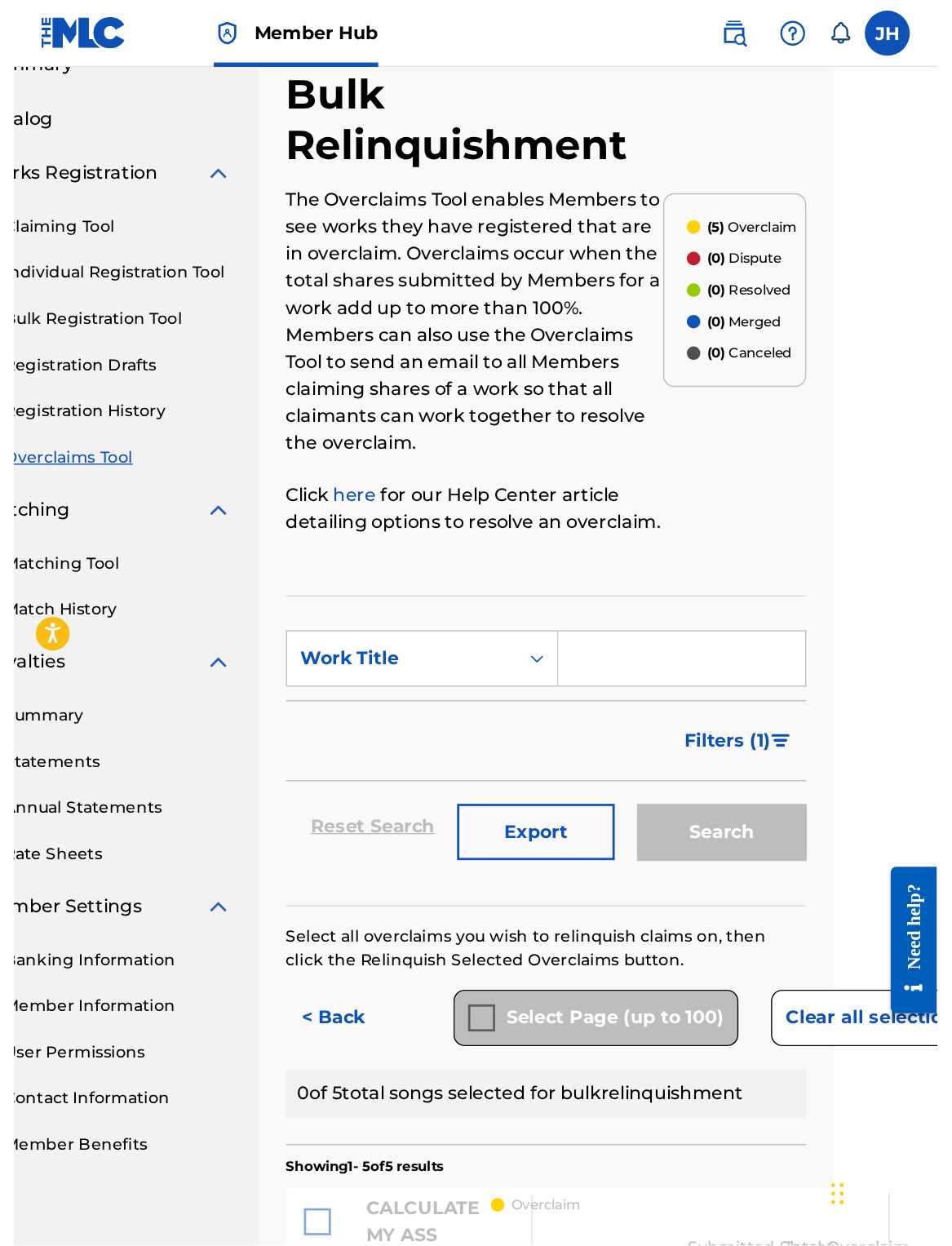
scroll to position [76, 76]
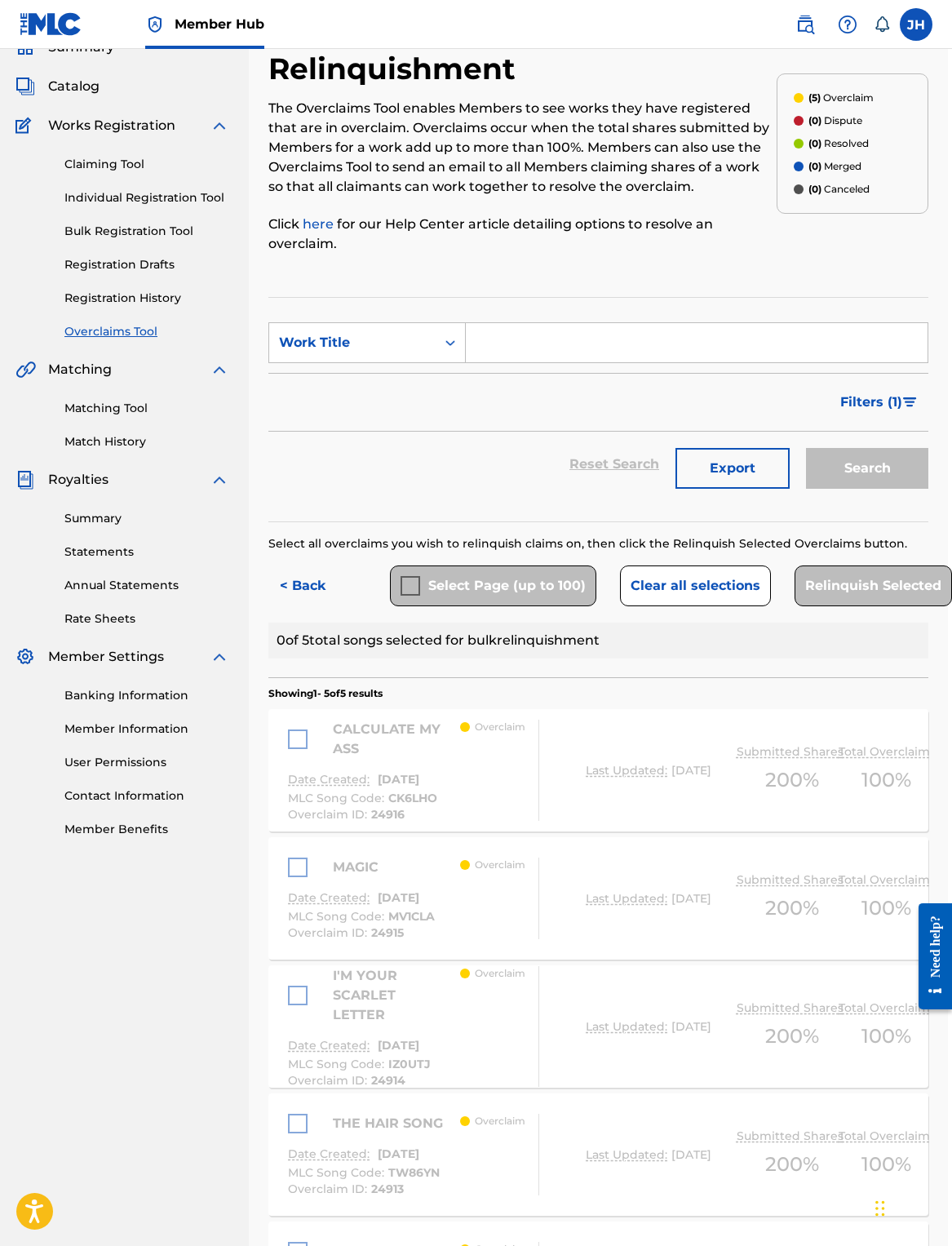
click at [421, 758] on div "CALCULATE MY ASS" at bounding box center [374, 738] width 171 height 39
click at [310, 758] on div "CALCULATE MY ASS" at bounding box center [374, 738] width 171 height 39
click at [668, 606] on button "Clear all selections" at bounding box center [695, 585] width 151 height 41
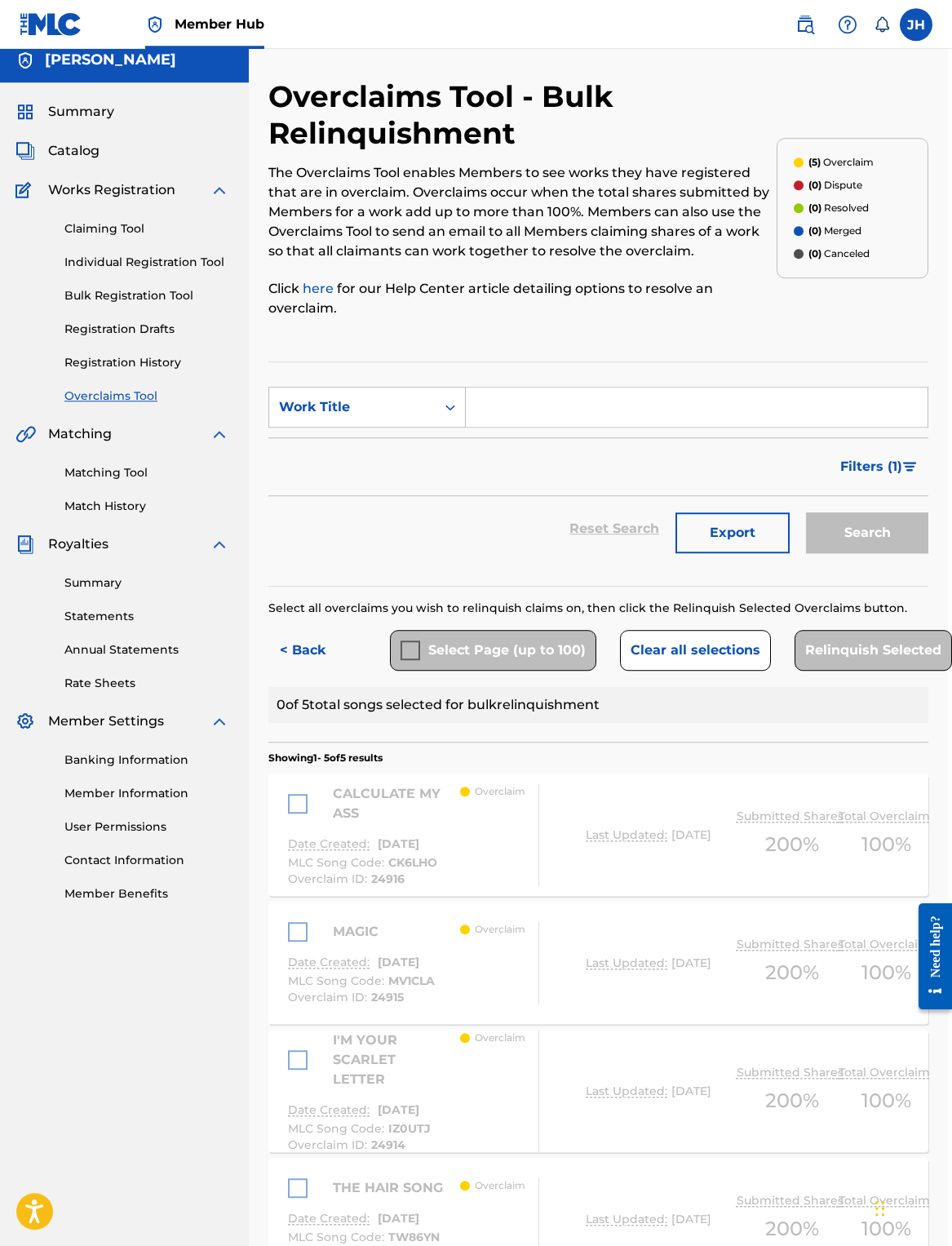
scroll to position [11, 184]
click at [668, 671] on div "Relinquish Selected" at bounding box center [873, 649] width 157 height 41
click at [288, 823] on div "CALCULATE MY ASS" at bounding box center [374, 803] width 171 height 39
